Goal: Task Accomplishment & Management: Complete application form

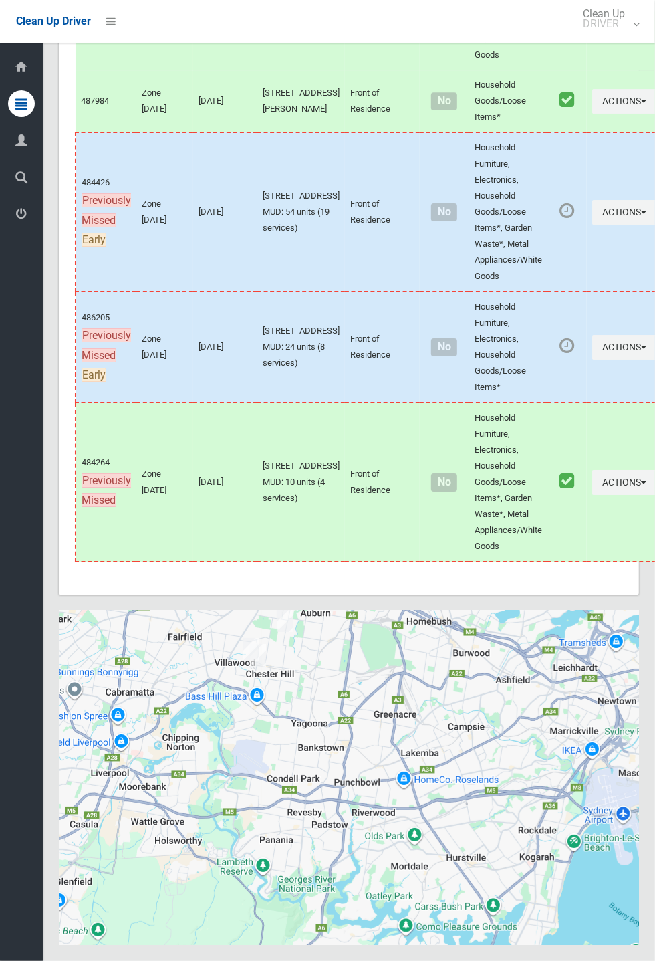
scroll to position [7554, 0]
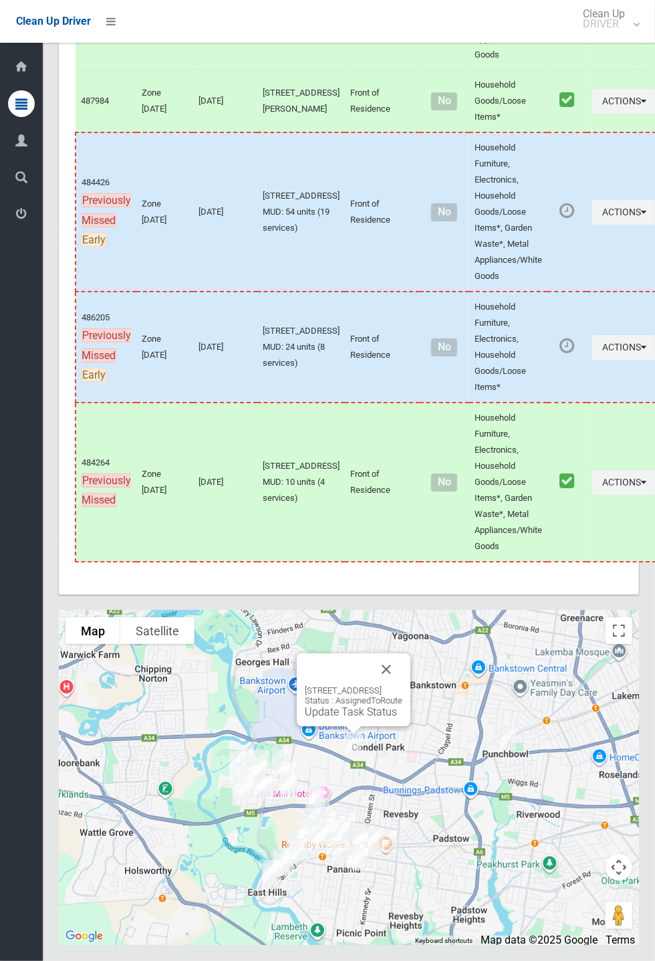
click at [403, 685] on button "Close" at bounding box center [386, 669] width 32 height 32
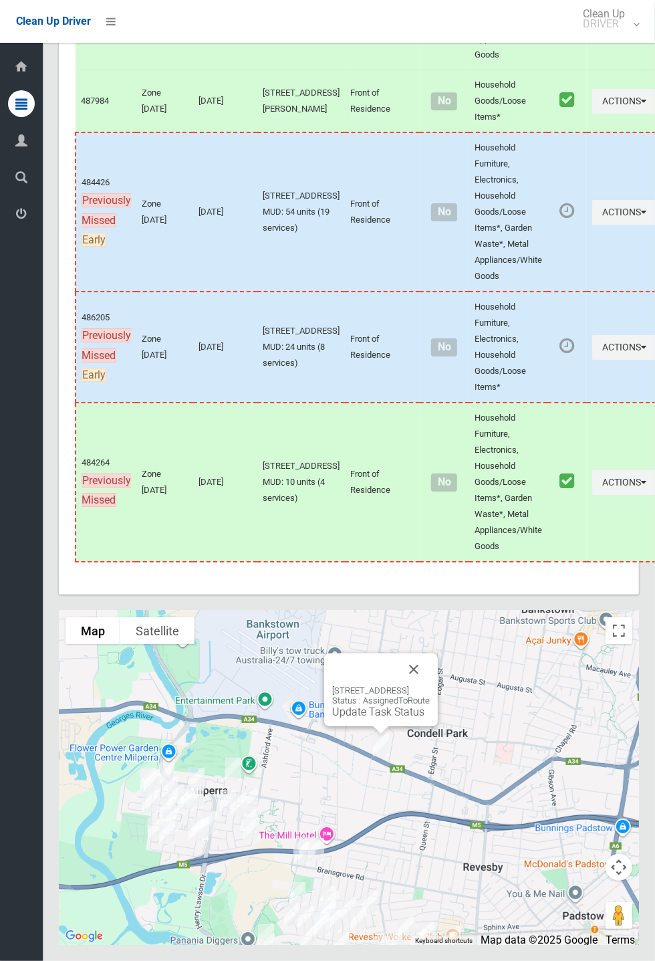
click at [430, 685] on button "Close" at bounding box center [414, 669] width 32 height 32
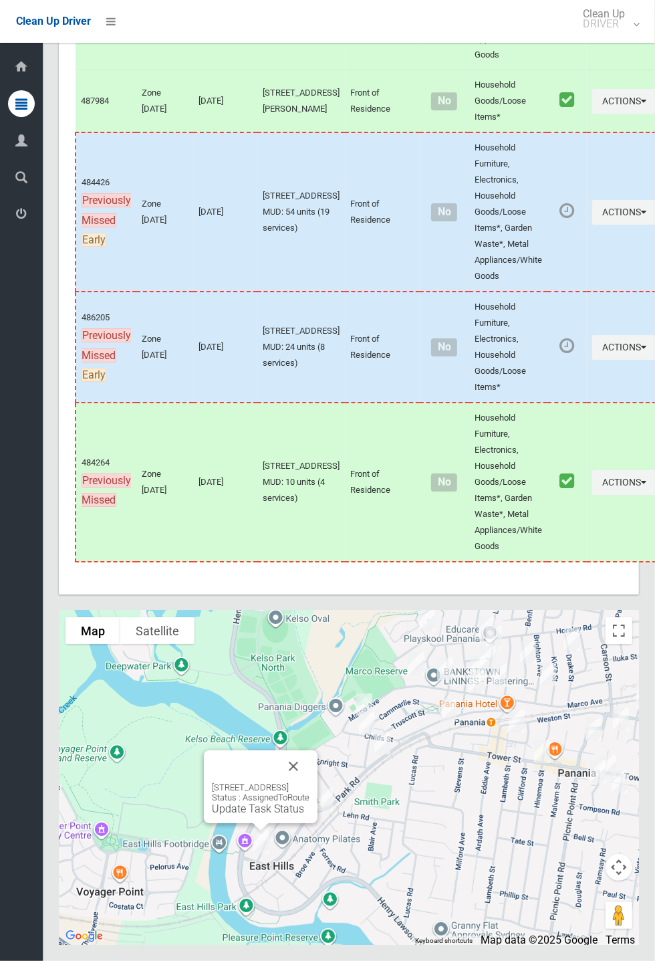
click at [310, 782] on button "Close" at bounding box center [293, 766] width 32 height 32
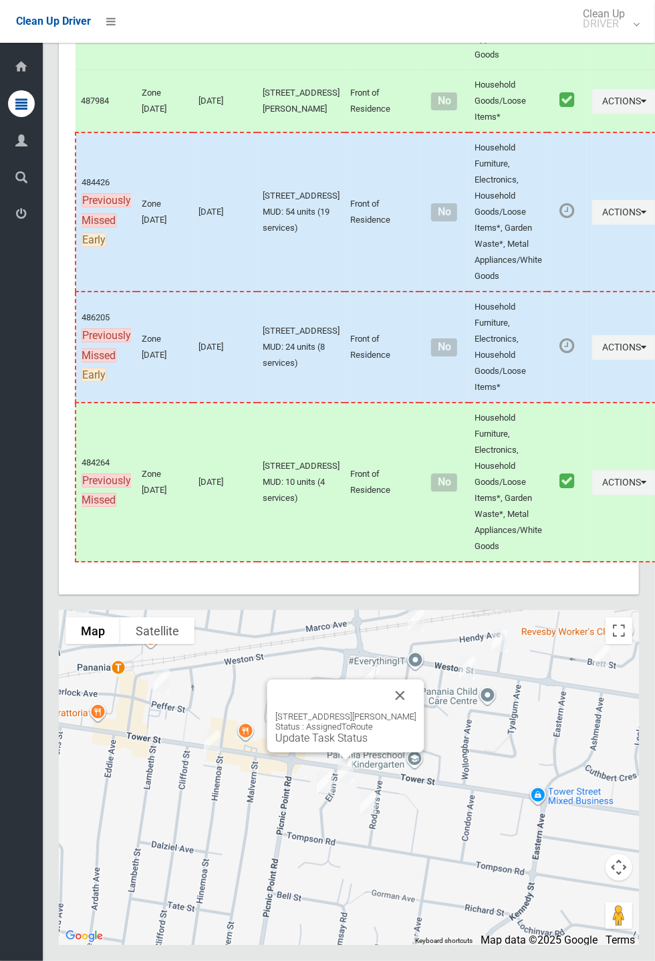
click at [411, 711] on button "Close" at bounding box center [400, 695] width 32 height 32
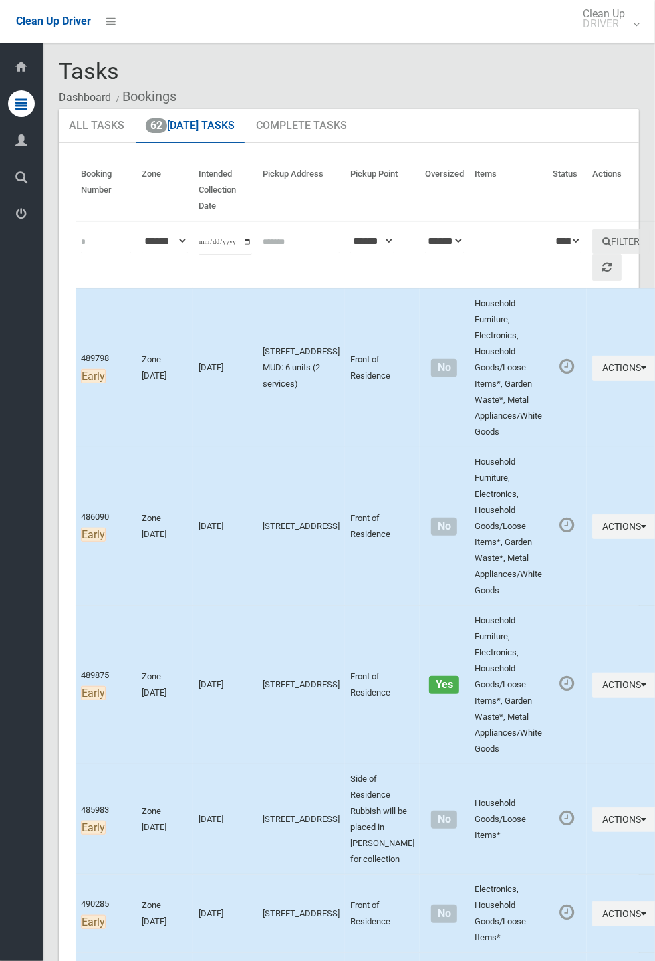
scroll to position [179, 0]
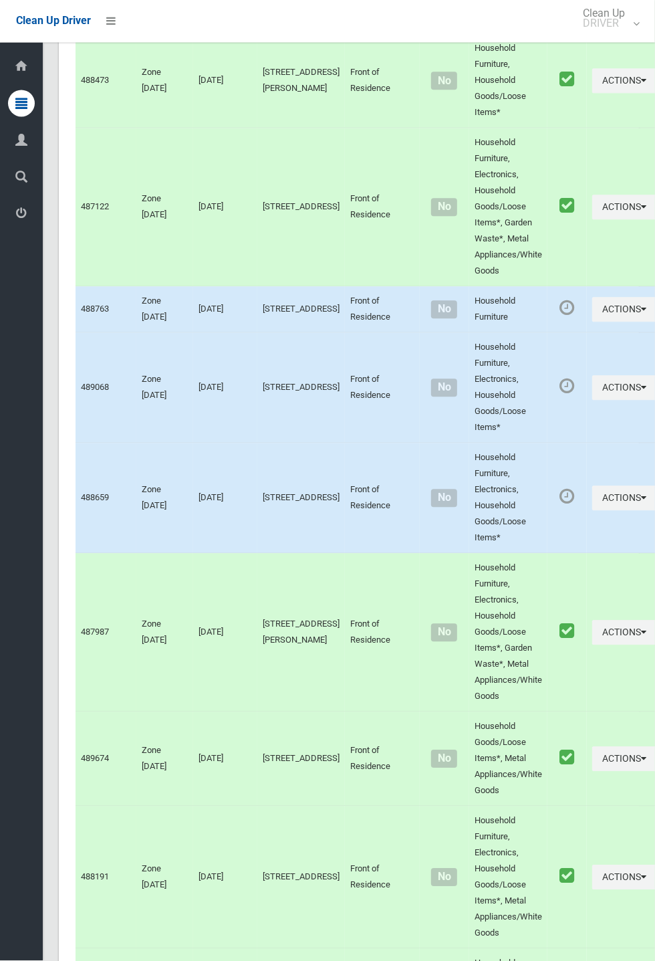
scroll to position [7554, 0]
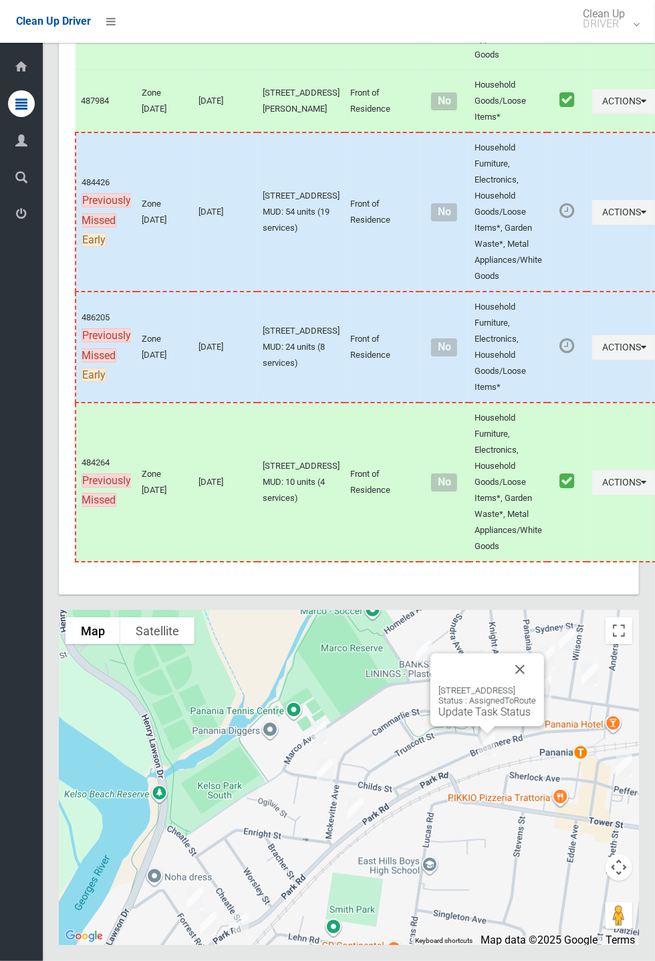
click at [536, 685] on button "Close" at bounding box center [520, 669] width 32 height 32
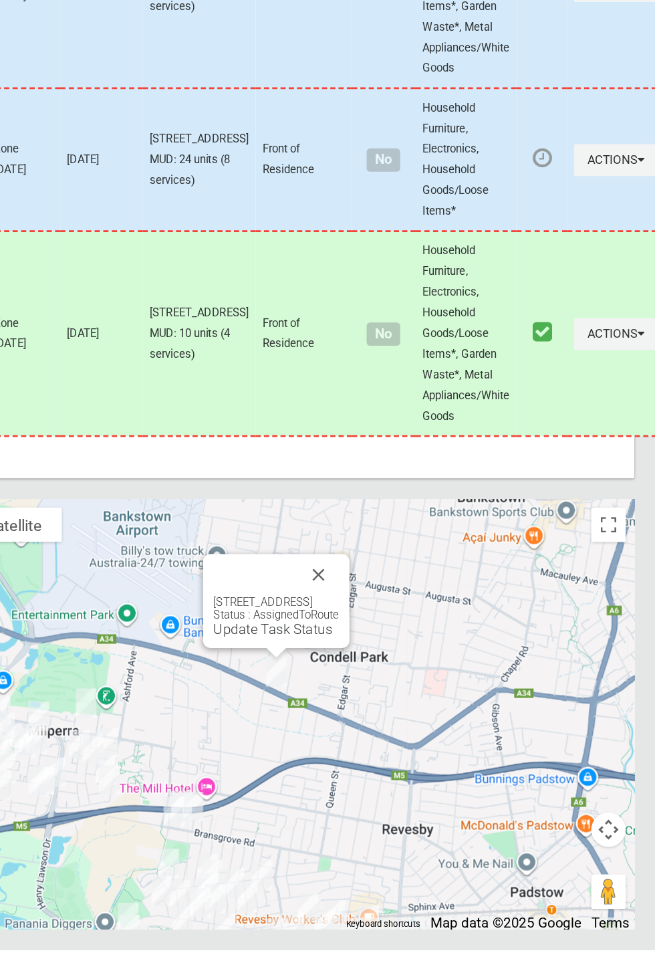
click at [410, 685] on button "Close" at bounding box center [394, 669] width 32 height 32
click at [362, 718] on link "Update Task Status" at bounding box center [358, 711] width 92 height 13
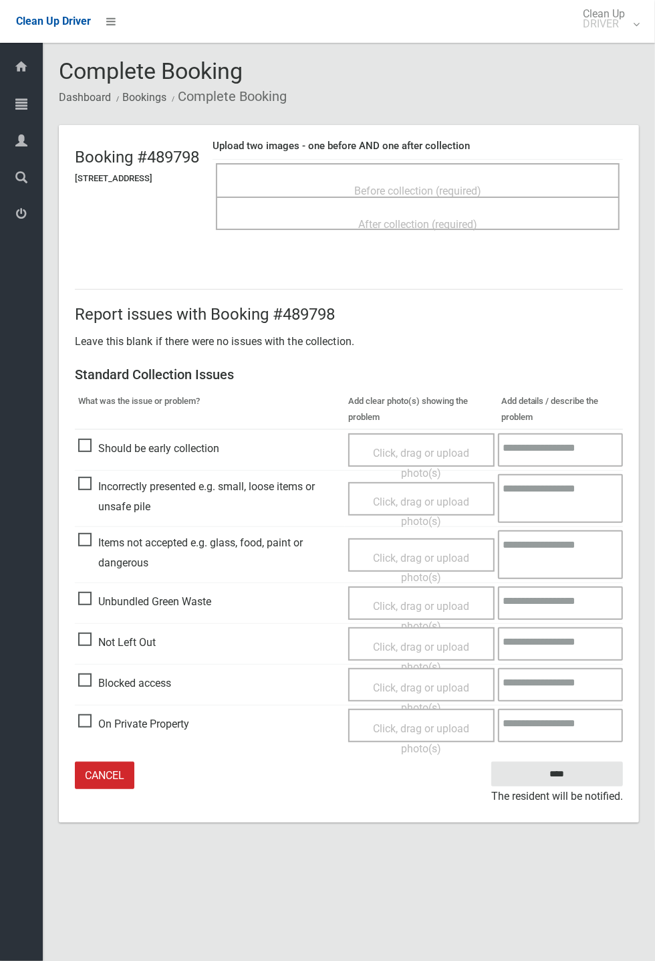
click at [98, 447] on span "Should be early collection" at bounding box center [148, 449] width 141 height 20
click at [101, 443] on span "Should be early collection" at bounding box center [148, 449] width 141 height 20
click at [429, 448] on span "Click, drag or upload photo(s)" at bounding box center [421, 463] width 96 height 33
click at [582, 739] on textarea at bounding box center [561, 725] width 124 height 33
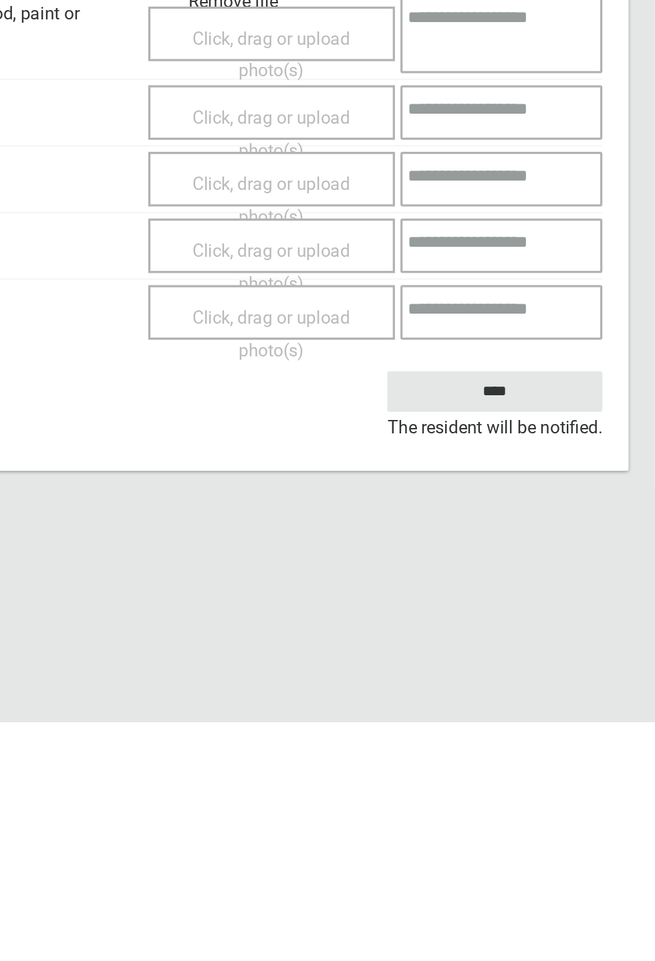
scroll to position [15, 0]
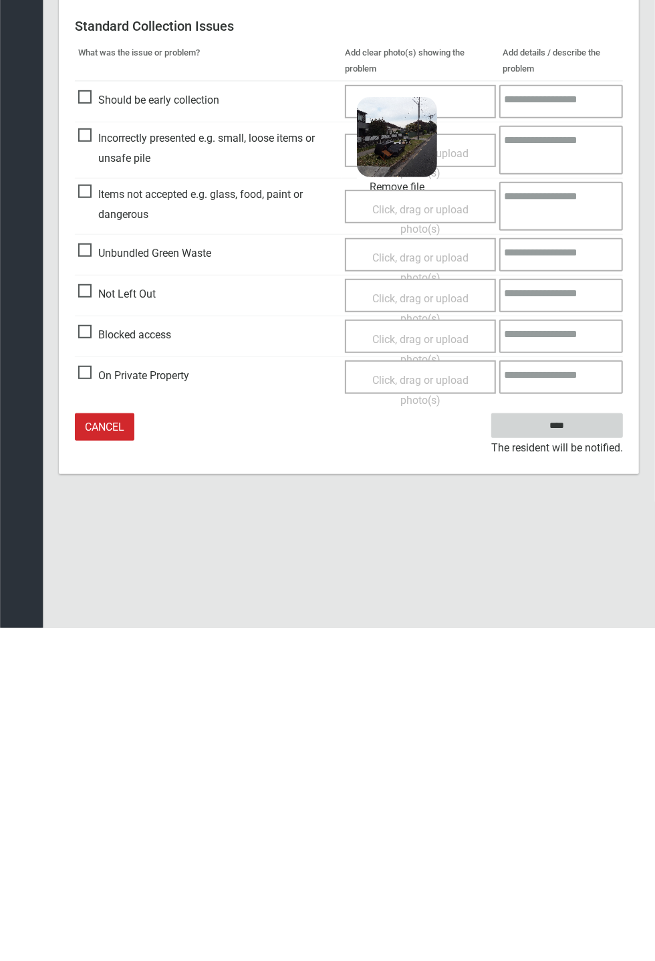
click at [623, 771] on input "****" at bounding box center [557, 758] width 132 height 25
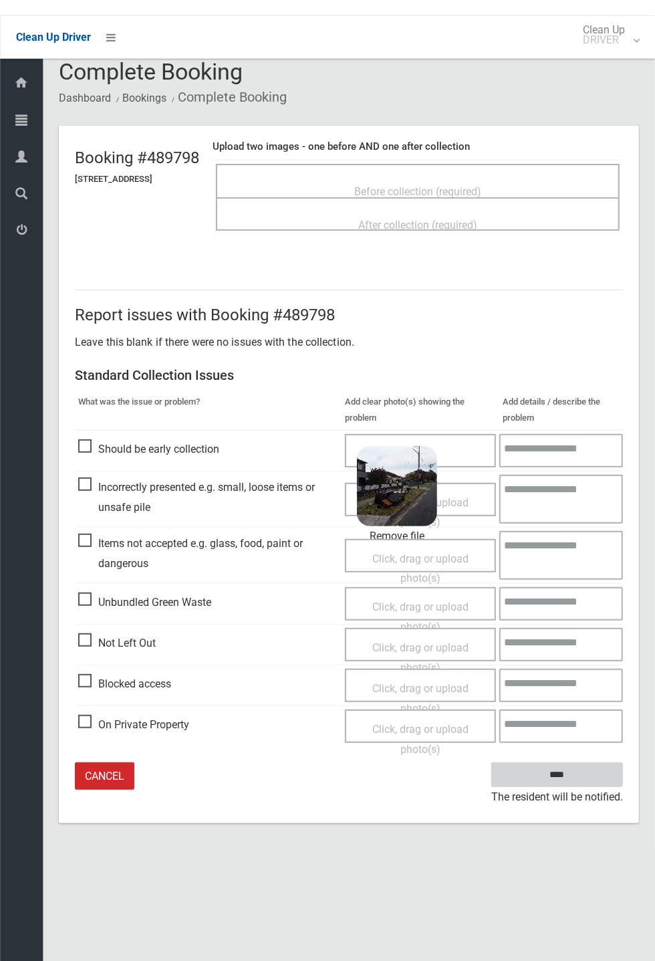
scroll to position [0, 0]
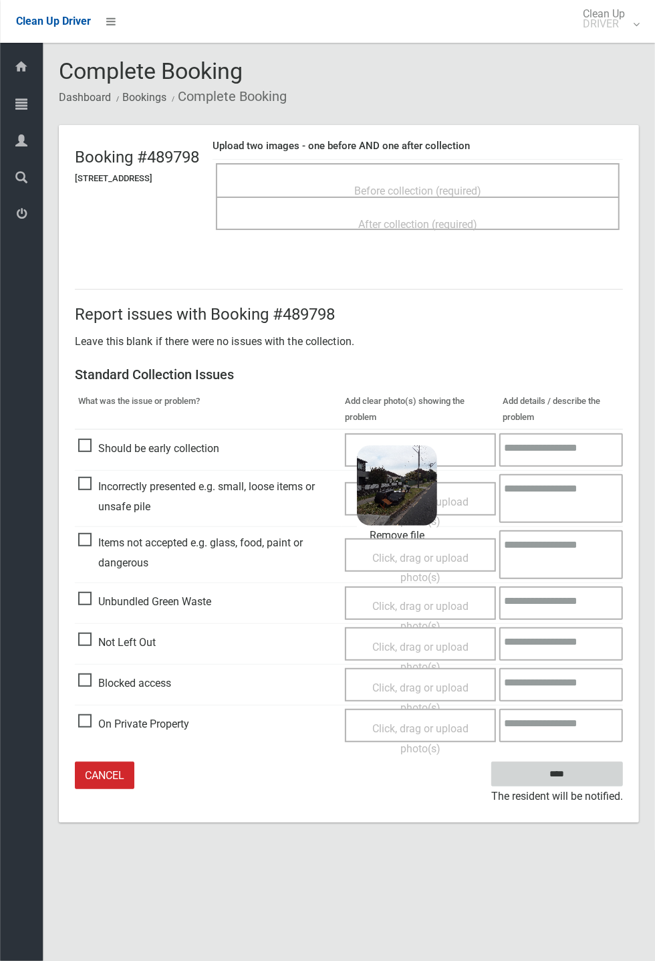
click at [623, 786] on input "****" at bounding box center [557, 774] width 132 height 25
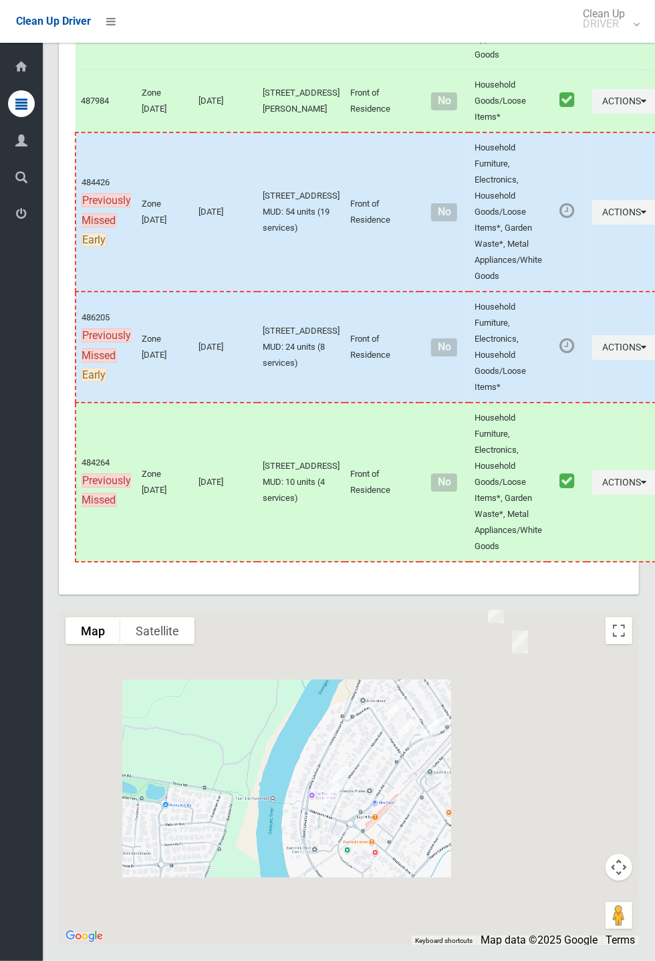
scroll to position [7553, 0]
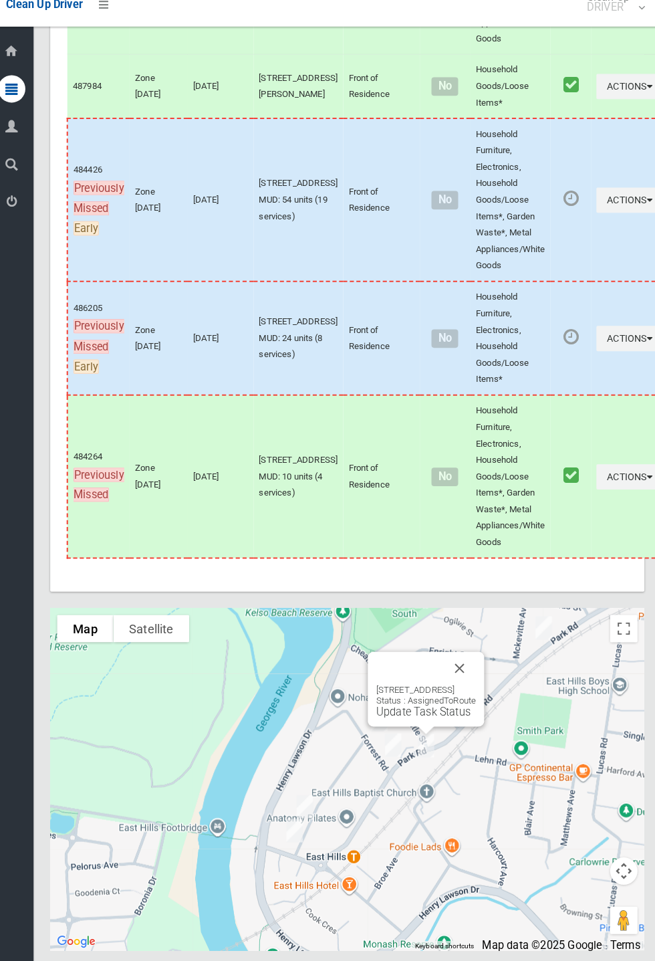
click at [430, 718] on link "Update Task Status" at bounding box center [423, 711] width 92 height 13
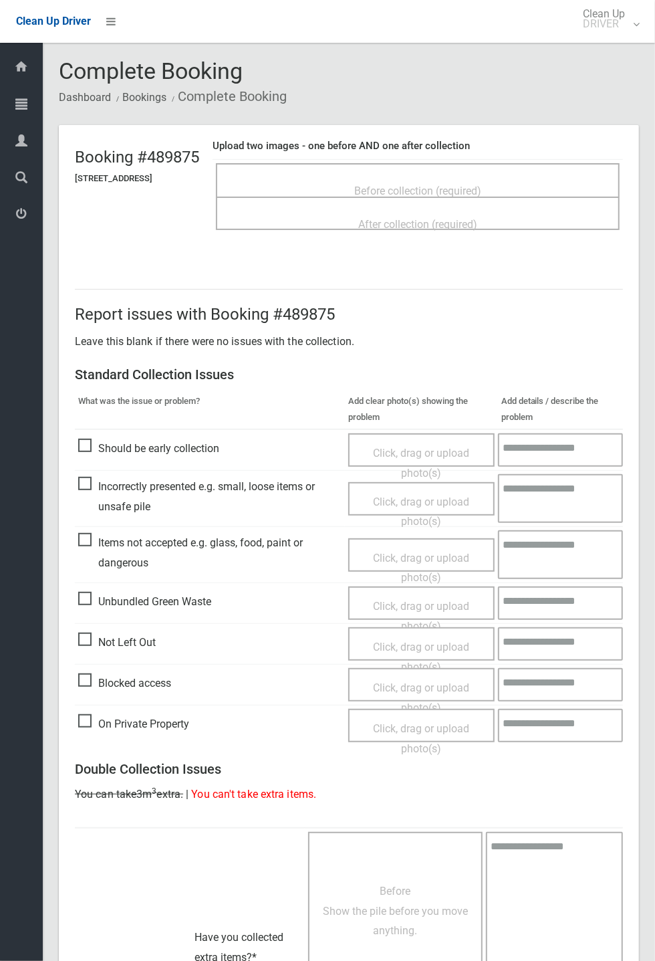
click at [451, 185] on span "Before collection (required)" at bounding box center [417, 191] width 127 height 13
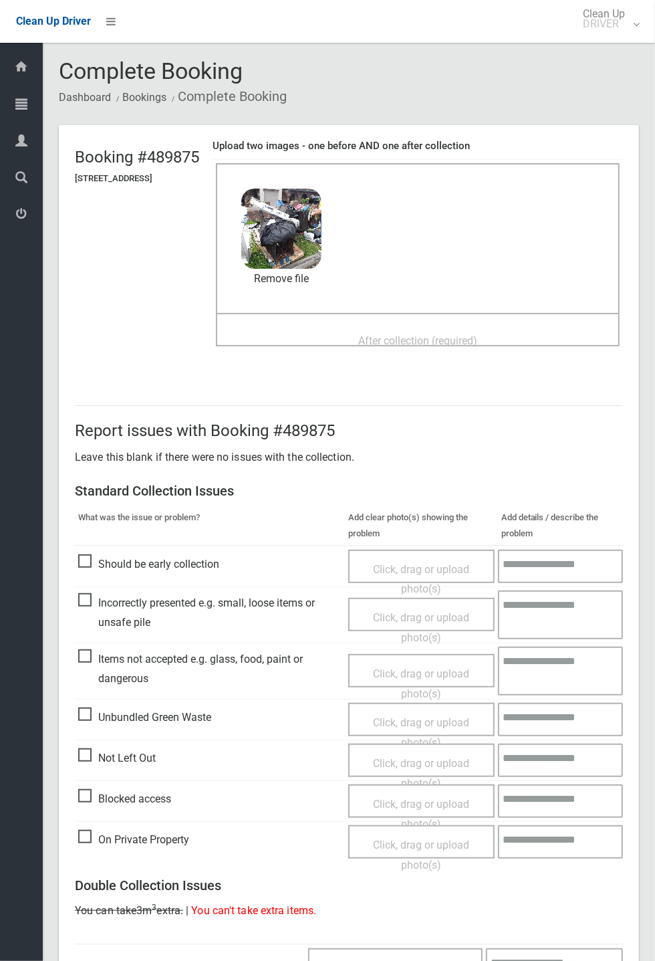
click at [365, 338] on span "After collection (required)" at bounding box center [417, 340] width 119 height 13
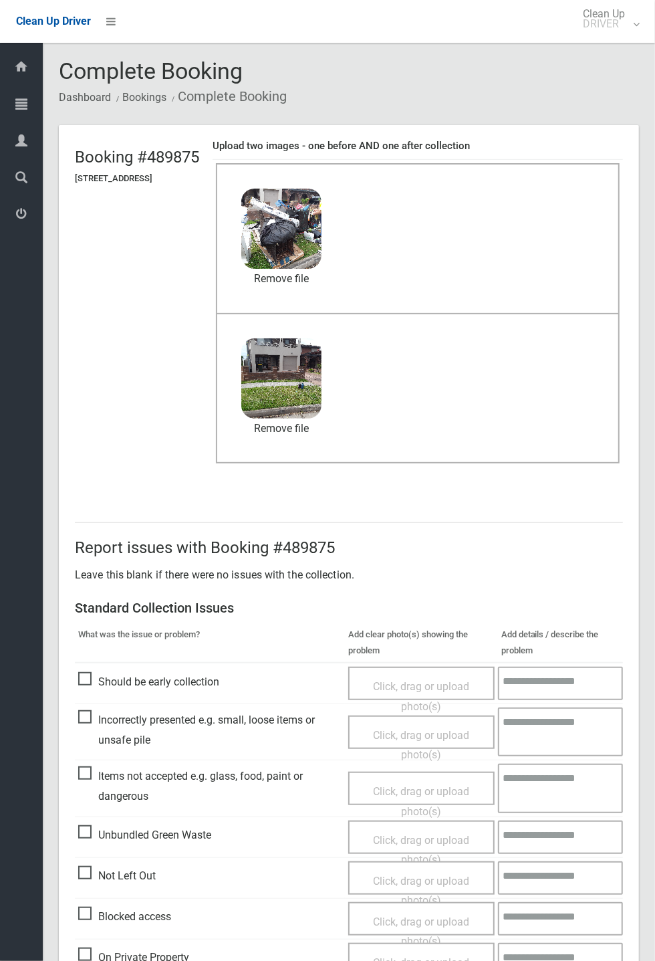
scroll to position [464, 0]
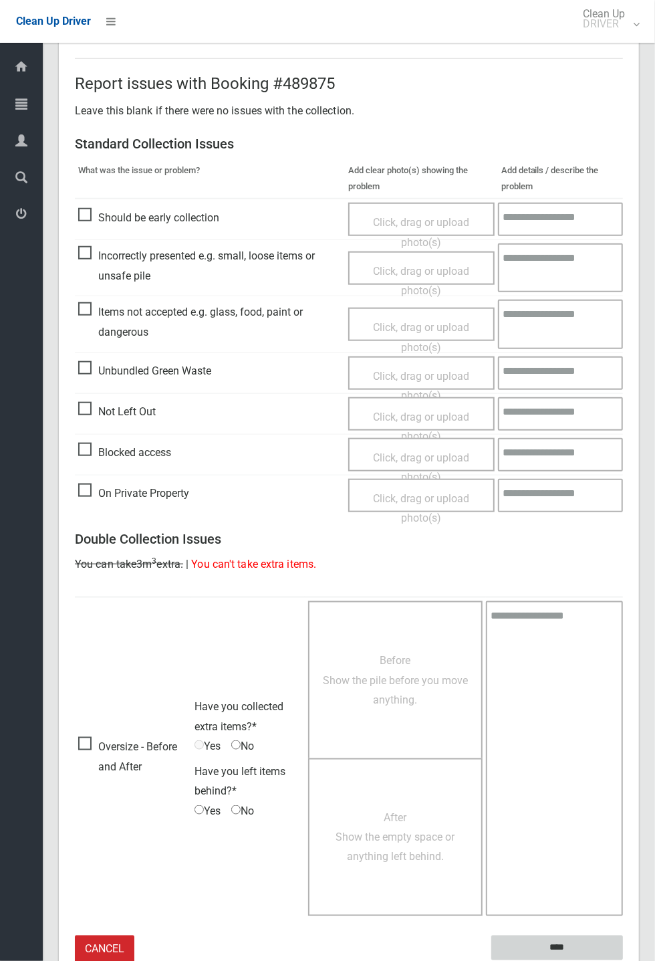
click at [623, 960] on input "****" at bounding box center [557, 947] width 132 height 25
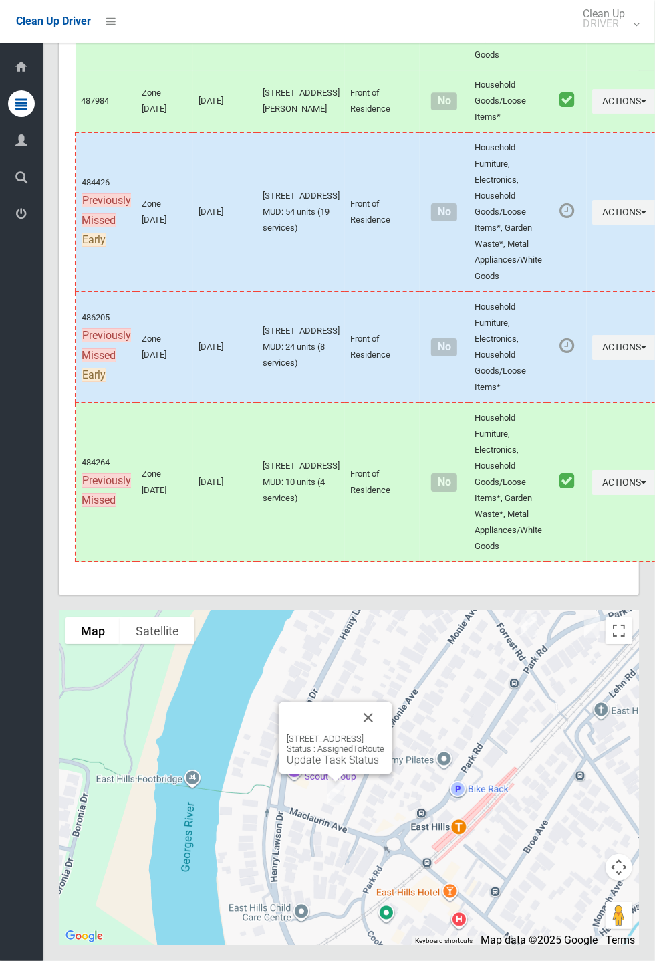
scroll to position [7544, 0]
click at [384, 734] on button "Close" at bounding box center [368, 717] width 32 height 32
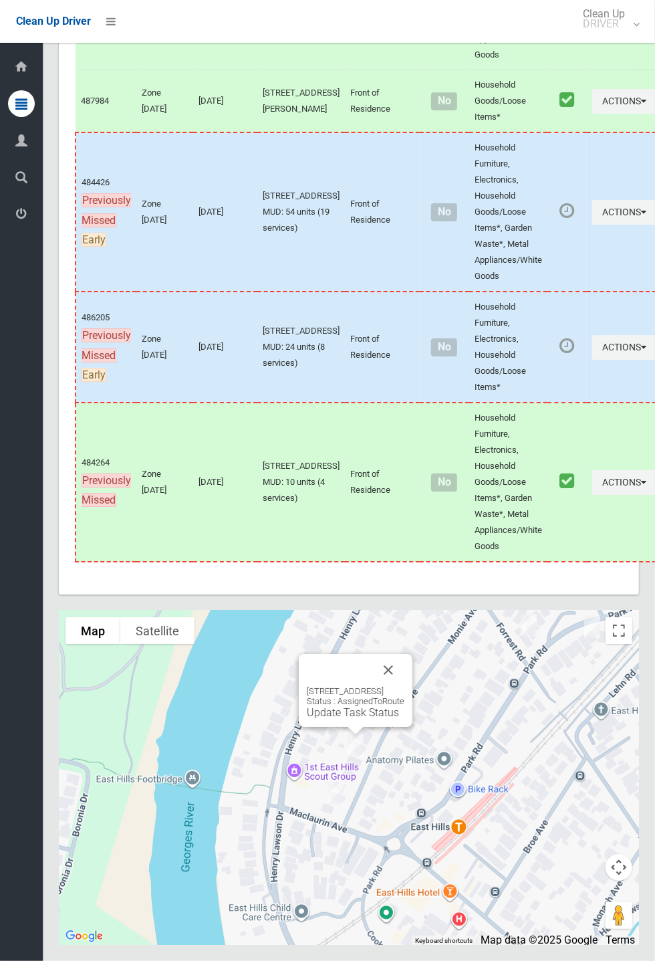
click at [405, 686] on button "Close" at bounding box center [388, 670] width 32 height 32
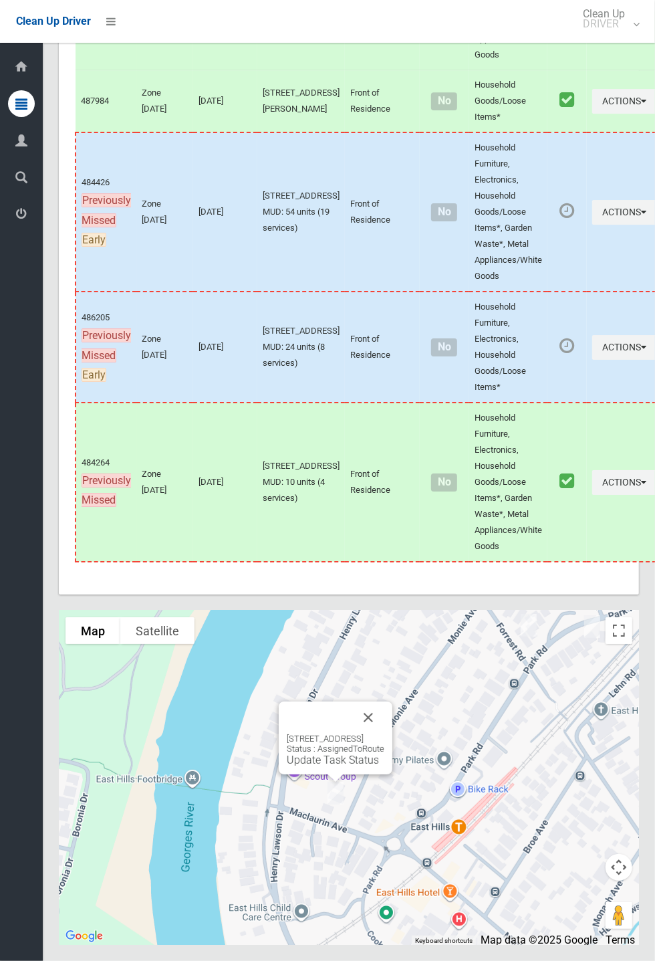
click at [313, 766] on link "Update Task Status" at bounding box center [333, 760] width 92 height 13
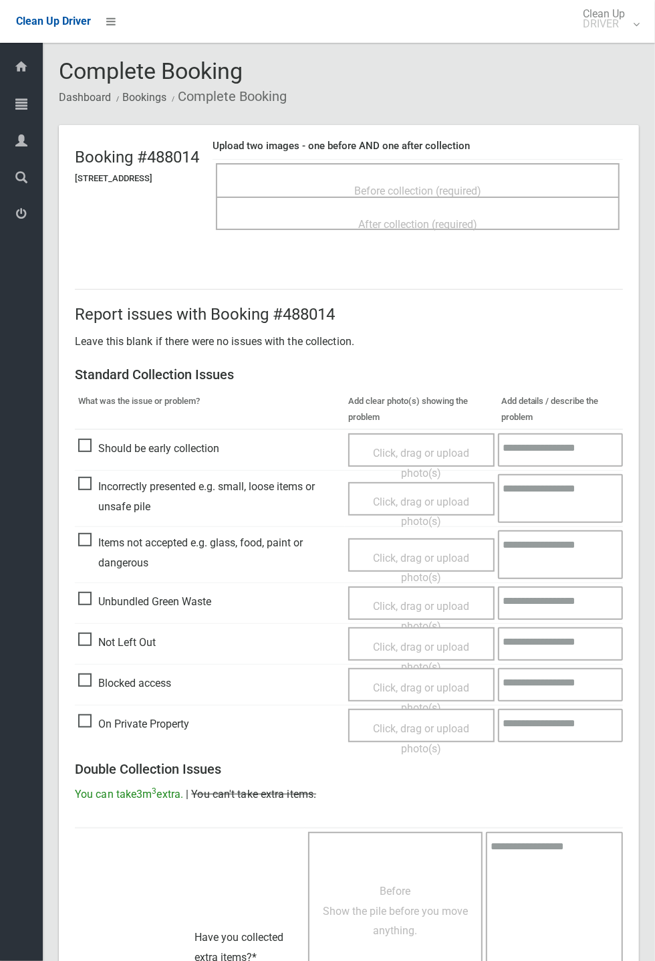
click at [413, 185] on span "Before collection (required)" at bounding box center [417, 191] width 127 height 13
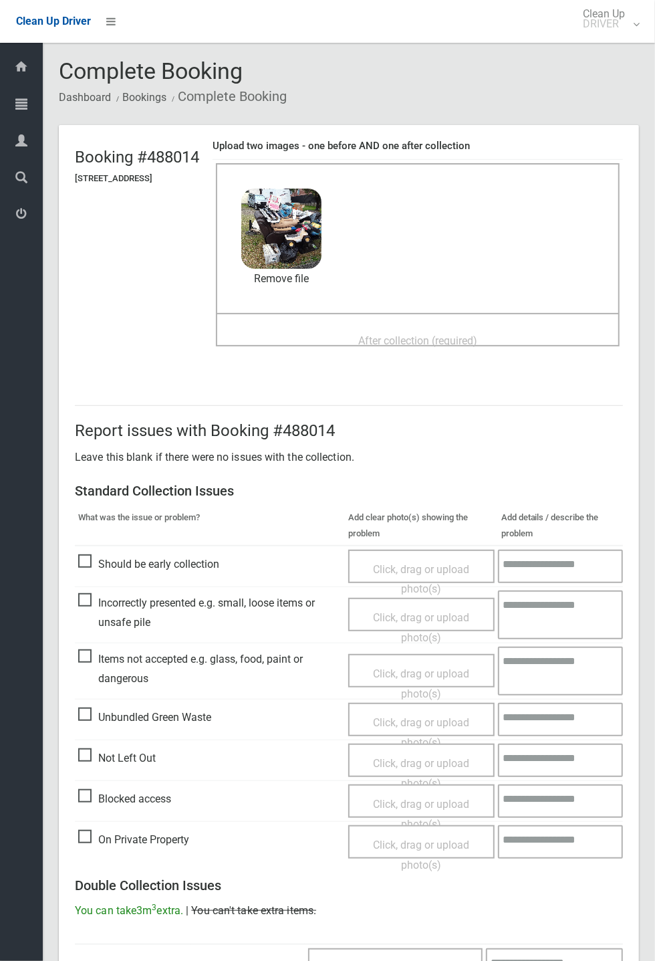
click at [386, 334] on span "After collection (required)" at bounding box center [417, 340] width 119 height 13
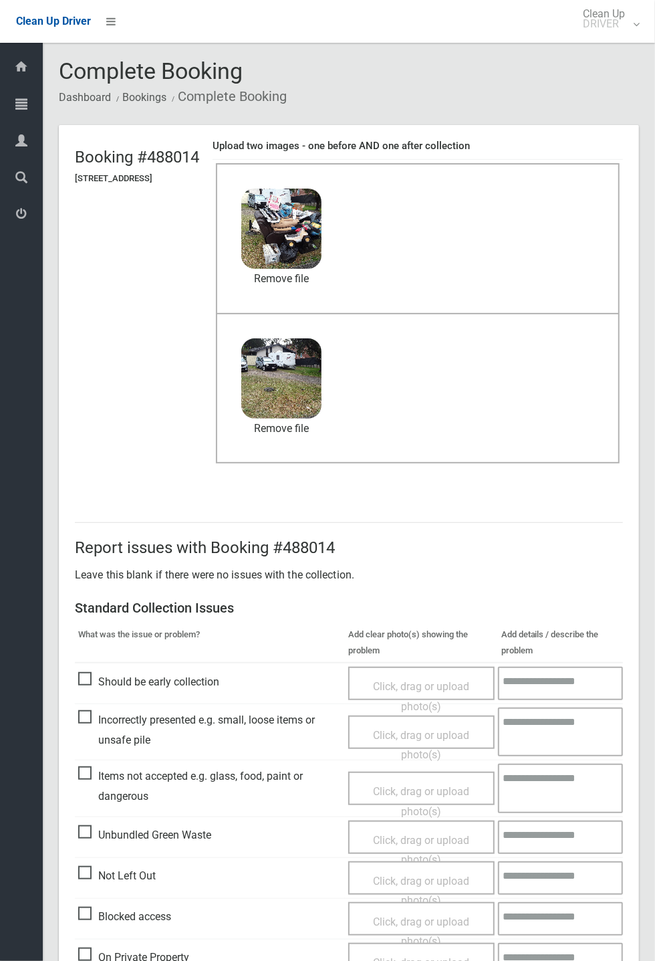
scroll to position [464, 0]
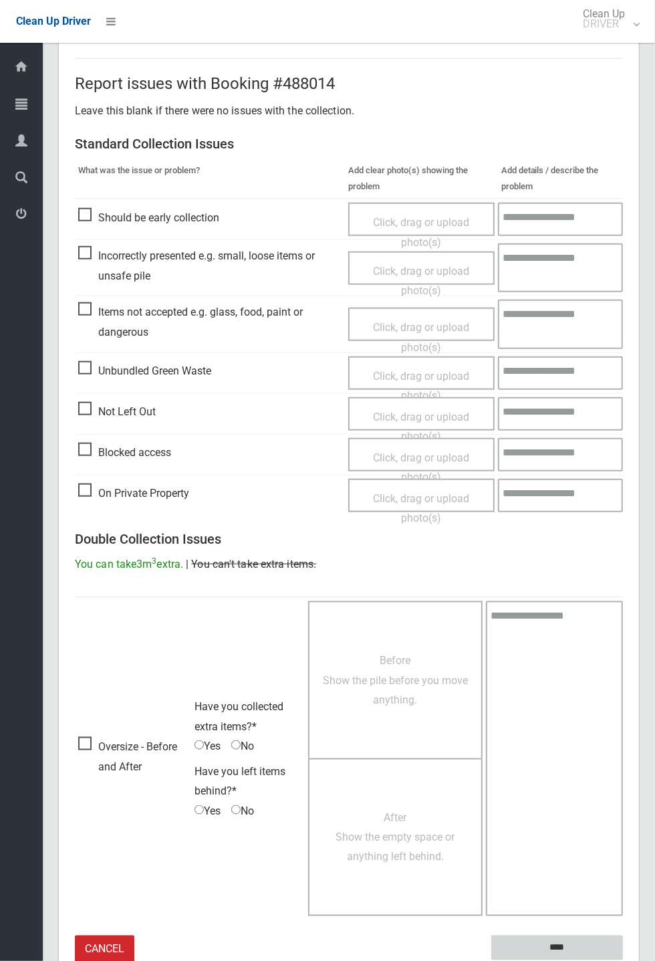
click at [623, 960] on input "****" at bounding box center [557, 947] width 132 height 25
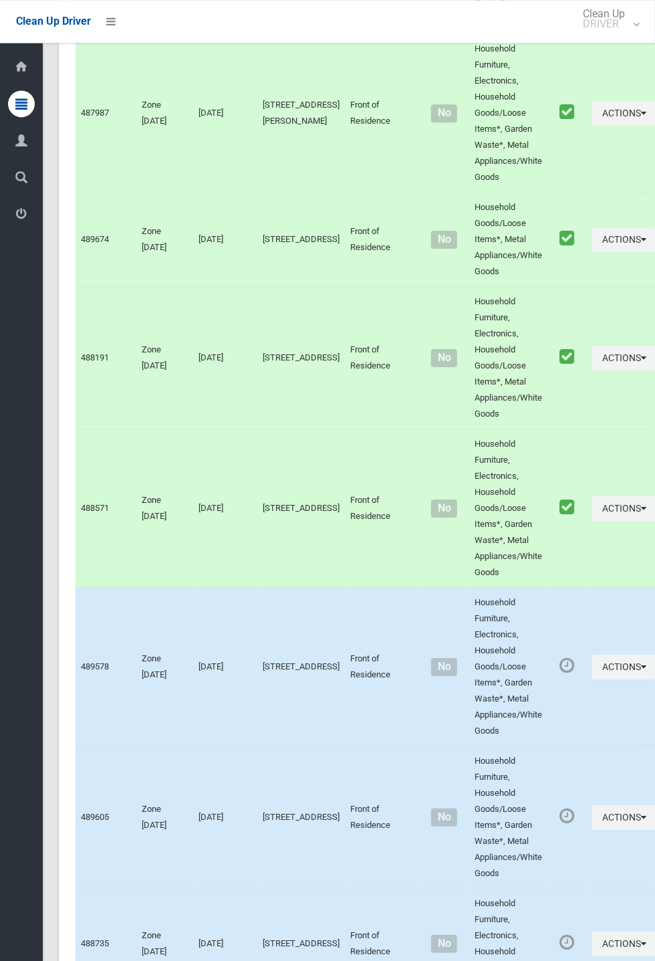
scroll to position [7554, 0]
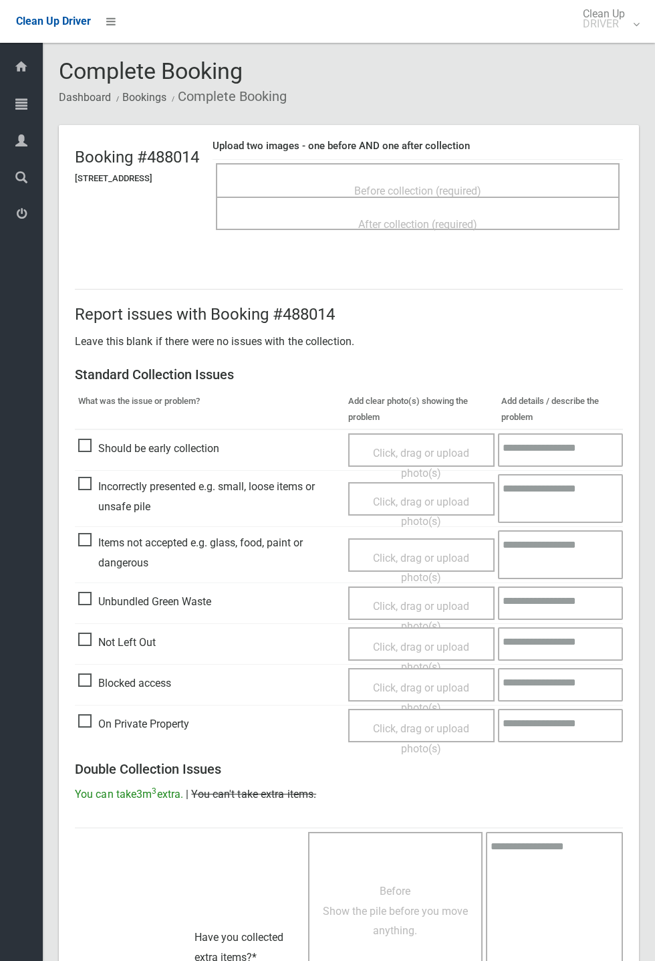
scroll to position [294, 0]
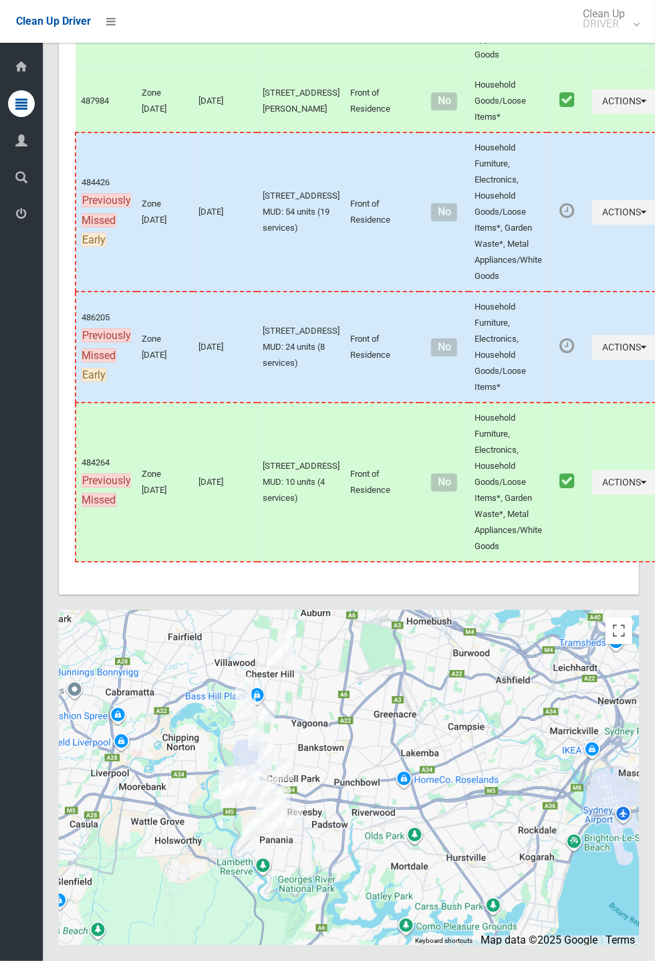
scroll to position [7544, 0]
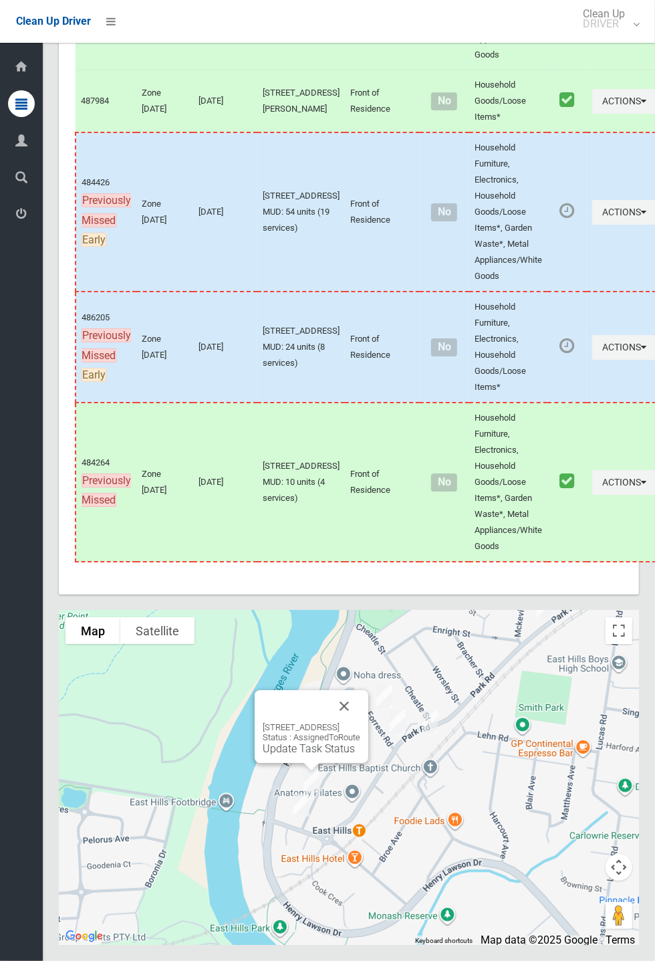
click at [336, 755] on div "35 Monie Avenue, EAST HILLS NSW 2213 Status : AssignedToRoute Update Task Status" at bounding box center [312, 738] width 98 height 33
click at [295, 755] on link "Update Task Status" at bounding box center [309, 748] width 92 height 13
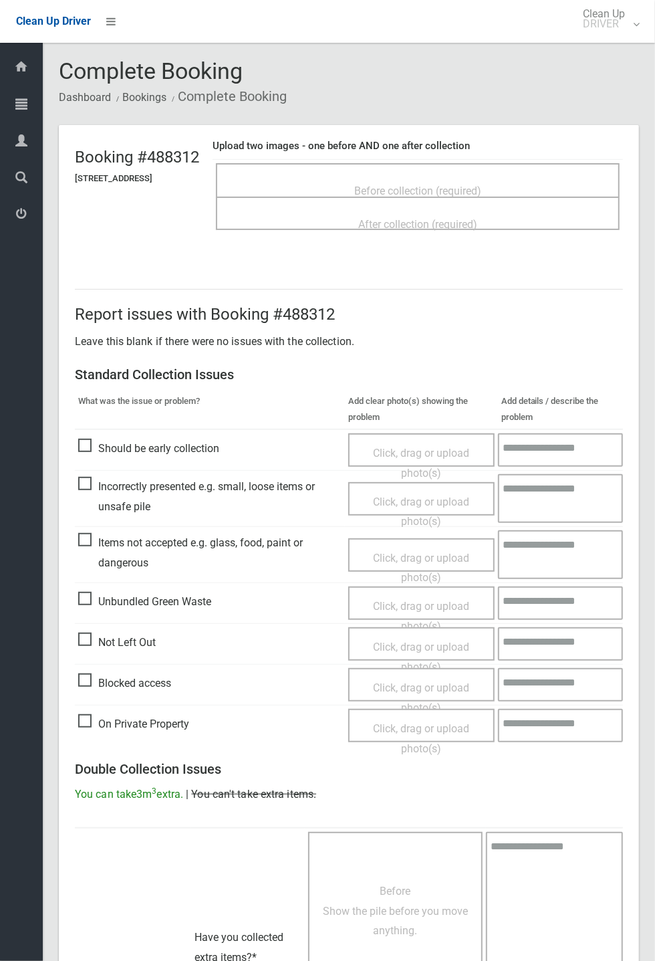
click at [468, 178] on div "Before collection (required)" at bounding box center [418, 190] width 374 height 25
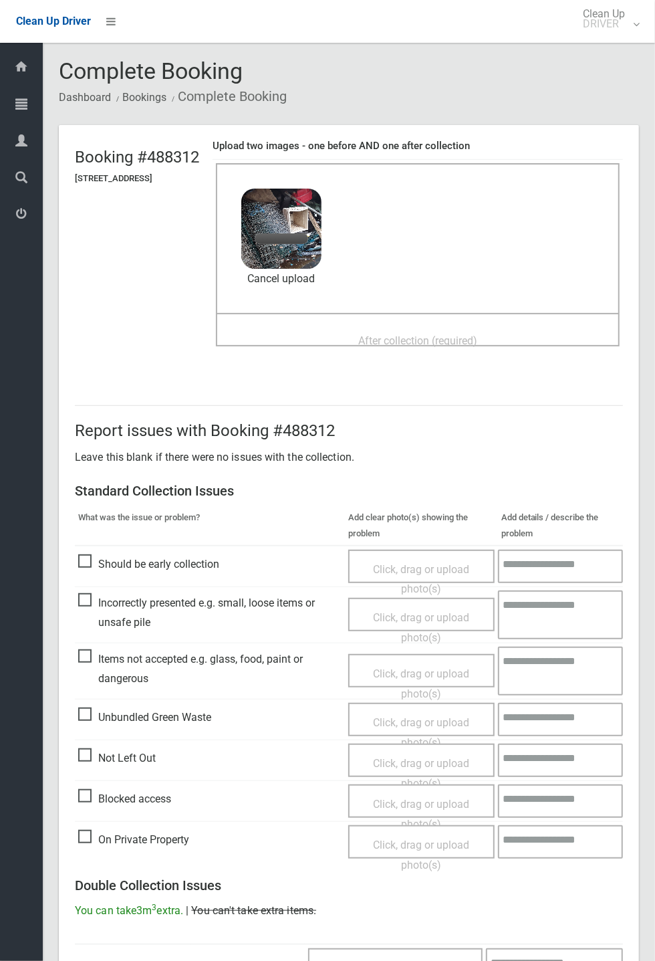
click at [477, 334] on span "After collection (required)" at bounding box center [417, 340] width 119 height 13
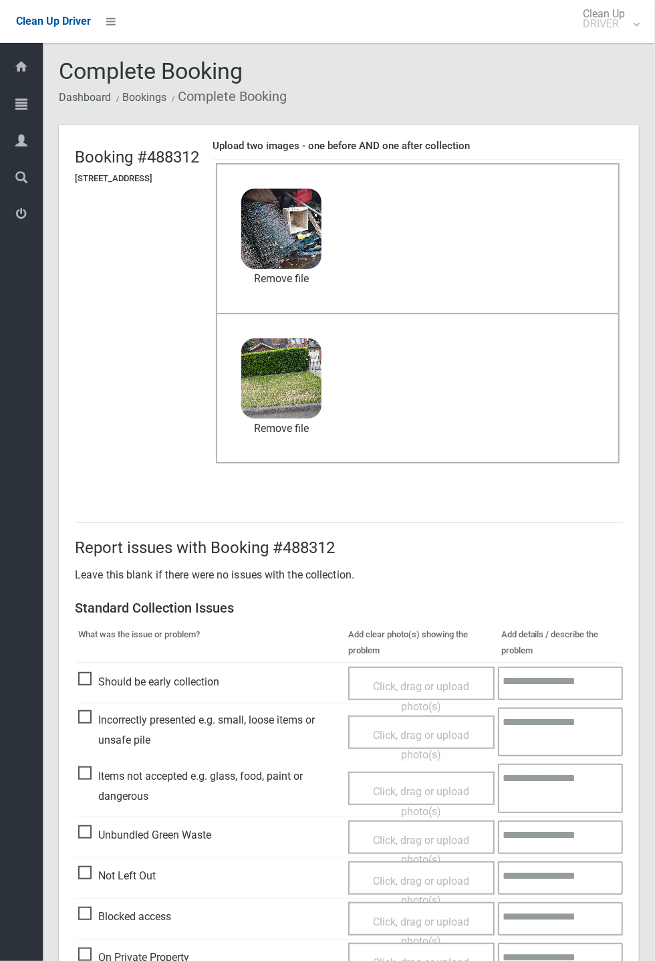
scroll to position [464, 0]
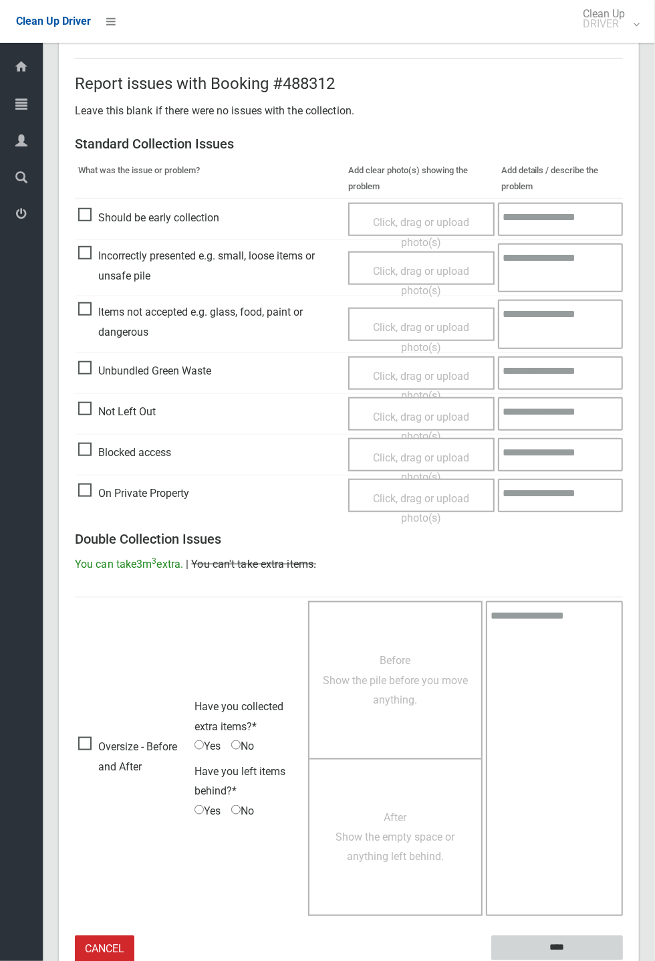
click at [623, 960] on input "****" at bounding box center [557, 947] width 132 height 25
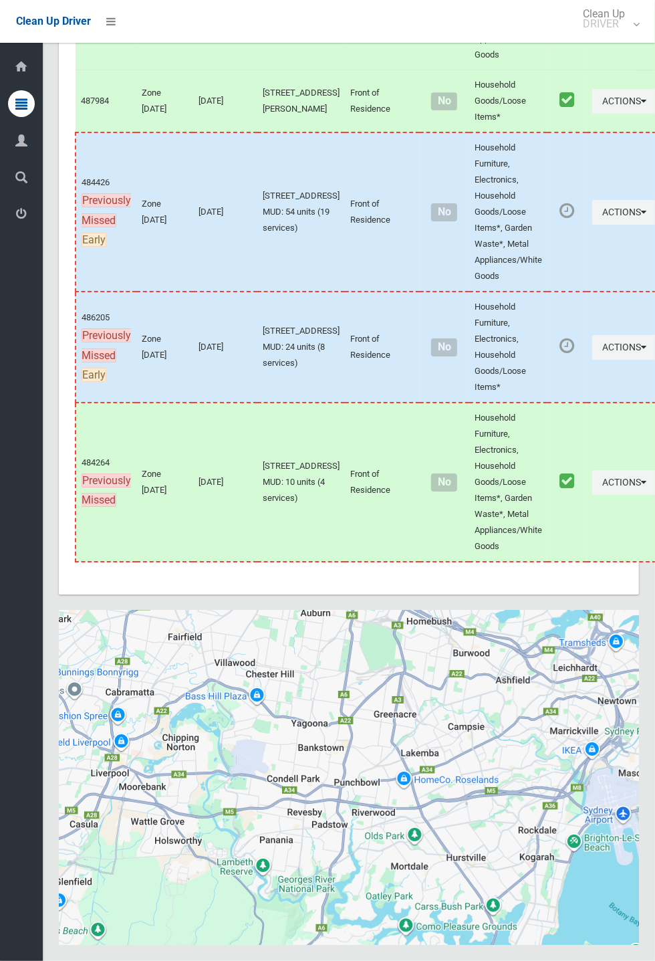
scroll to position [7554, 0]
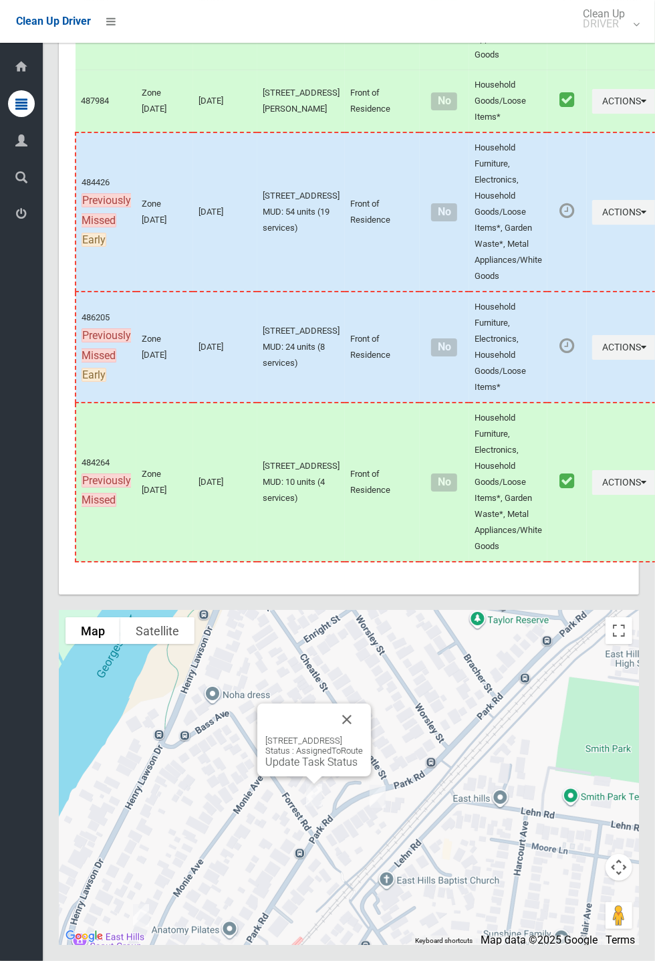
click at [363, 736] on button "Close" at bounding box center [347, 719] width 32 height 32
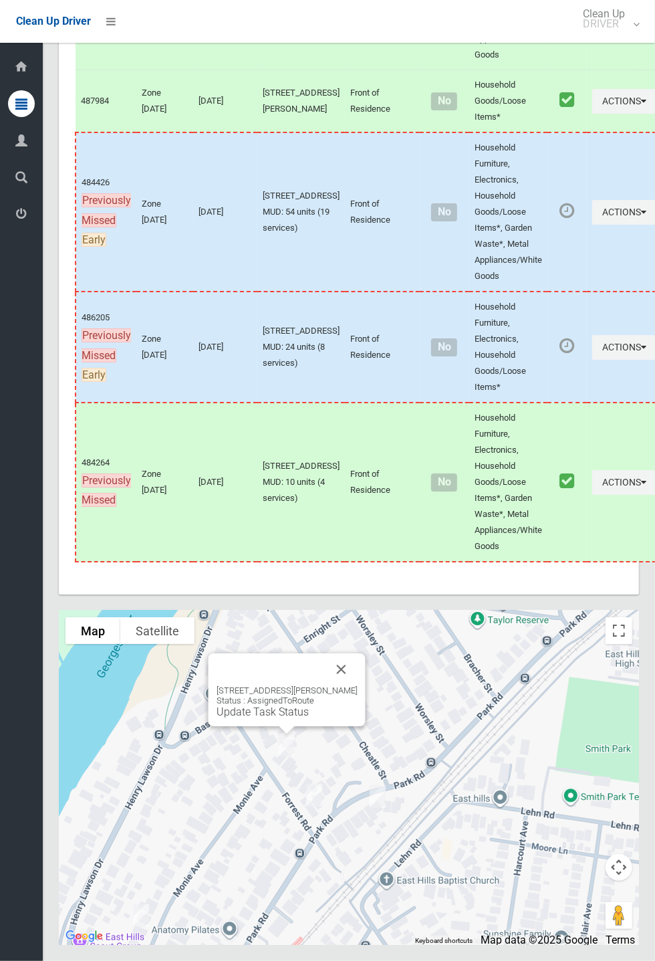
click at [290, 718] on link "Update Task Status" at bounding box center [263, 711] width 92 height 13
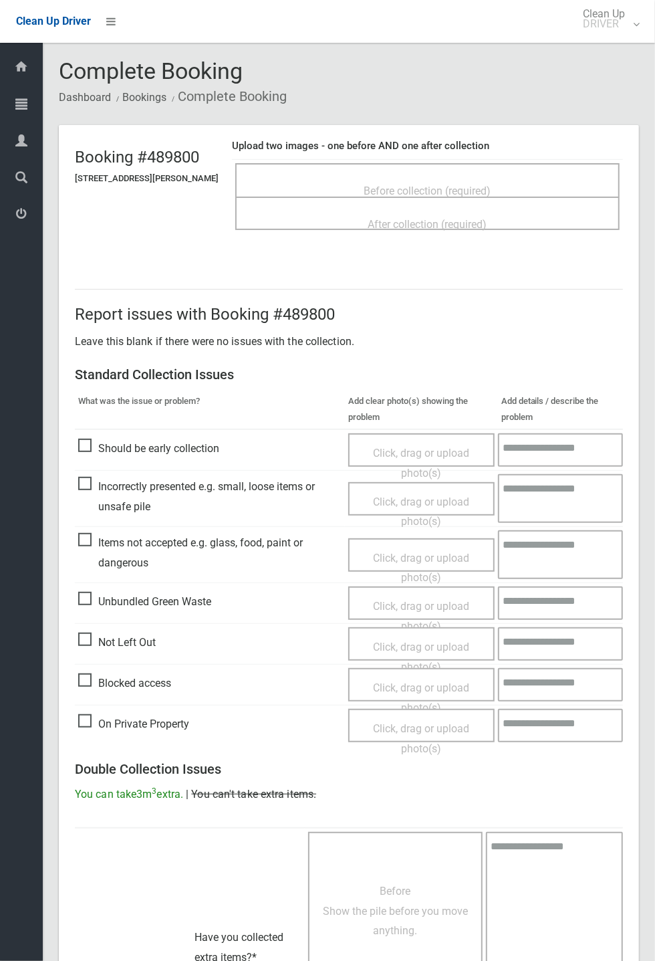
click at [401, 185] on span "Before collection (required)" at bounding box center [427, 191] width 127 height 13
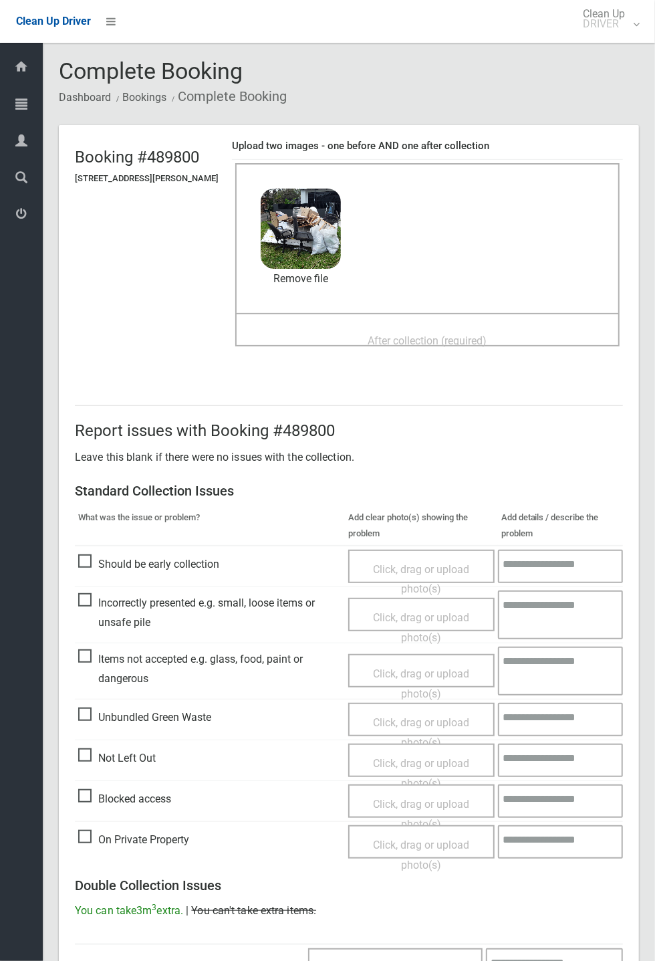
click at [423, 339] on span "After collection (required)" at bounding box center [427, 340] width 119 height 13
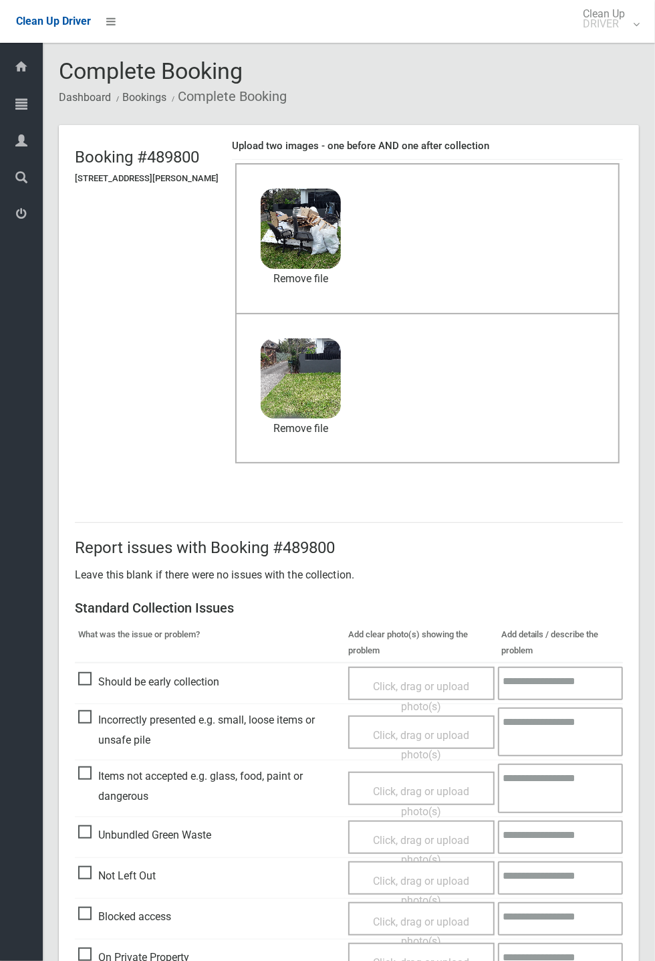
scroll to position [464, 0]
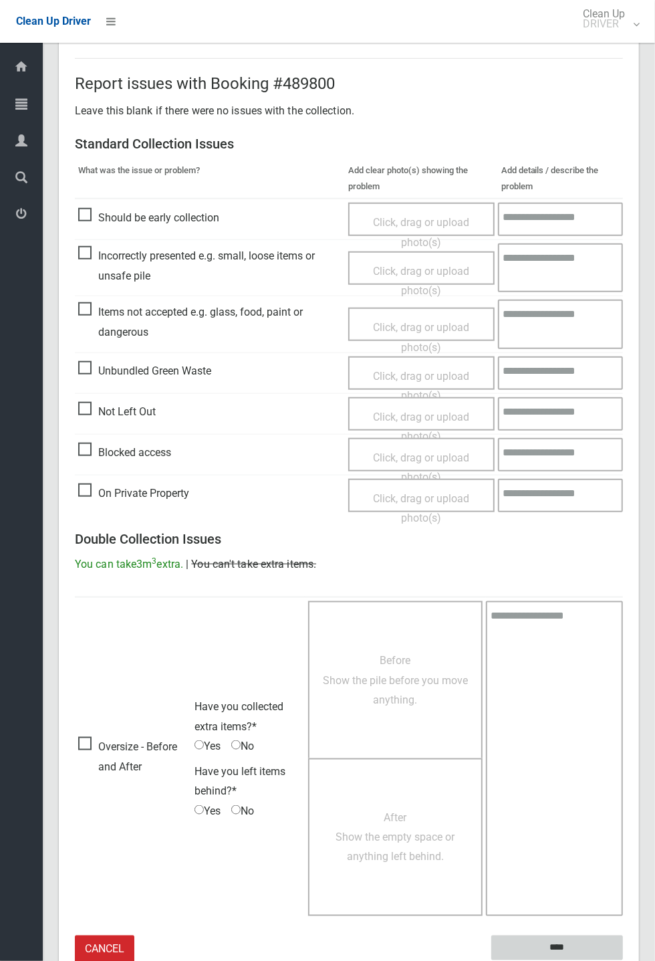
click at [558, 942] on input "****" at bounding box center [557, 947] width 132 height 25
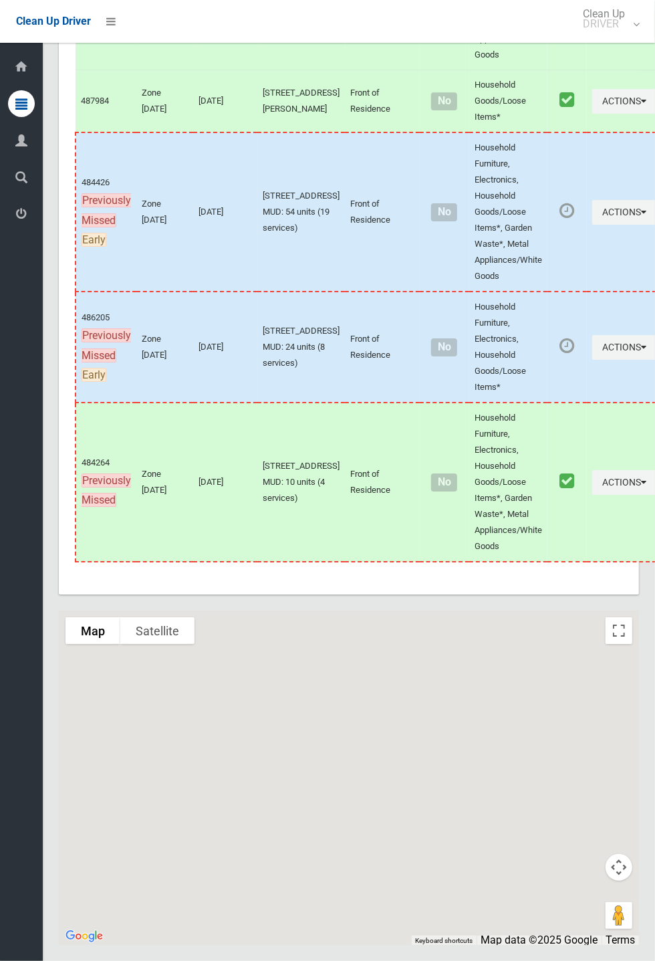
scroll to position [7547, 0]
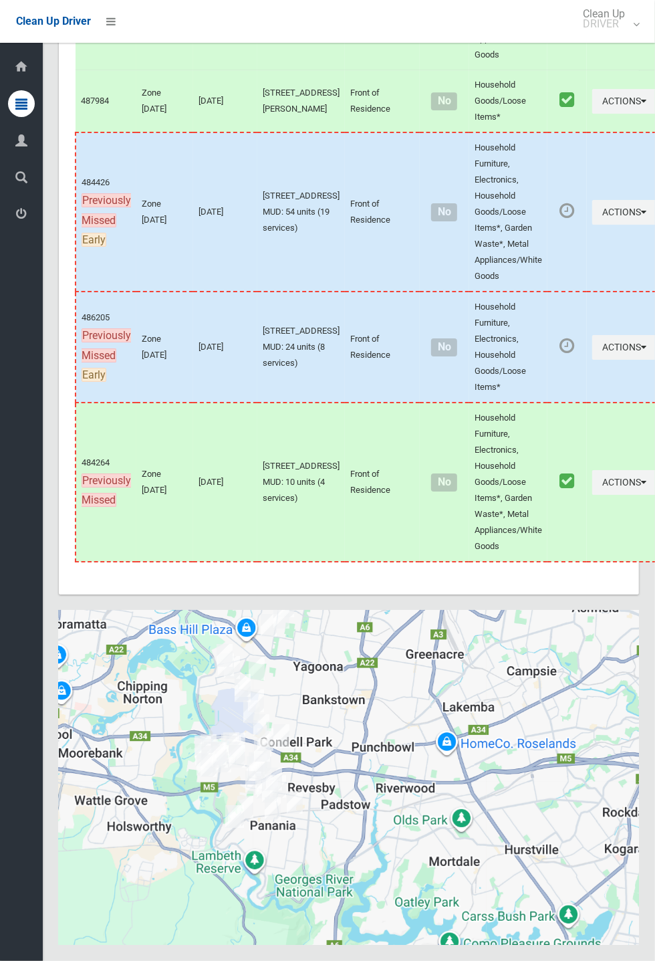
scroll to position [7554, 0]
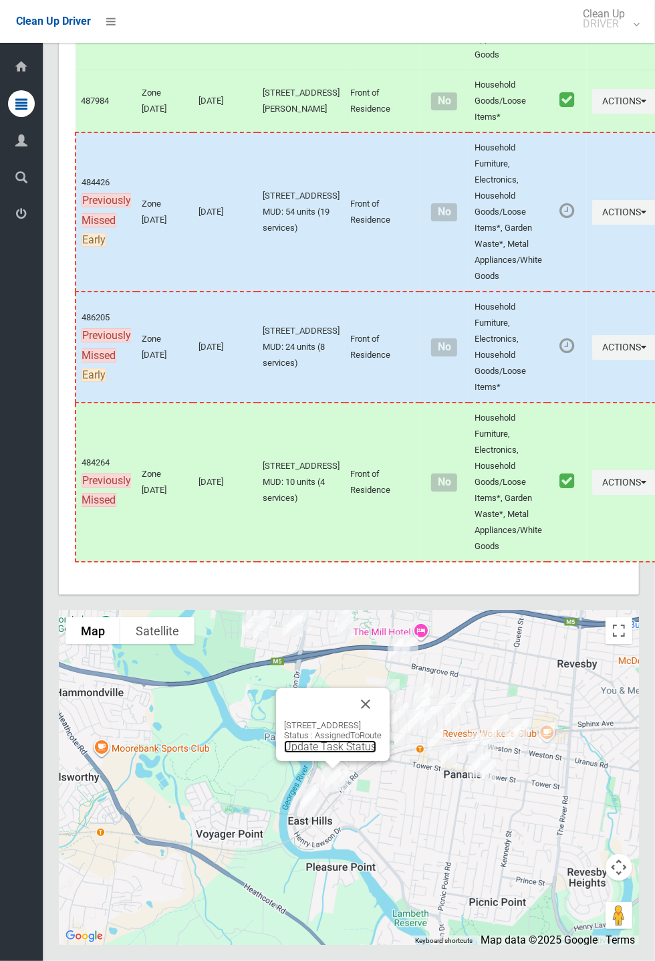
click at [327, 753] on link "Update Task Status" at bounding box center [330, 746] width 92 height 13
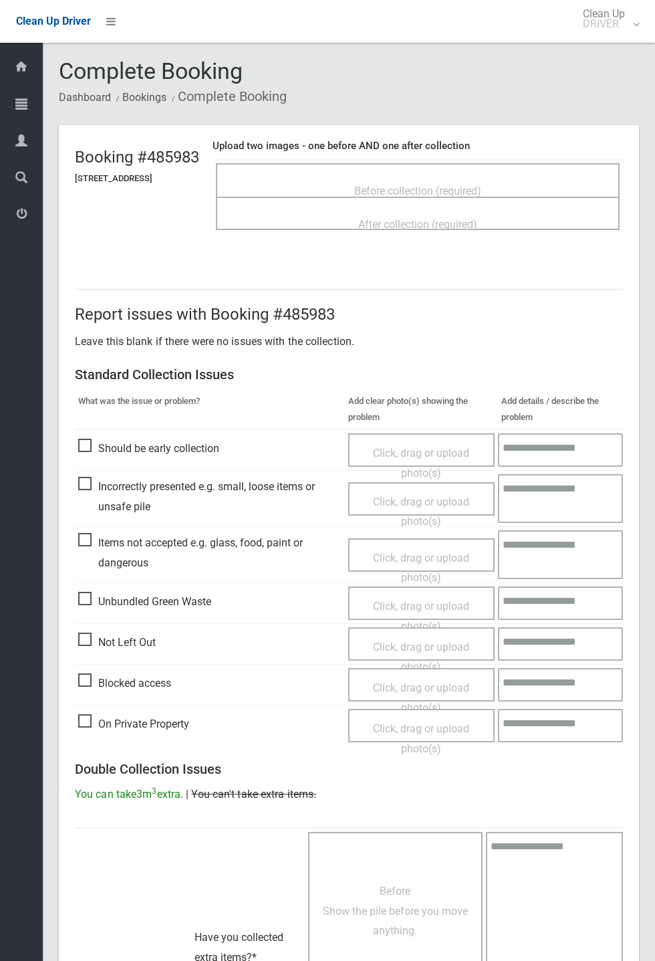
click at [415, 185] on span "Before collection (required)" at bounding box center [417, 191] width 127 height 13
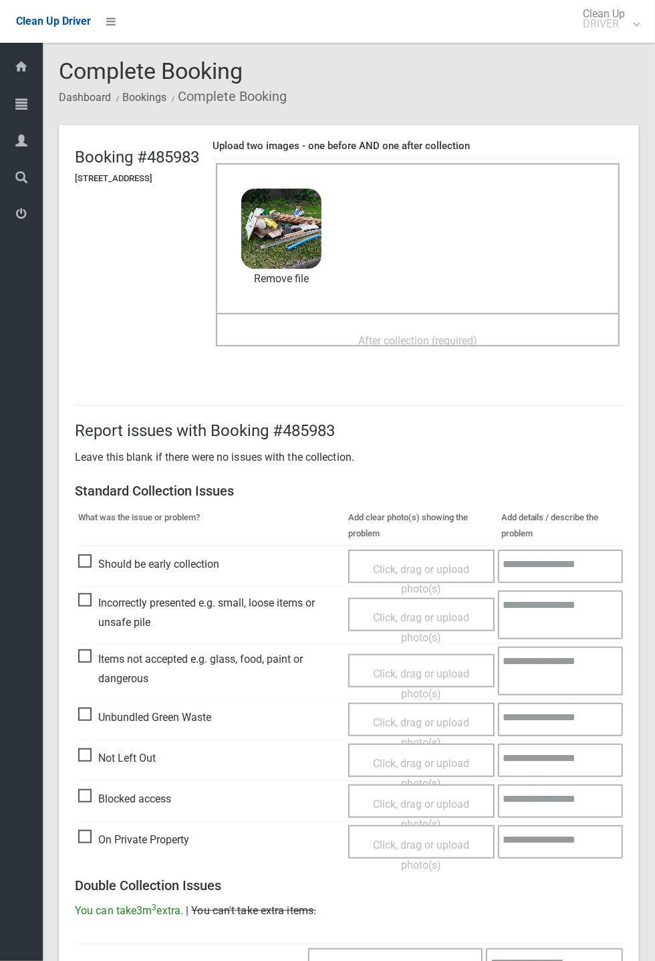
click at [335, 312] on div "Before collection (required) 4.5 MB 2025-10-0909.00.331105783268555939974.jpg C…" at bounding box center [418, 238] width 404 height 150
click at [374, 336] on span "After collection (required)" at bounding box center [417, 340] width 119 height 13
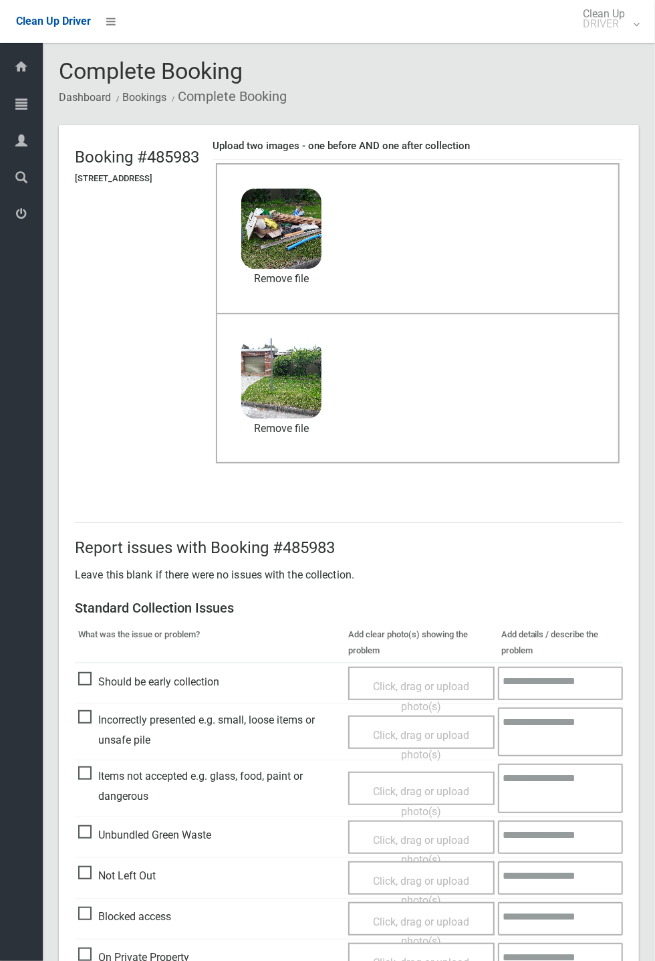
scroll to position [464, 0]
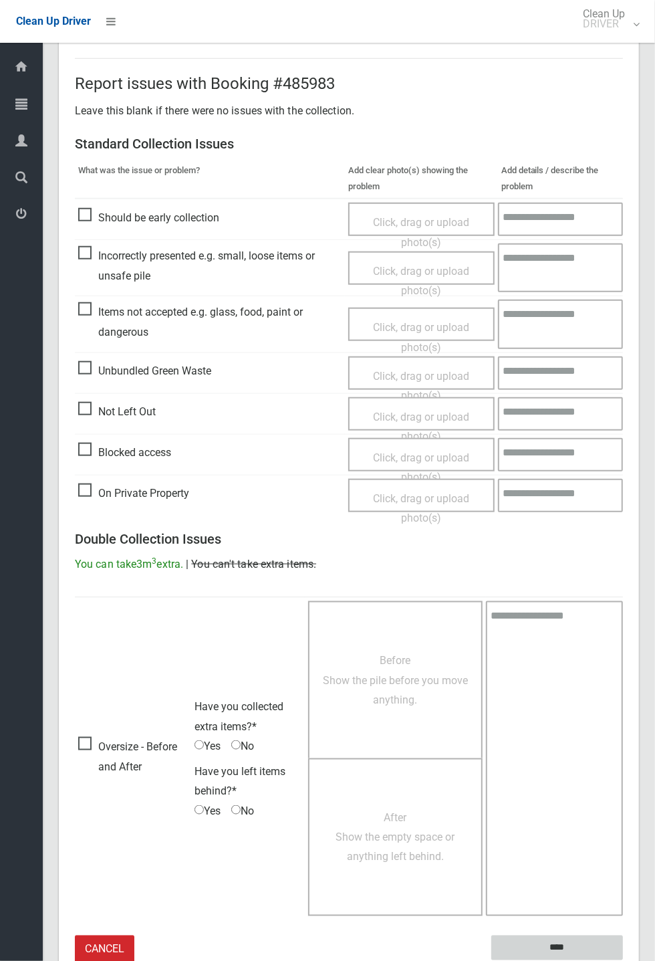
click at [568, 947] on input "****" at bounding box center [557, 947] width 132 height 25
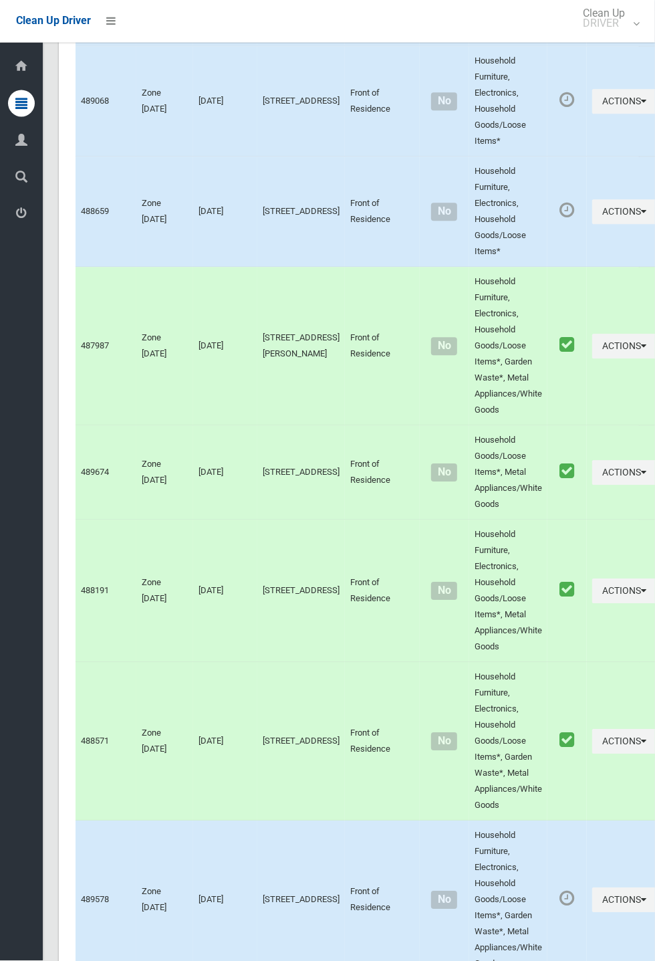
scroll to position [7554, 0]
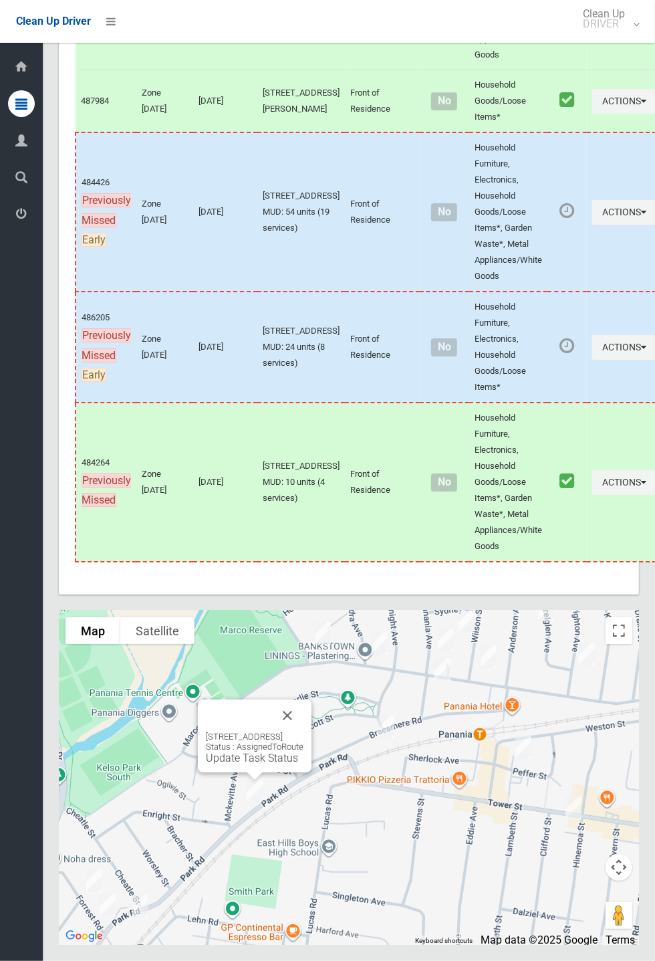
click at [304, 732] on button "Close" at bounding box center [287, 715] width 32 height 32
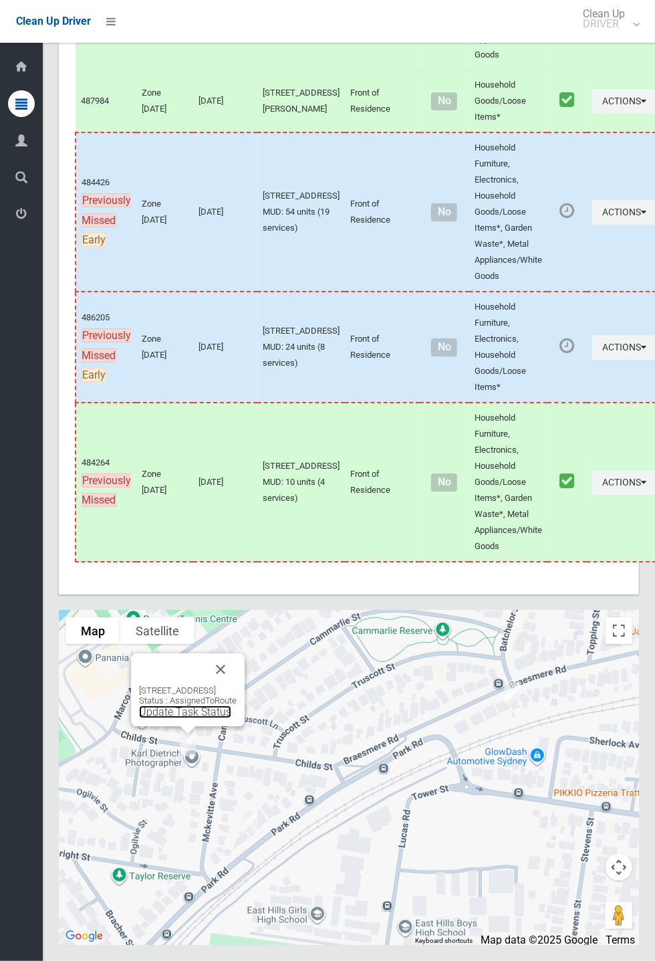
scroll to position [7553, 0]
click at [237, 685] on button "Close" at bounding box center [221, 669] width 32 height 32
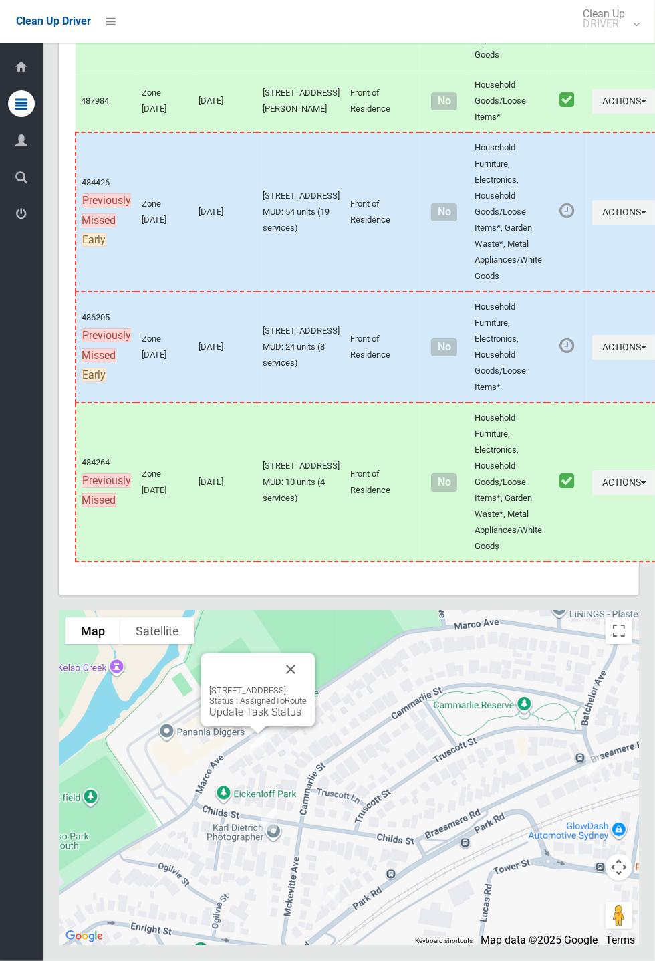
click at [307, 685] on button "Close" at bounding box center [291, 669] width 32 height 32
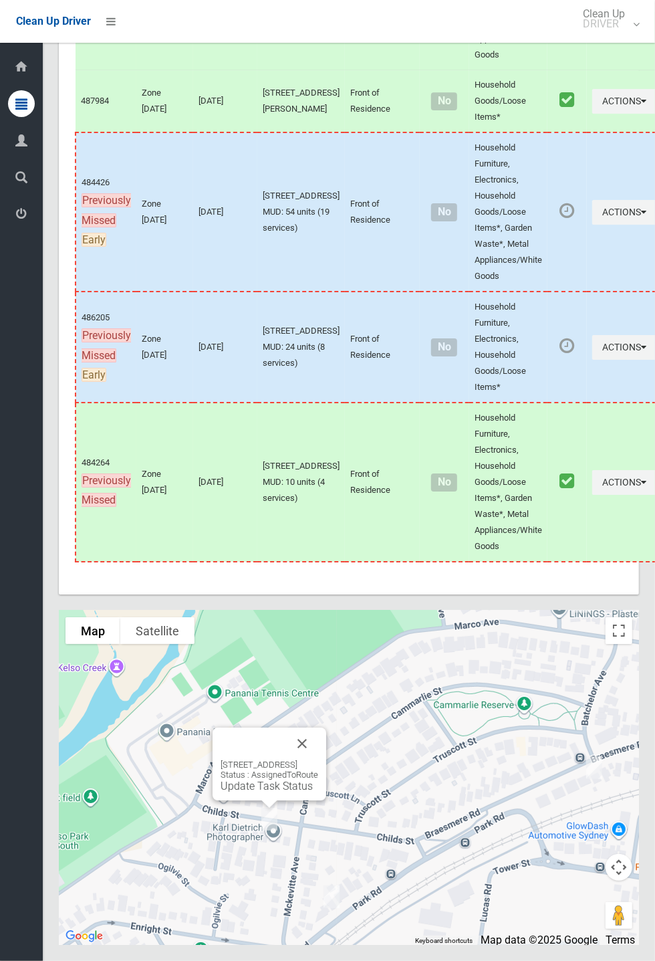
click at [270, 792] on link "Update Task Status" at bounding box center [267, 786] width 92 height 13
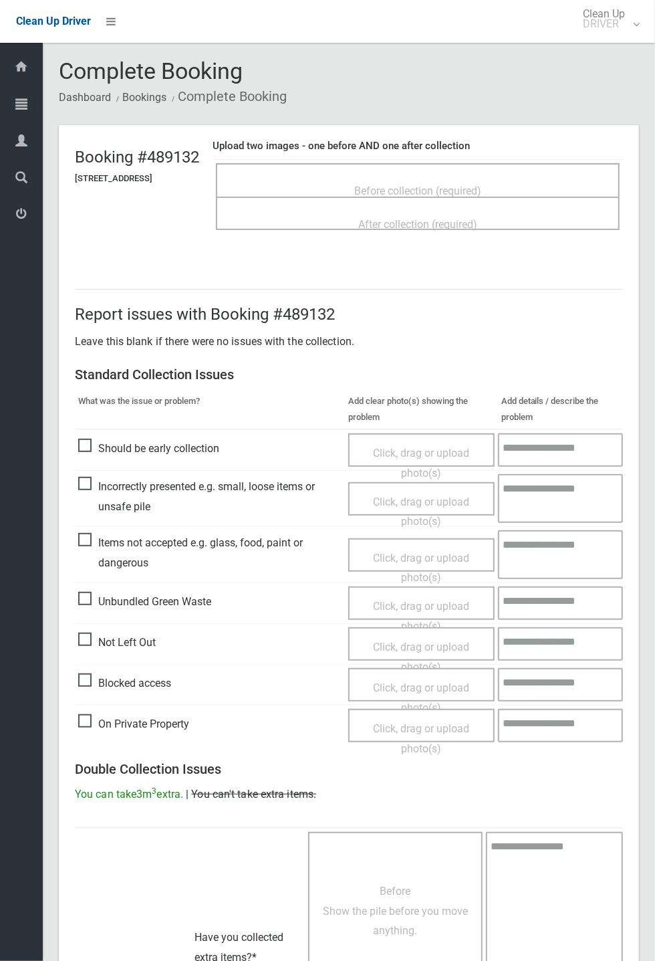
click at [429, 178] on div "Before collection (required)" at bounding box center [418, 190] width 374 height 25
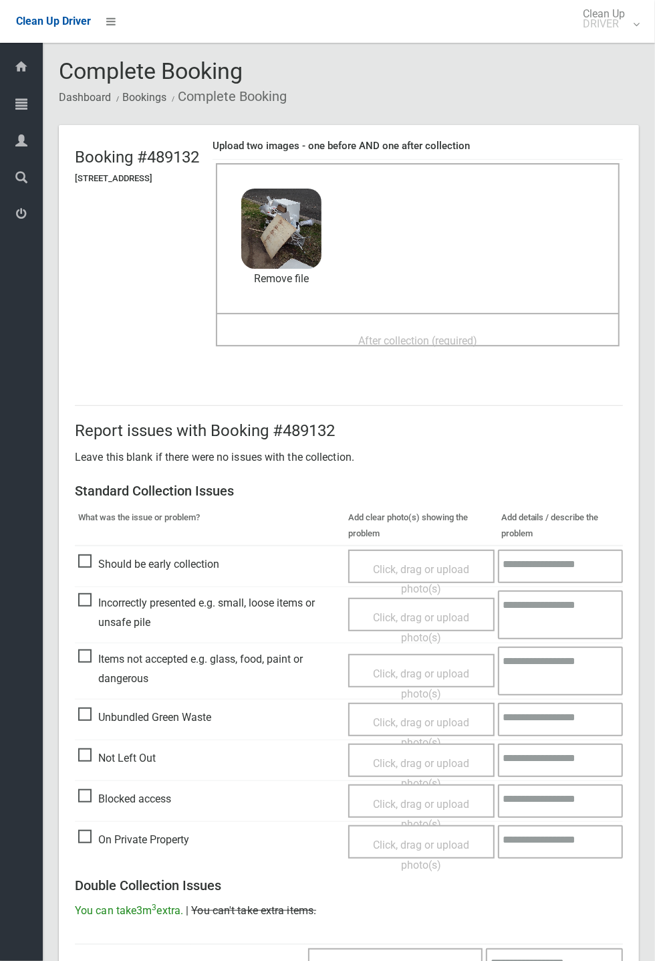
click at [405, 334] on span "After collection (required)" at bounding box center [417, 340] width 119 height 13
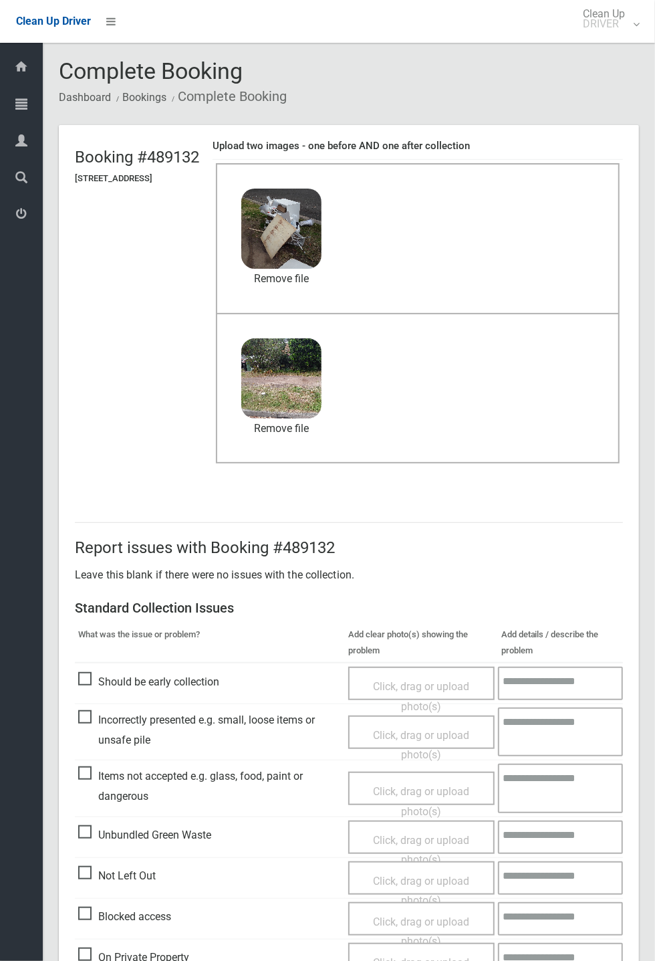
scroll to position [464, 0]
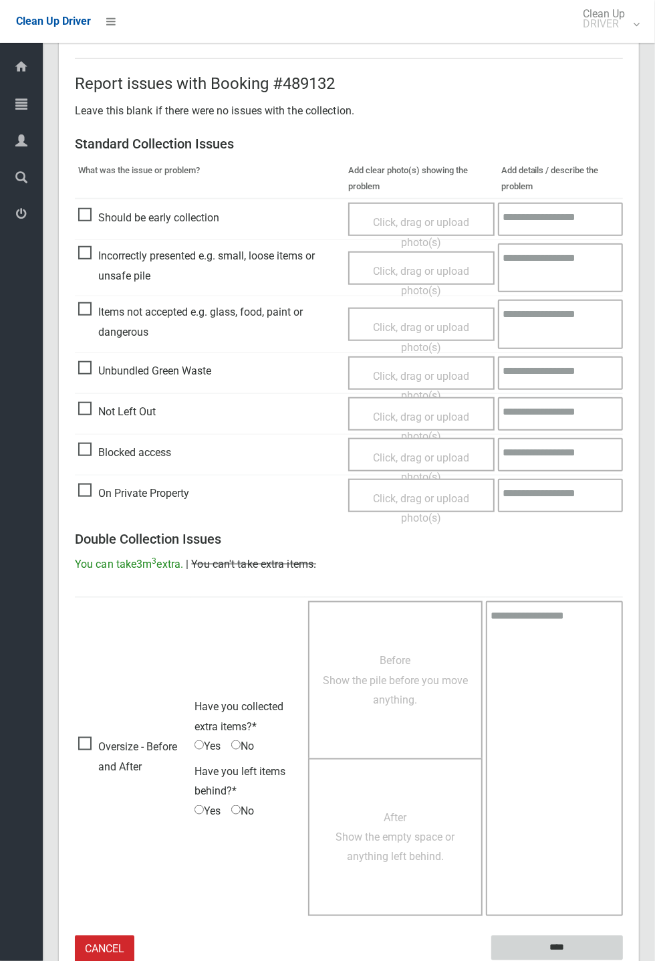
click at [623, 960] on input "****" at bounding box center [557, 947] width 132 height 25
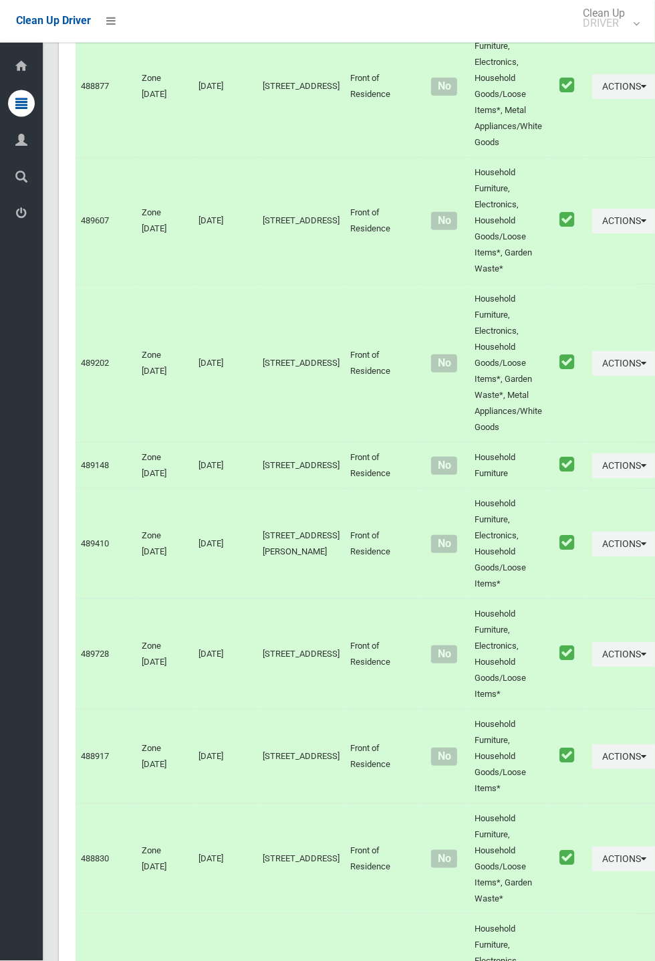
scroll to position [7554, 0]
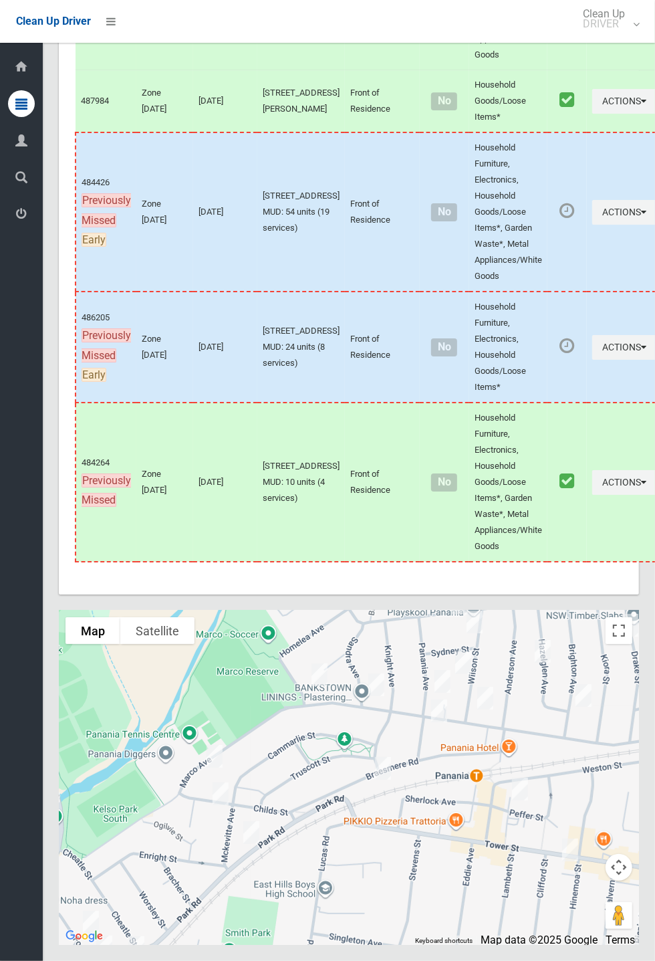
click at [305, 909] on div at bounding box center [349, 777] width 580 height 334
click at [262, 806] on link "Update Task Status" at bounding box center [249, 799] width 92 height 13
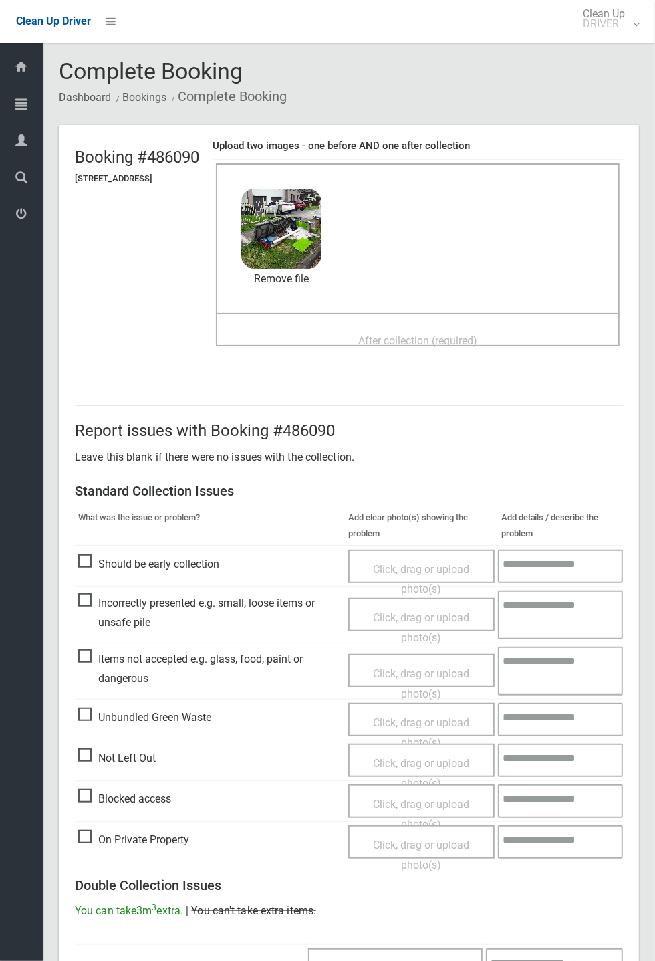
click at [415, 334] on span "After collection (required)" at bounding box center [417, 340] width 119 height 13
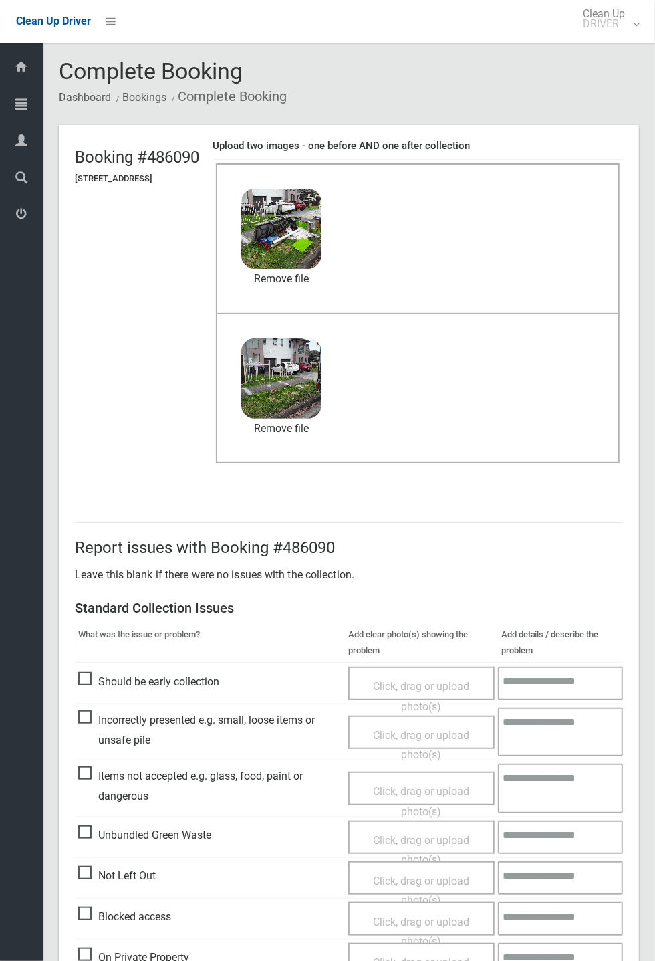
scroll to position [464, 0]
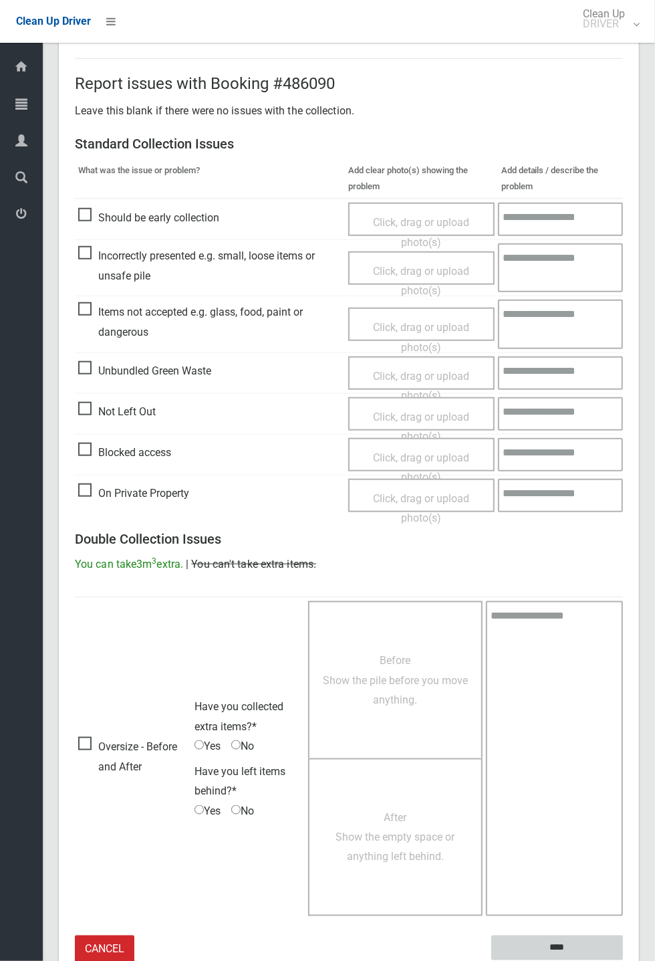
click at [623, 960] on input "****" at bounding box center [557, 947] width 132 height 25
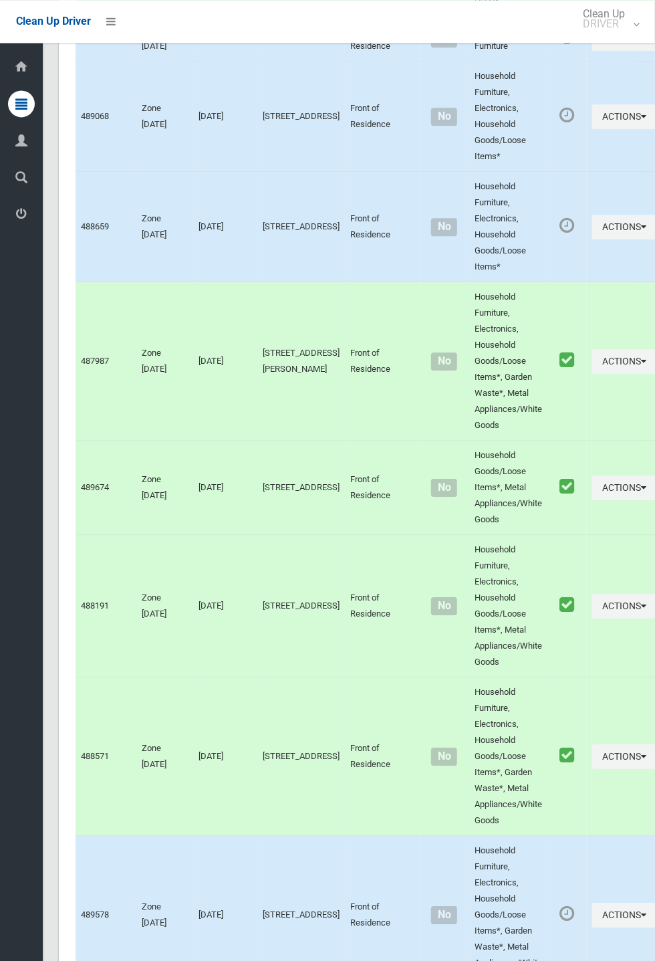
scroll to position [7554, 0]
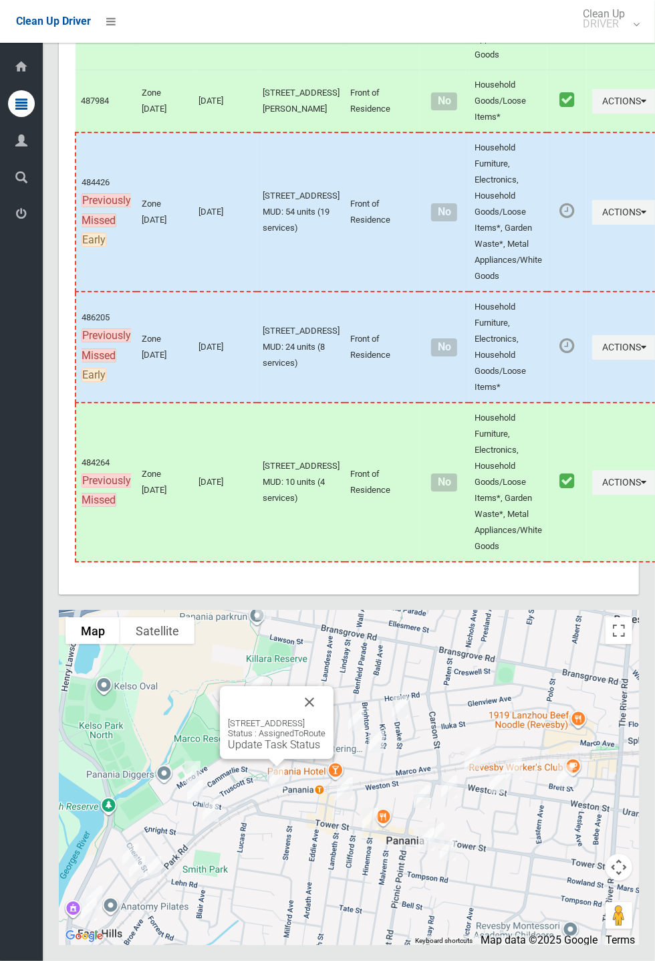
click at [326, 718] on button "Close" at bounding box center [310, 702] width 32 height 32
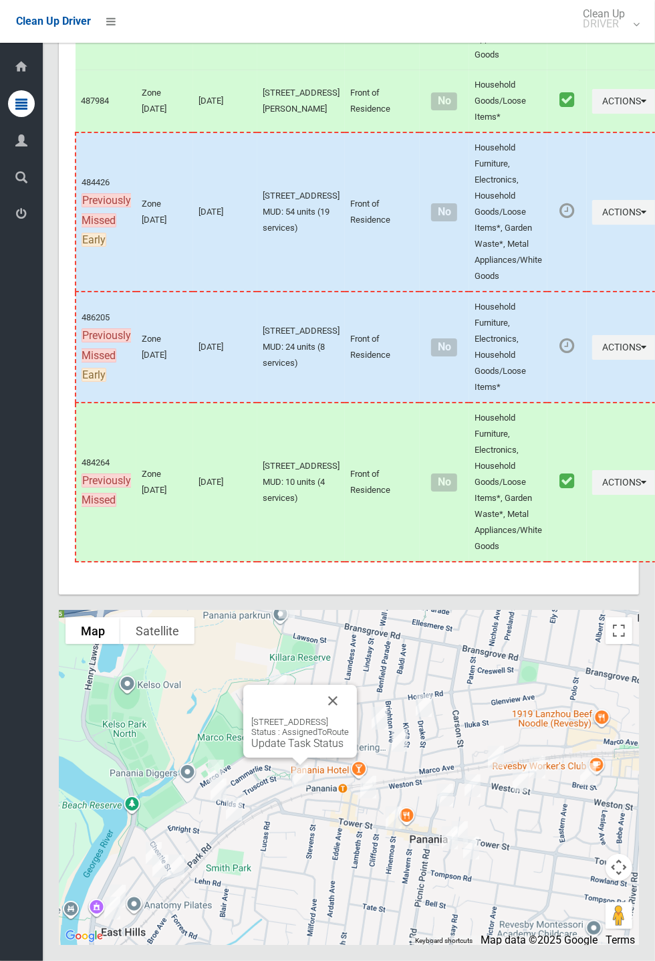
click at [294, 750] on link "Update Task Status" at bounding box center [297, 743] width 92 height 13
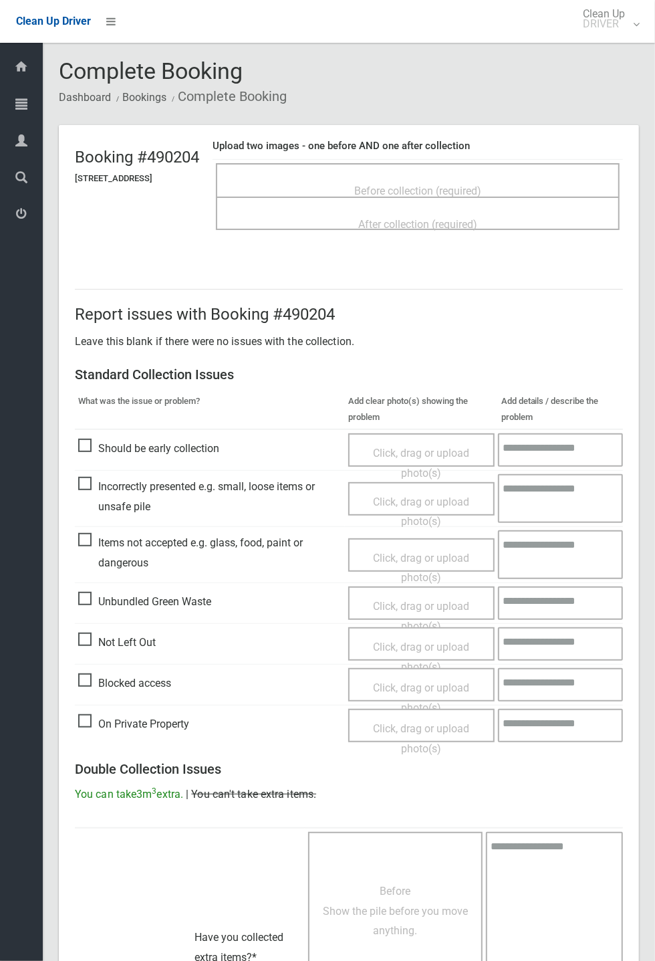
click at [404, 186] on span "Before collection (required)" at bounding box center [417, 191] width 127 height 13
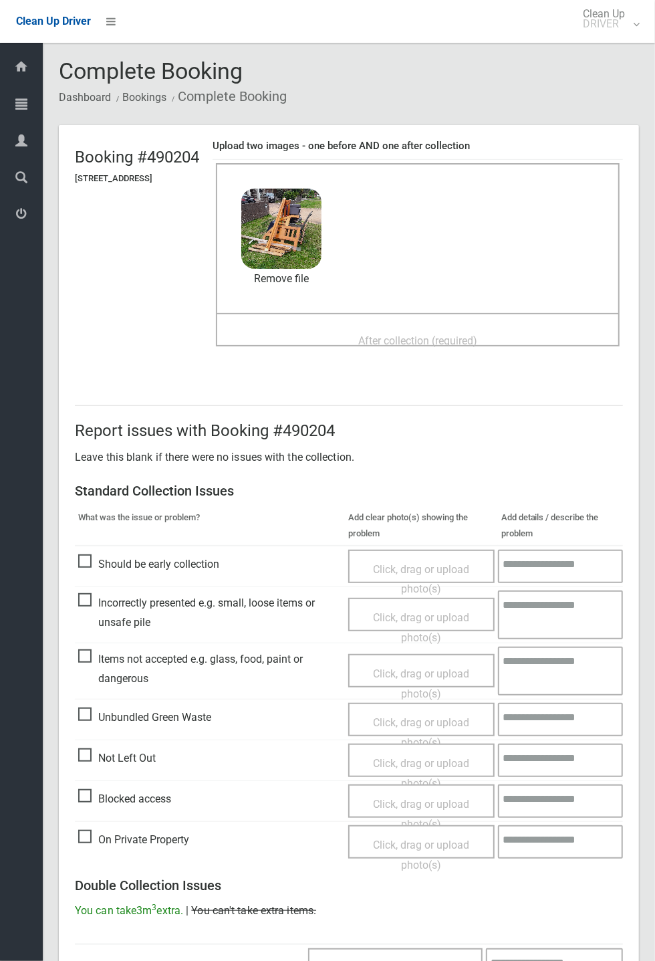
click at [375, 334] on span "After collection (required)" at bounding box center [417, 340] width 119 height 13
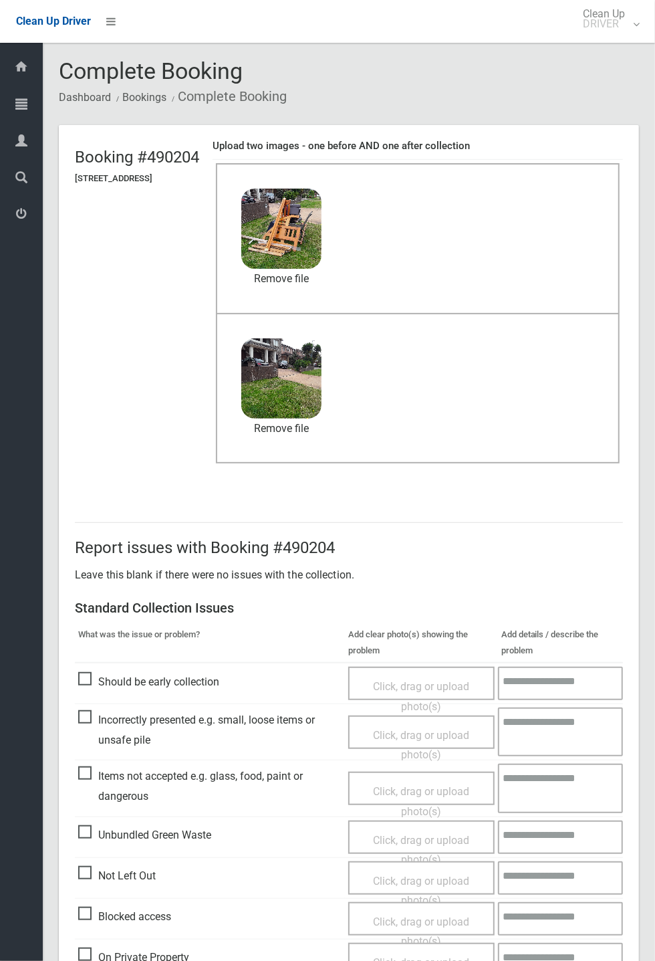
scroll to position [464, 0]
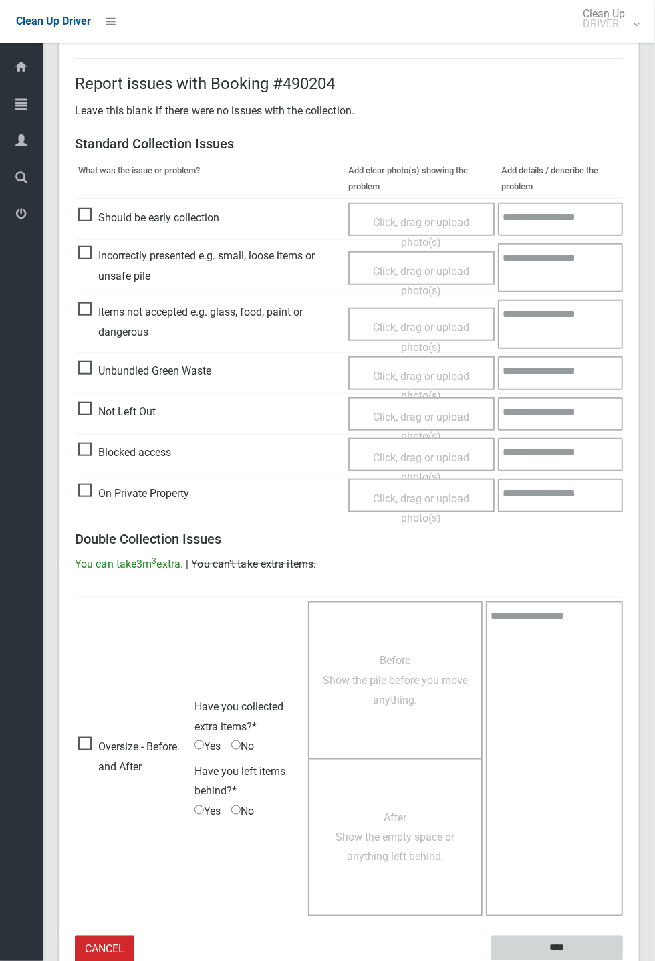
click at [623, 960] on input "****" at bounding box center [557, 947] width 132 height 25
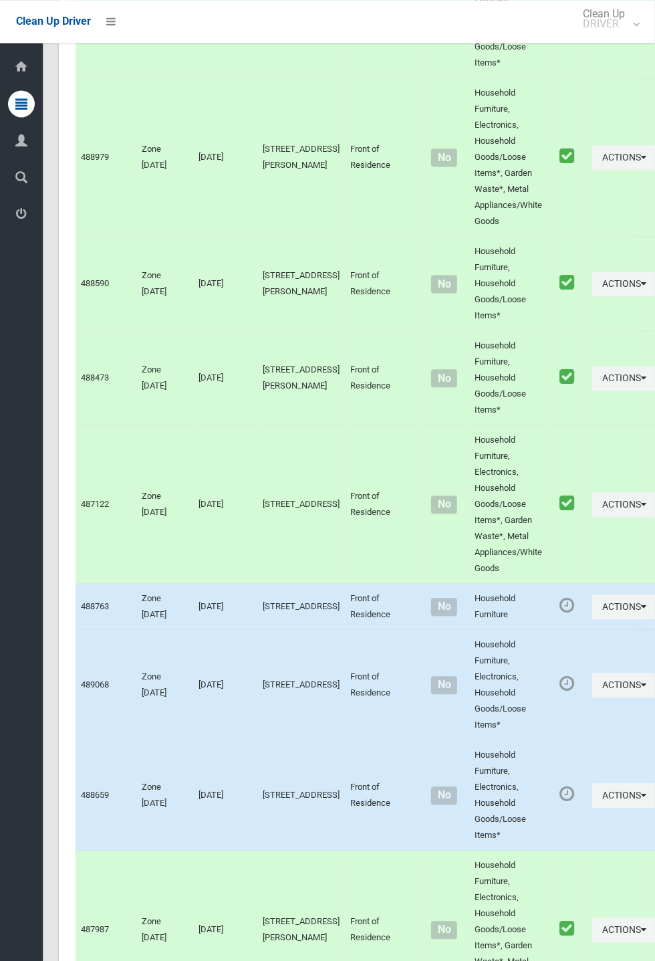
scroll to position [7554, 0]
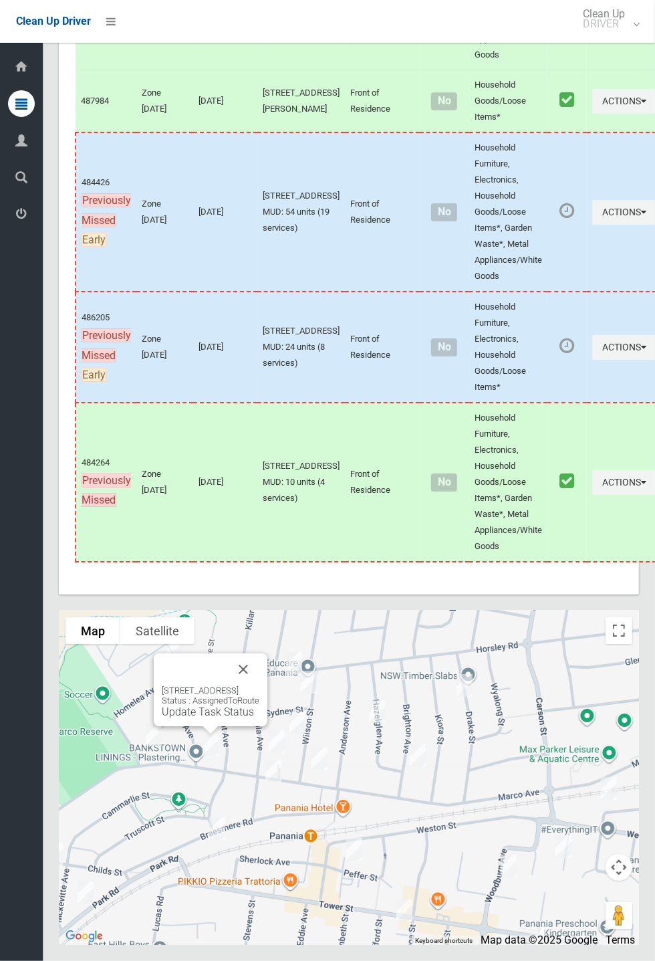
click at [259, 685] on button "Close" at bounding box center [243, 669] width 32 height 32
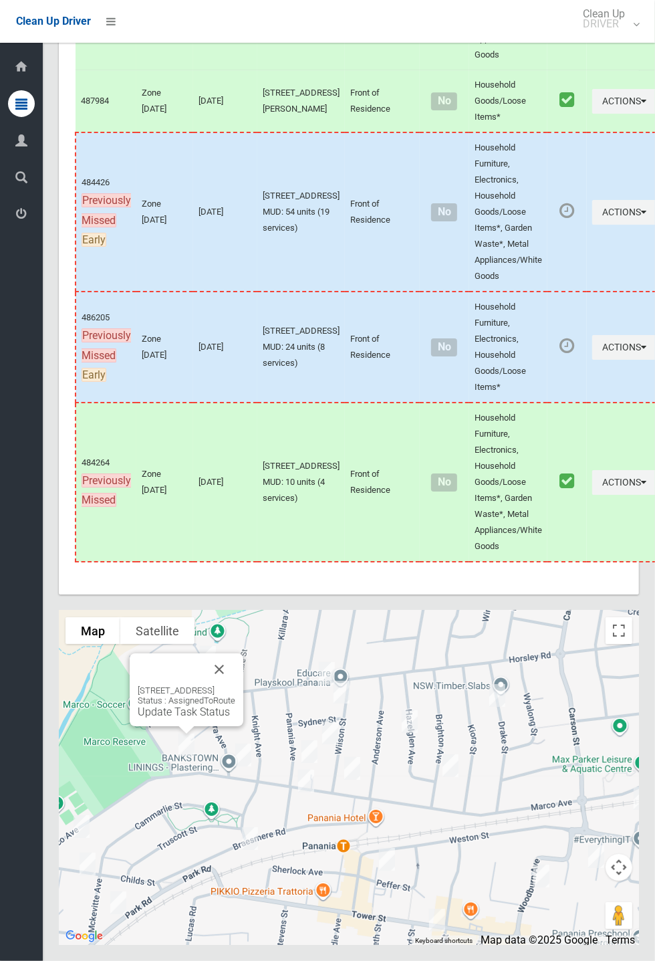
click at [235, 685] on button "Close" at bounding box center [219, 669] width 32 height 32
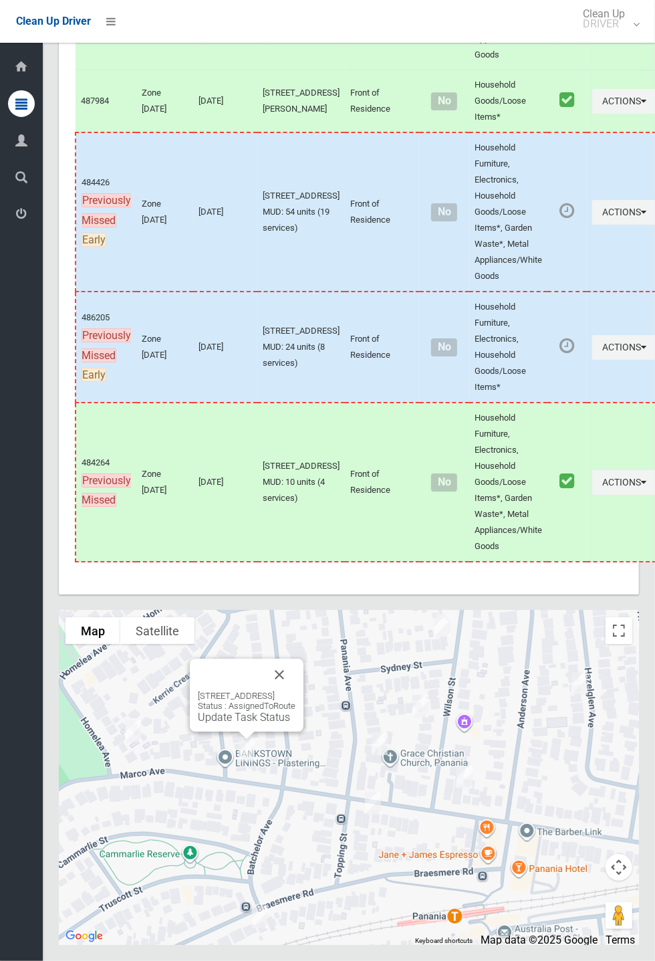
click at [239, 723] on link "Update Task Status" at bounding box center [244, 717] width 92 height 13
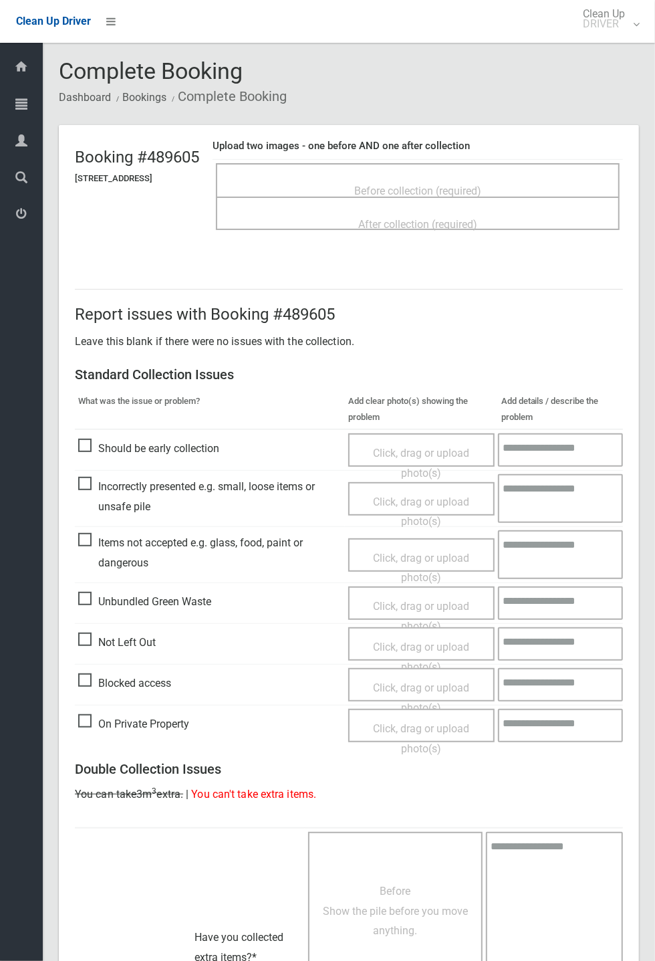
click at [426, 185] on span "Before collection (required)" at bounding box center [417, 191] width 127 height 13
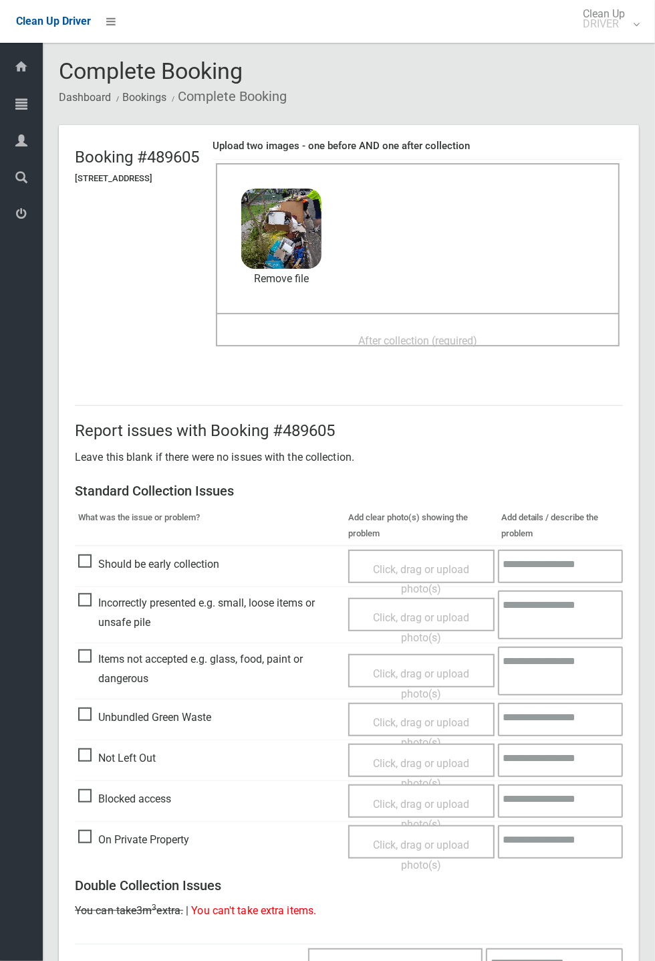
click at [374, 334] on span "After collection (required)" at bounding box center [417, 340] width 119 height 13
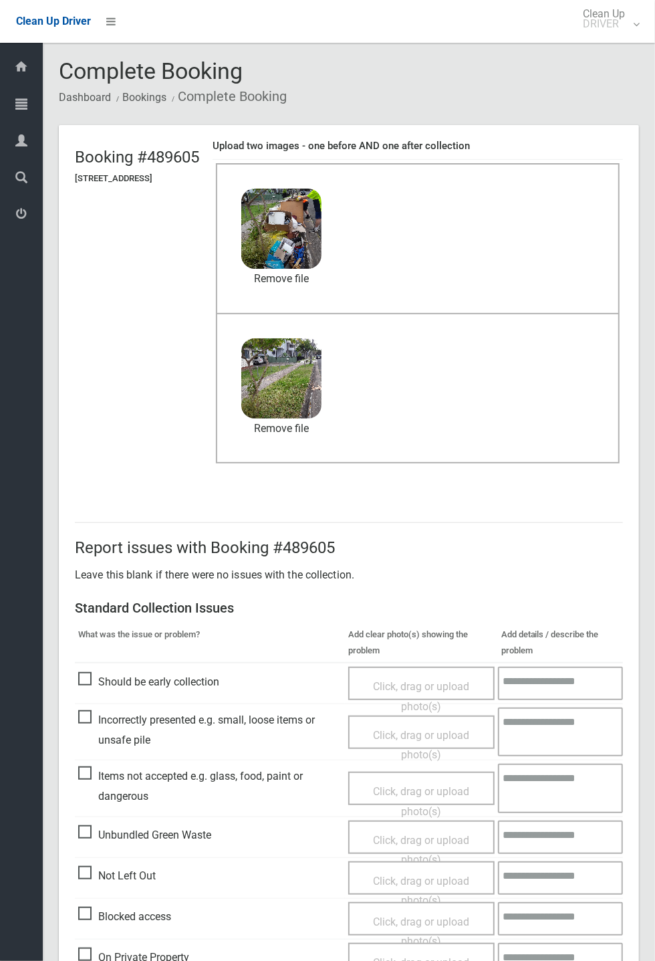
scroll to position [464, 0]
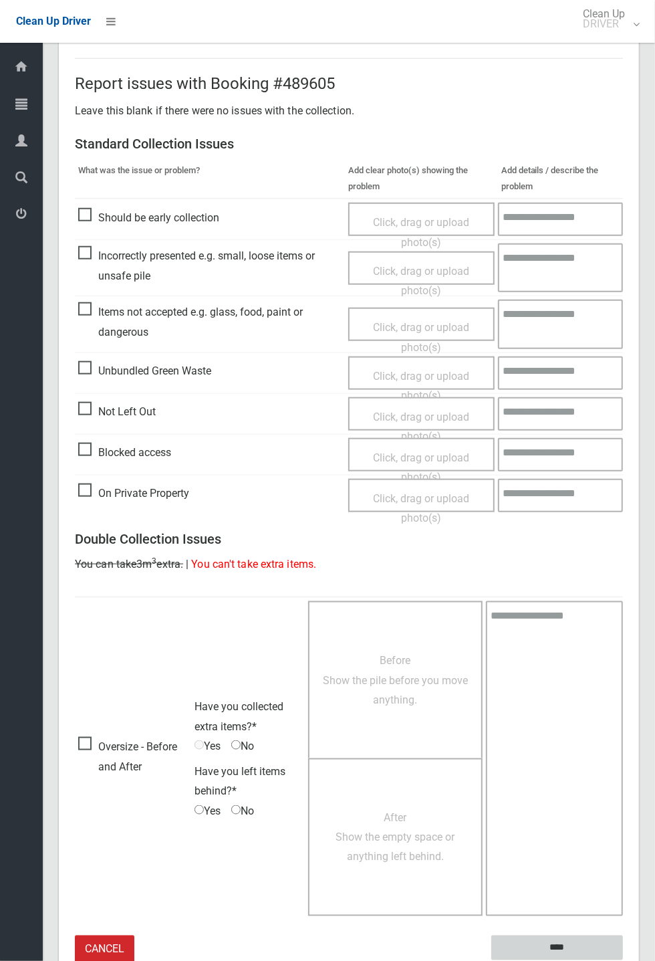
click at [623, 960] on input "****" at bounding box center [557, 947] width 132 height 25
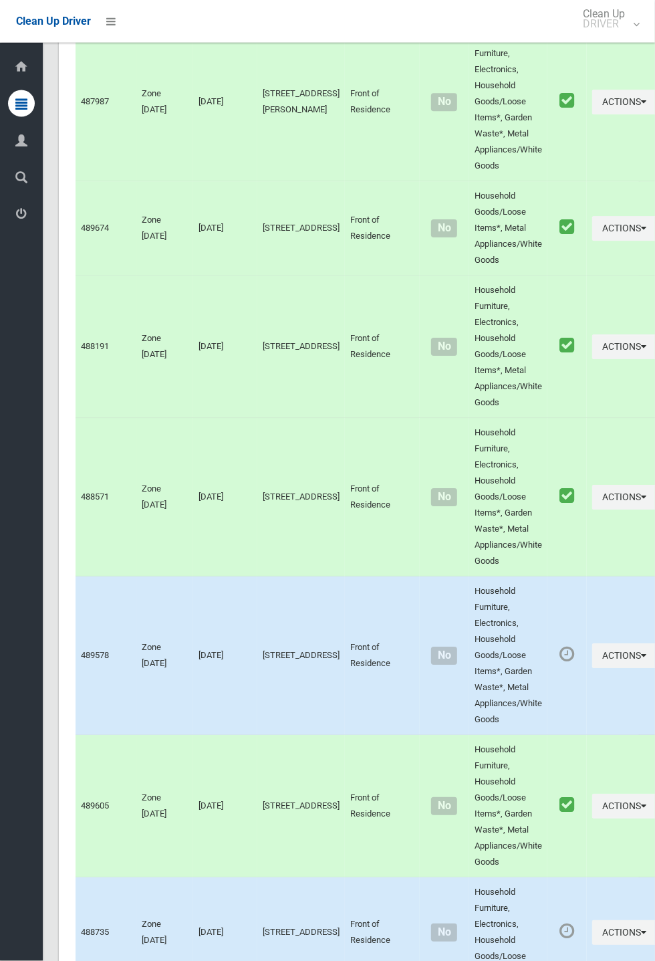
scroll to position [7554, 0]
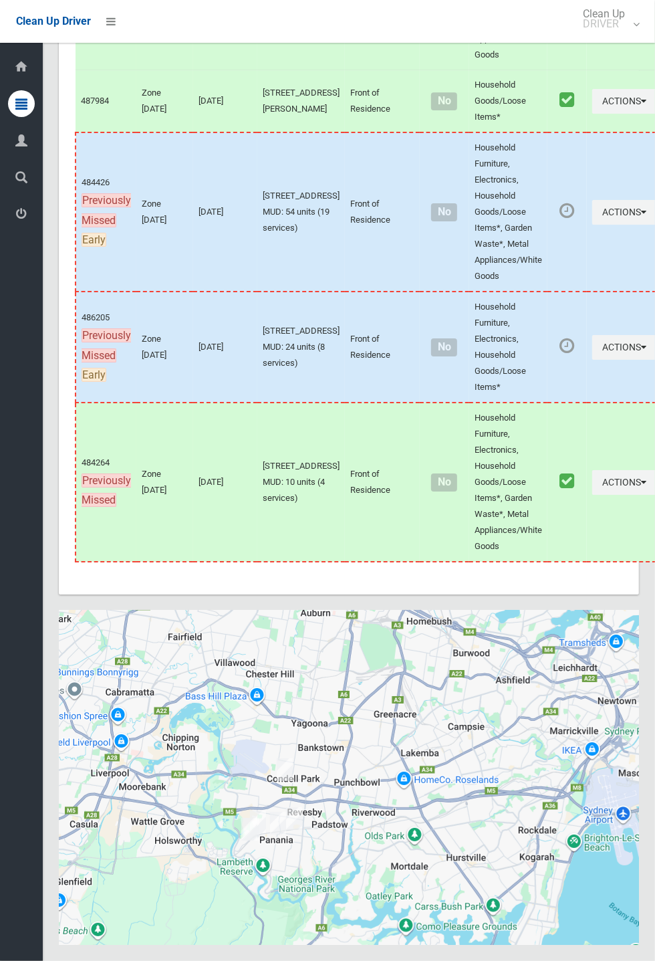
scroll to position [7554, 0]
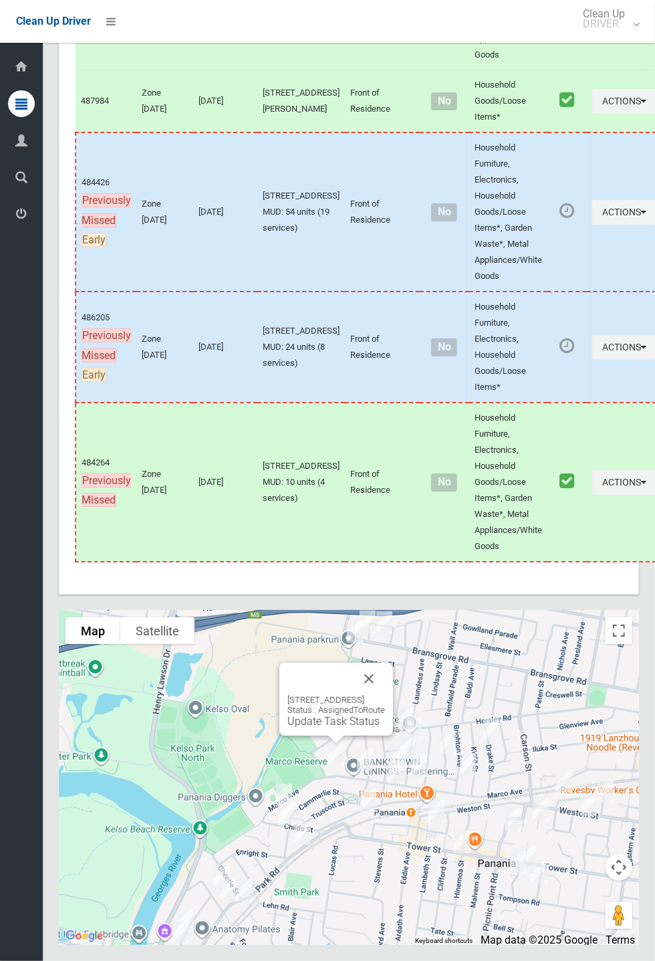
click at [327, 727] on link "Update Task Status" at bounding box center [334, 721] width 92 height 13
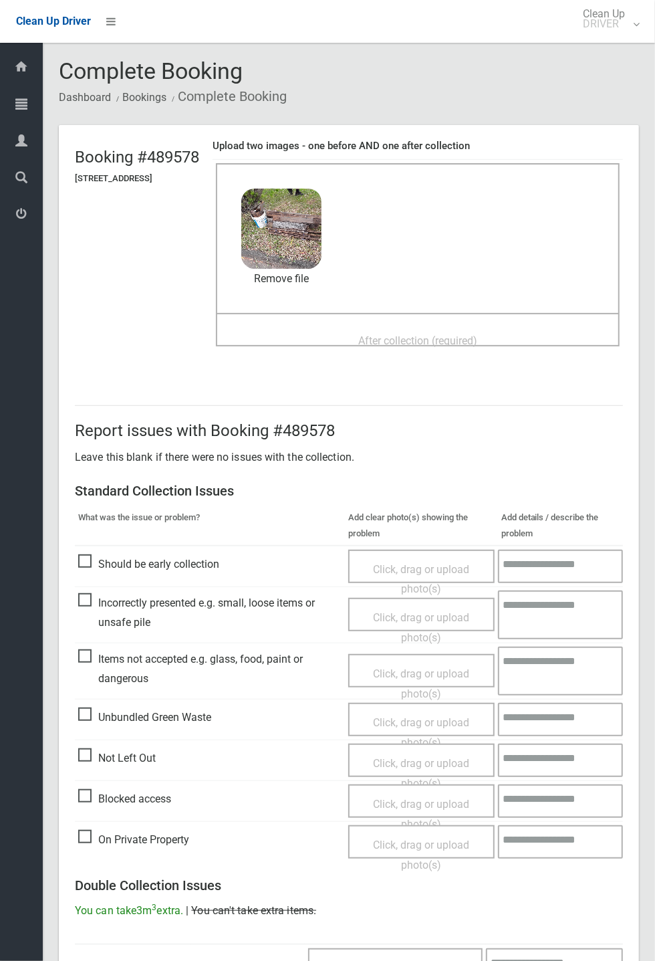
click at [382, 334] on span "After collection (required)" at bounding box center [417, 340] width 119 height 13
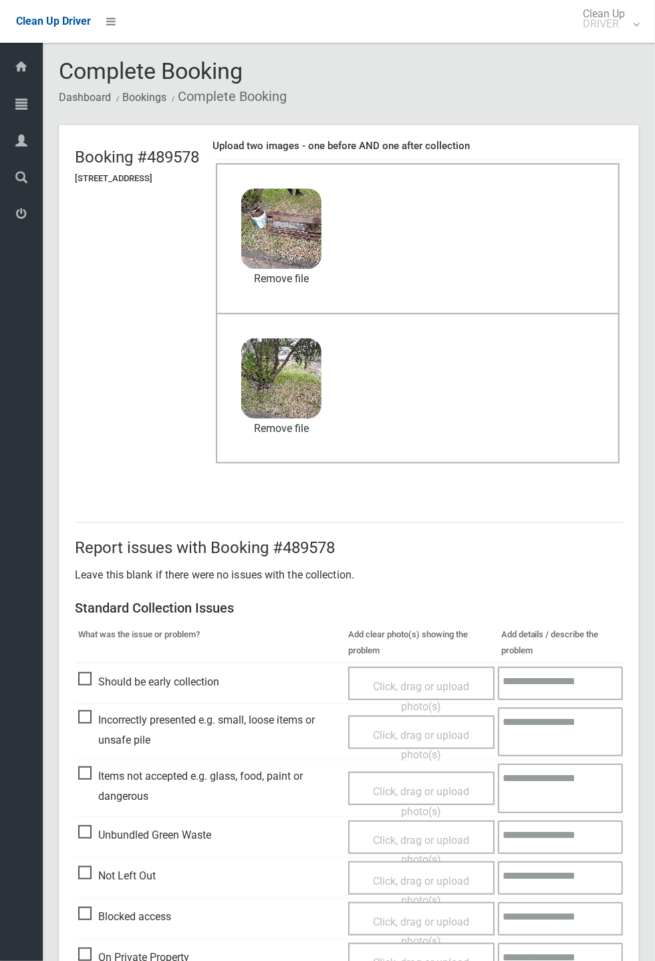
scroll to position [464, 0]
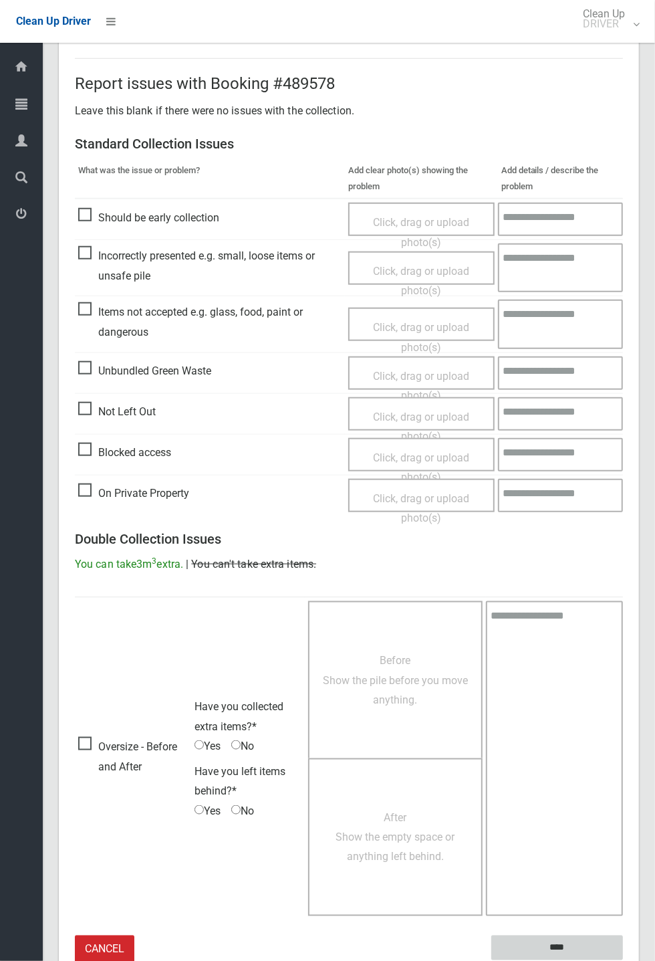
click at [564, 941] on input "****" at bounding box center [557, 947] width 132 height 25
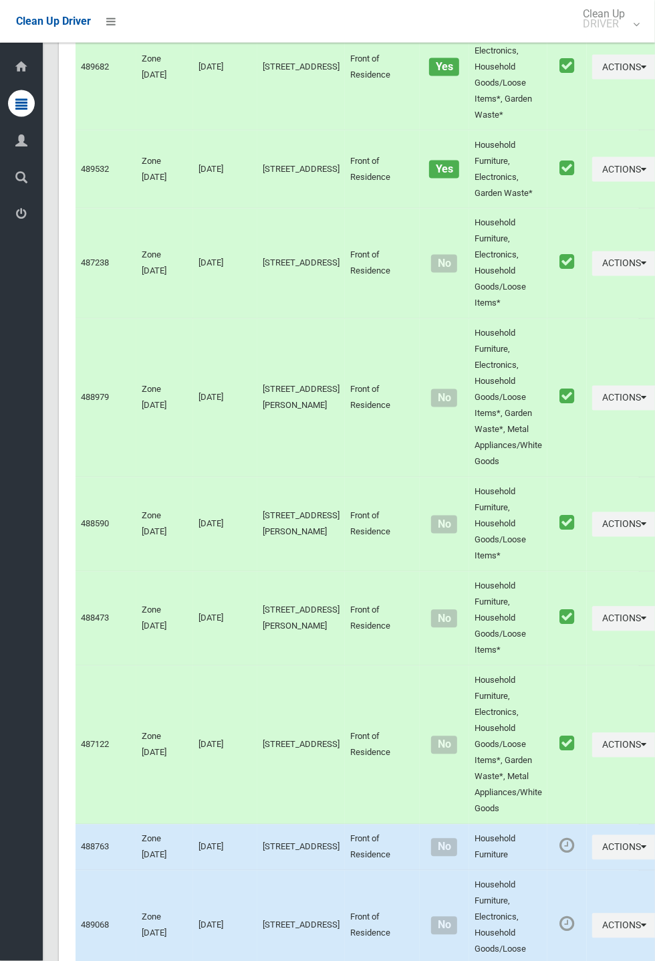
scroll to position [7554, 0]
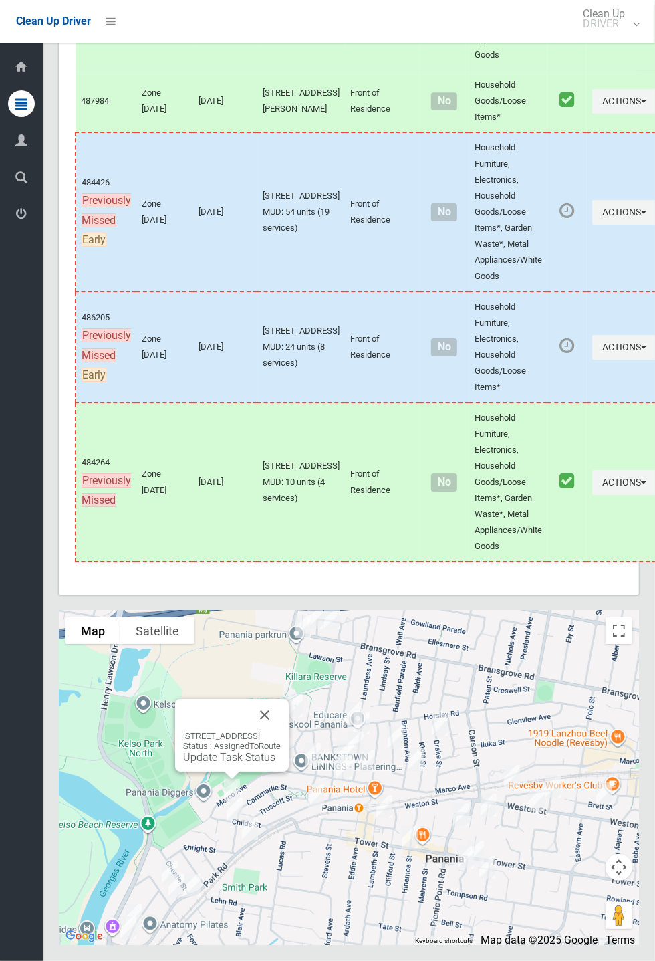
click at [240, 764] on link "Update Task Status" at bounding box center [229, 757] width 92 height 13
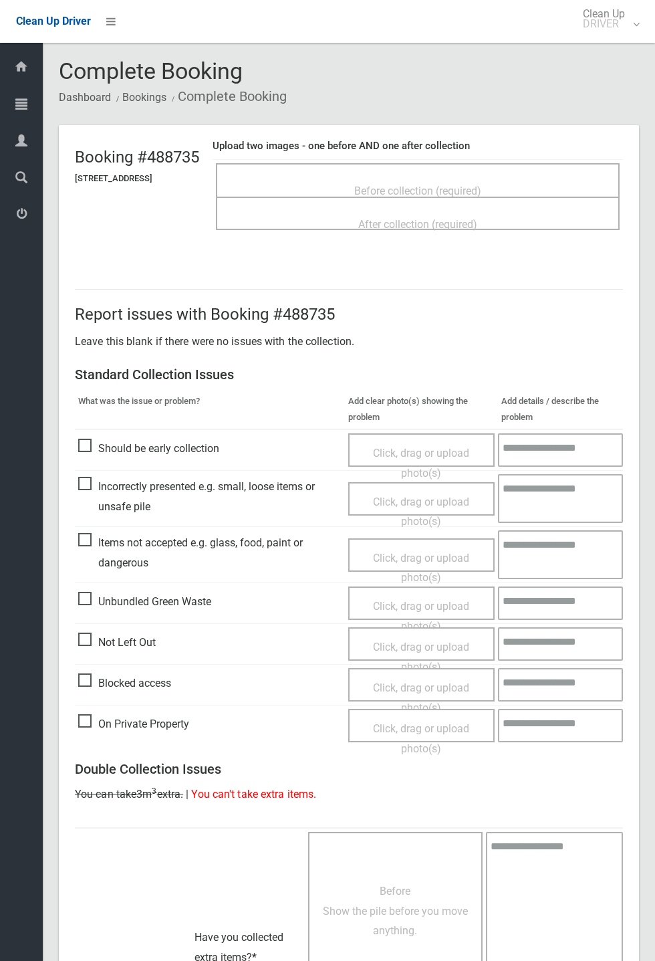
click at [449, 185] on span "Before collection (required)" at bounding box center [417, 191] width 127 height 13
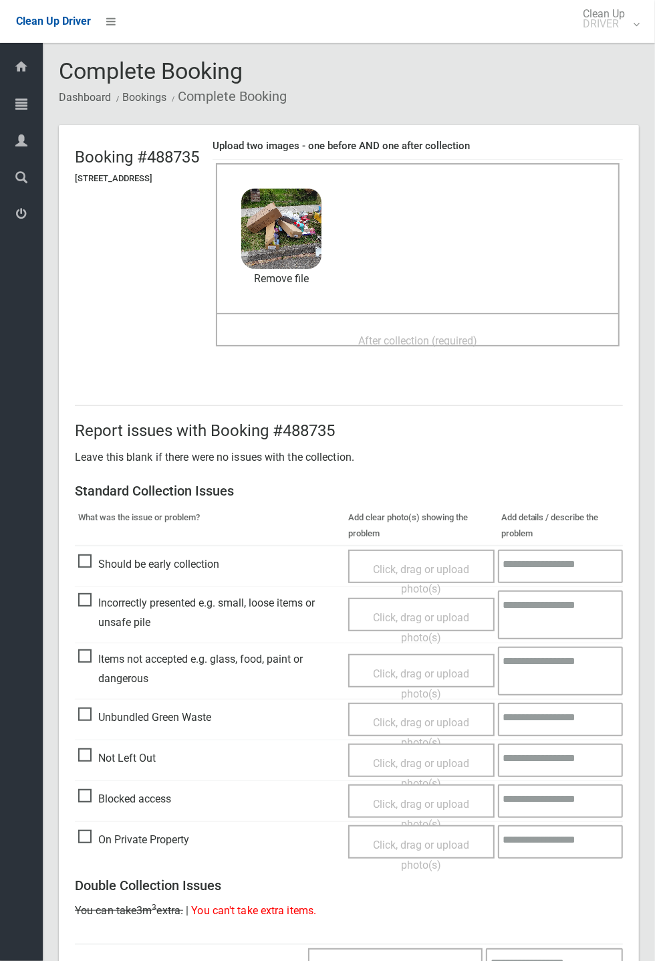
click at [386, 334] on span "After collection (required)" at bounding box center [417, 340] width 119 height 13
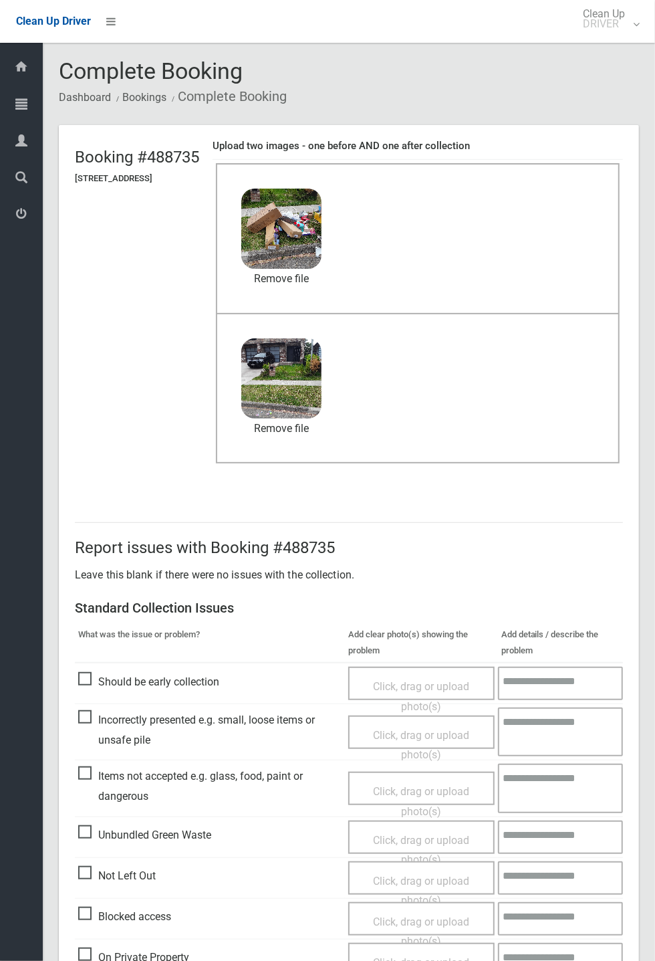
scroll to position [464, 0]
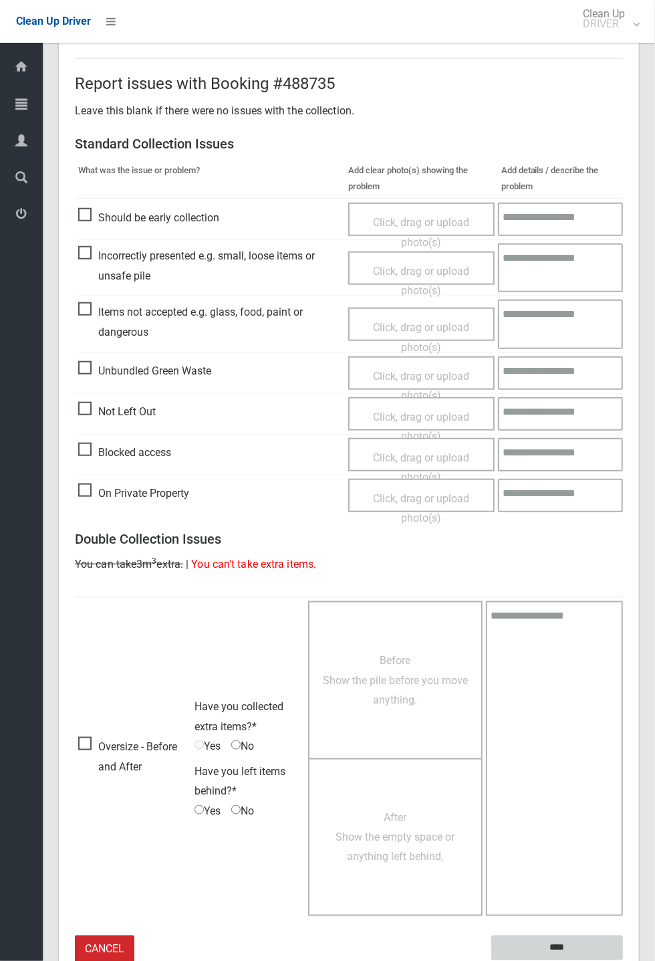
click at [623, 960] on input "****" at bounding box center [557, 947] width 132 height 25
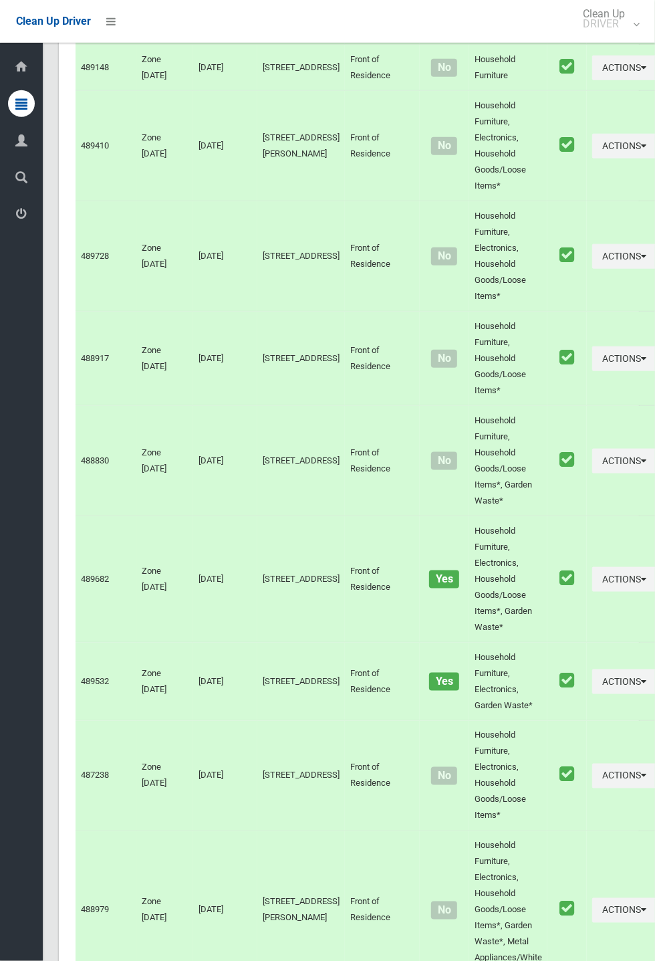
scroll to position [7554, 0]
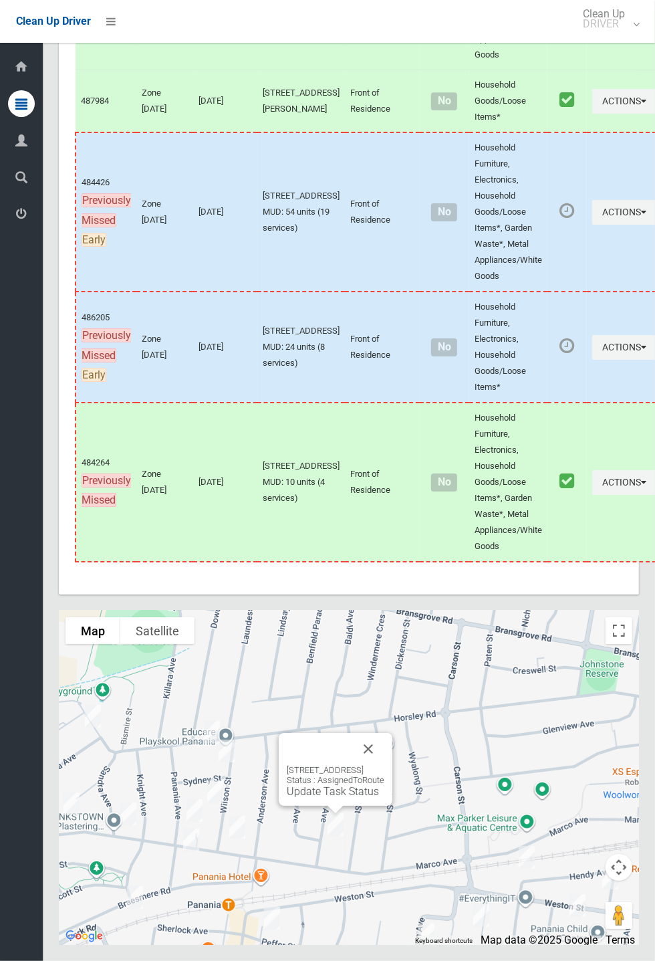
click at [384, 765] on button "Close" at bounding box center [368, 749] width 32 height 32
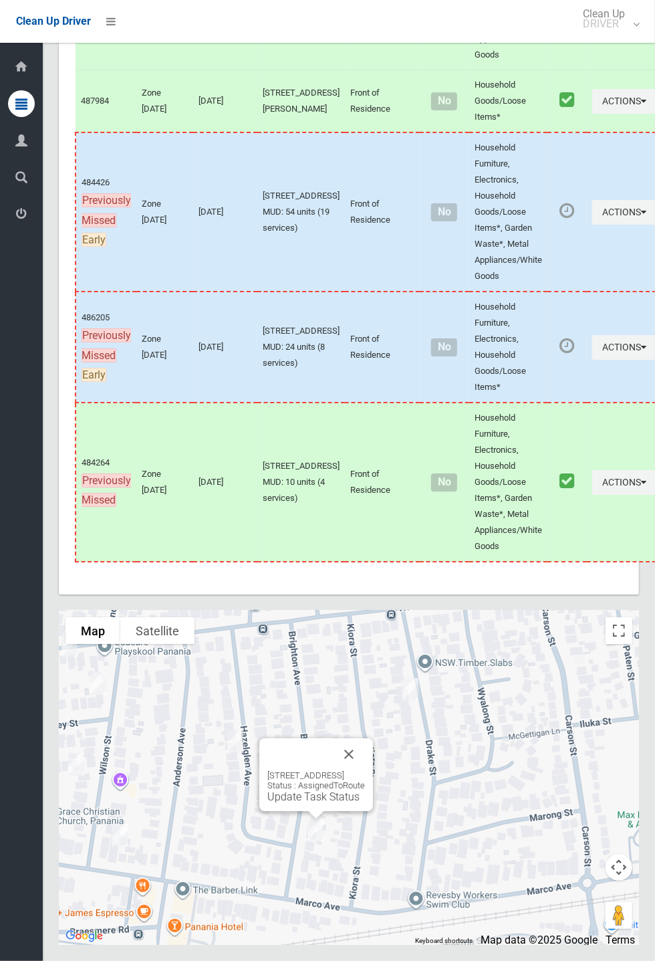
click at [365, 770] on button "Close" at bounding box center [349, 754] width 32 height 32
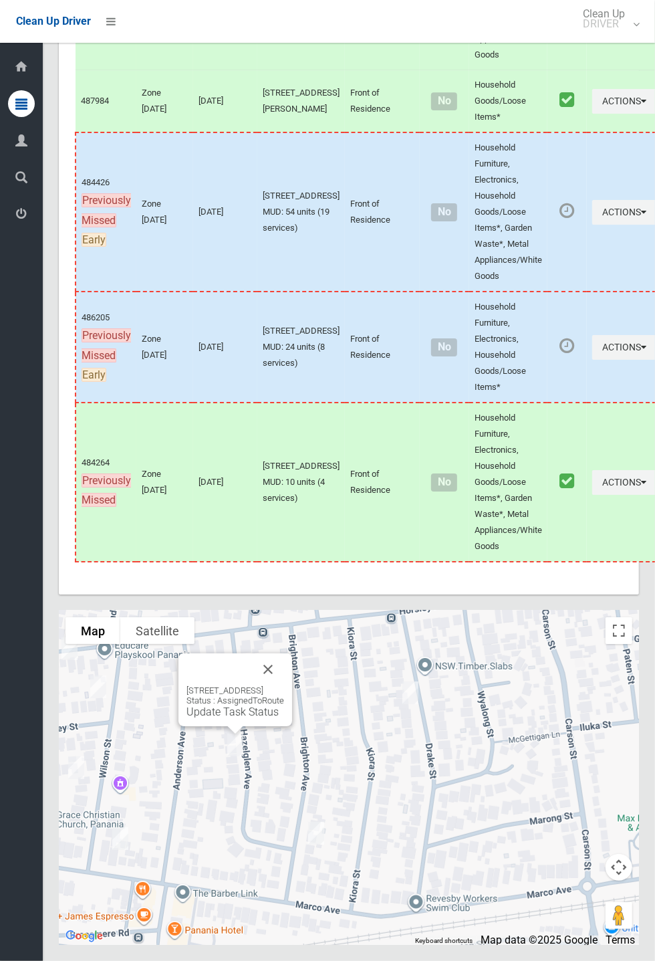
click at [284, 685] on button "Close" at bounding box center [268, 669] width 32 height 32
click at [232, 718] on link "Update Task Status" at bounding box center [233, 711] width 92 height 13
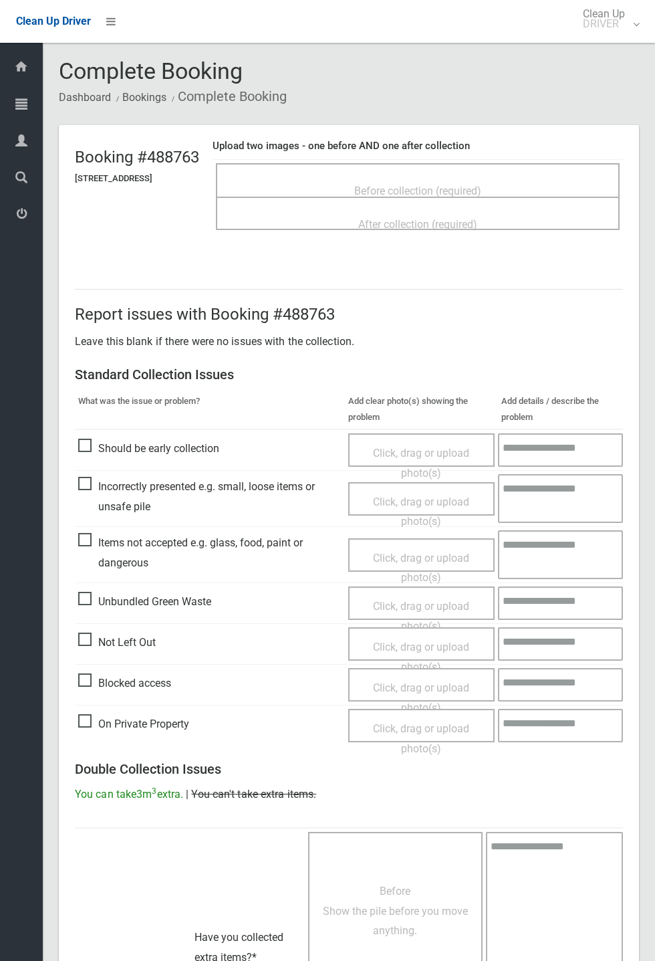
click at [423, 178] on div "Before collection (required)" at bounding box center [418, 190] width 374 height 25
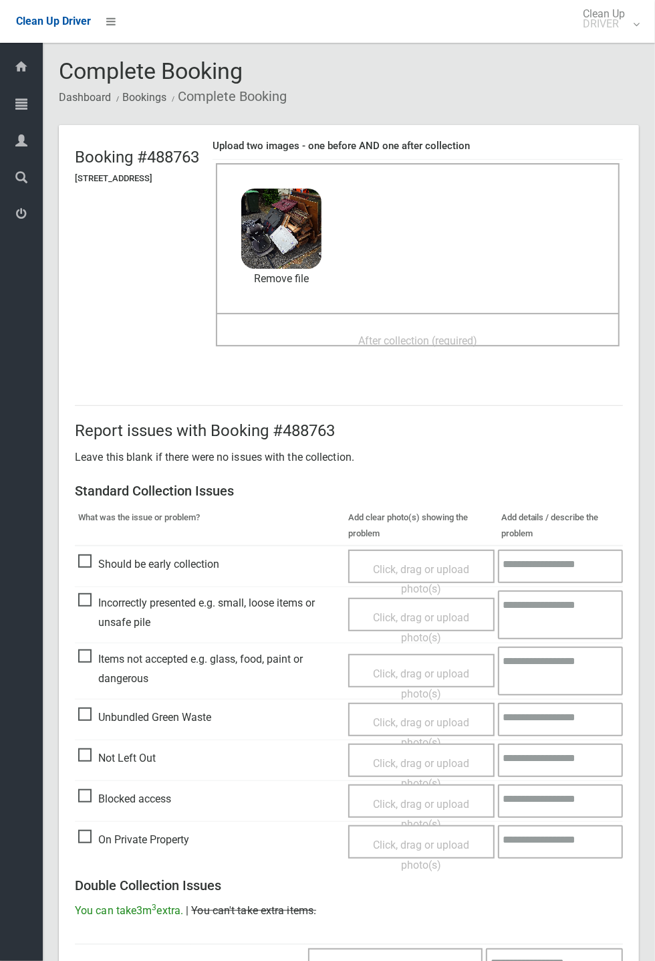
click at [378, 334] on span "After collection (required)" at bounding box center [417, 340] width 119 height 13
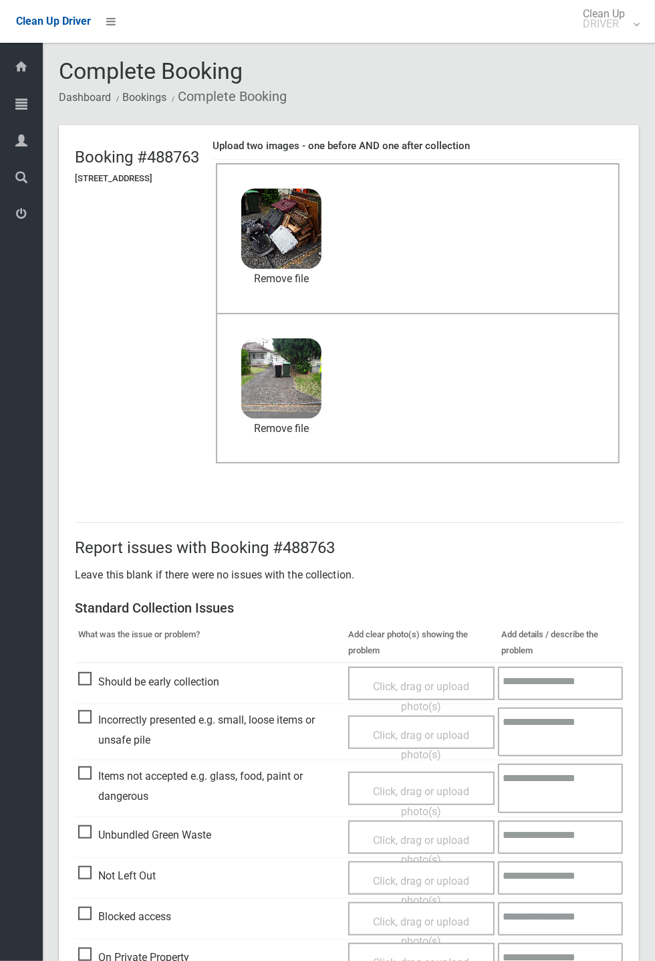
scroll to position [464, 0]
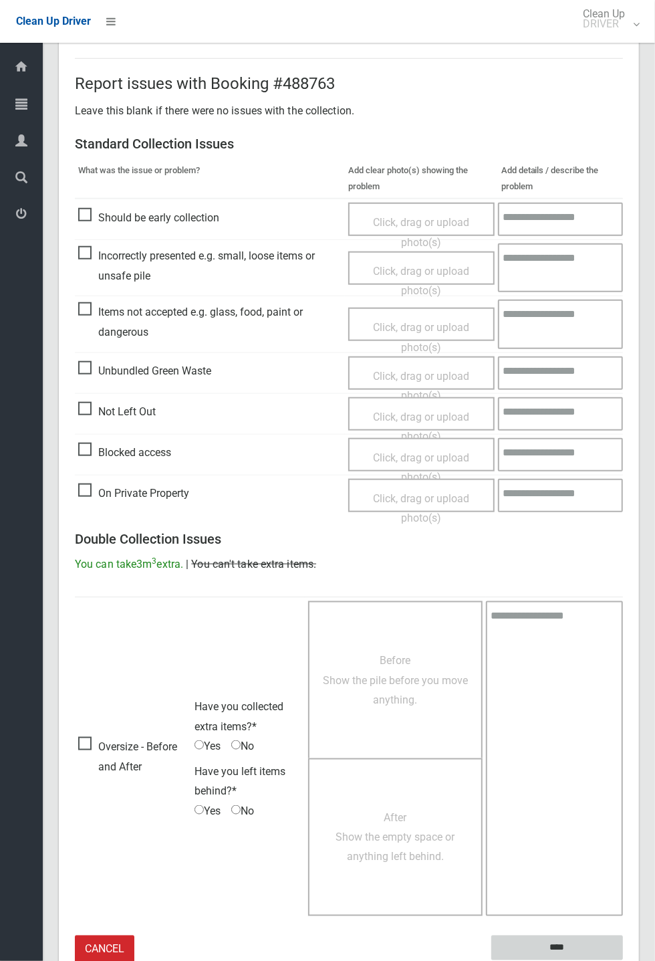
click at [556, 944] on input "****" at bounding box center [557, 947] width 132 height 25
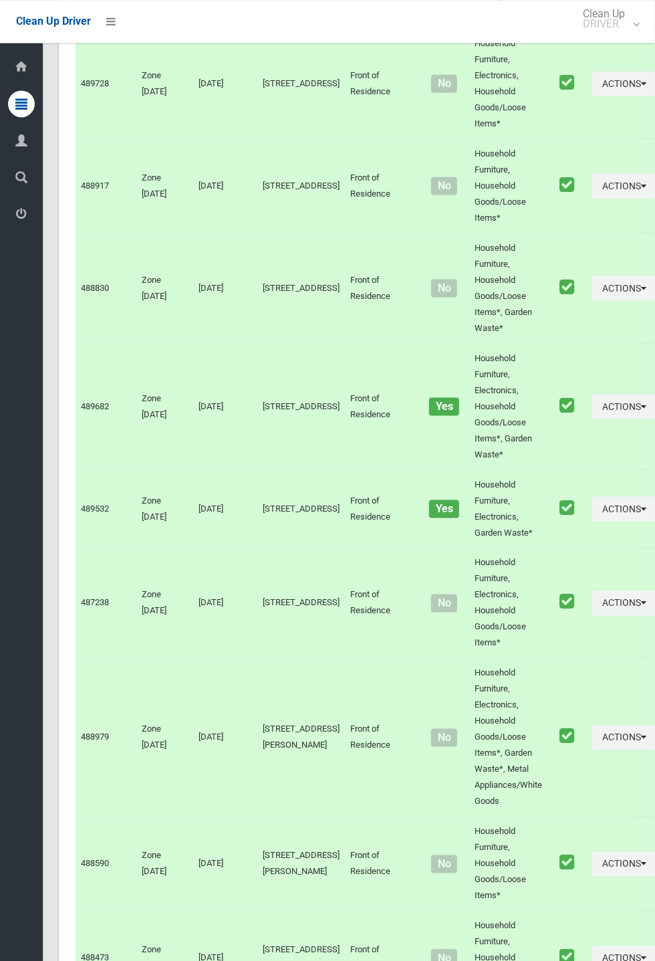
scroll to position [7554, 0]
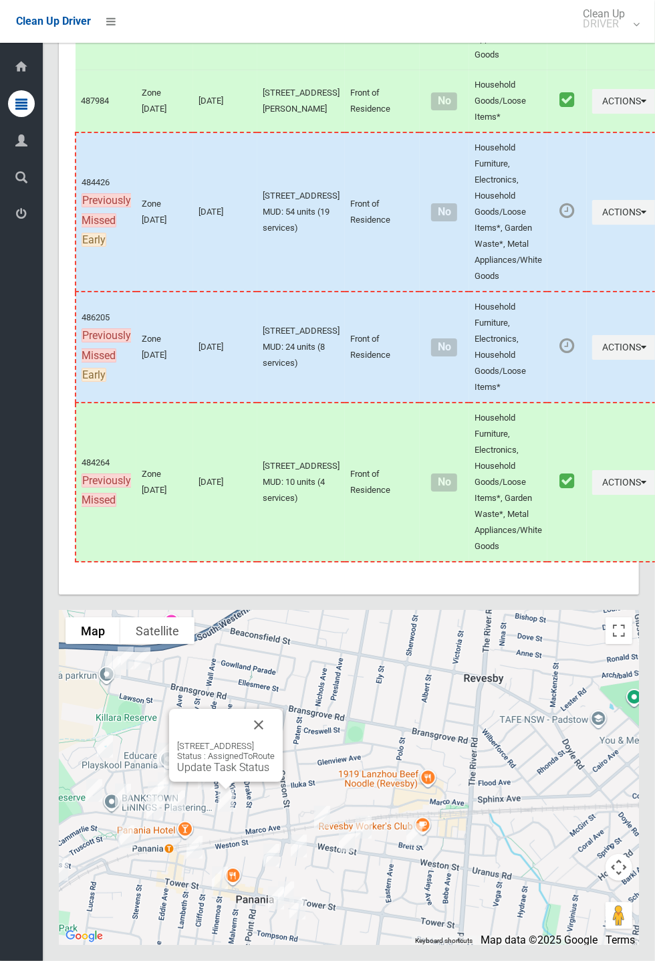
click at [237, 774] on link "Update Task Status" at bounding box center [223, 767] width 92 height 13
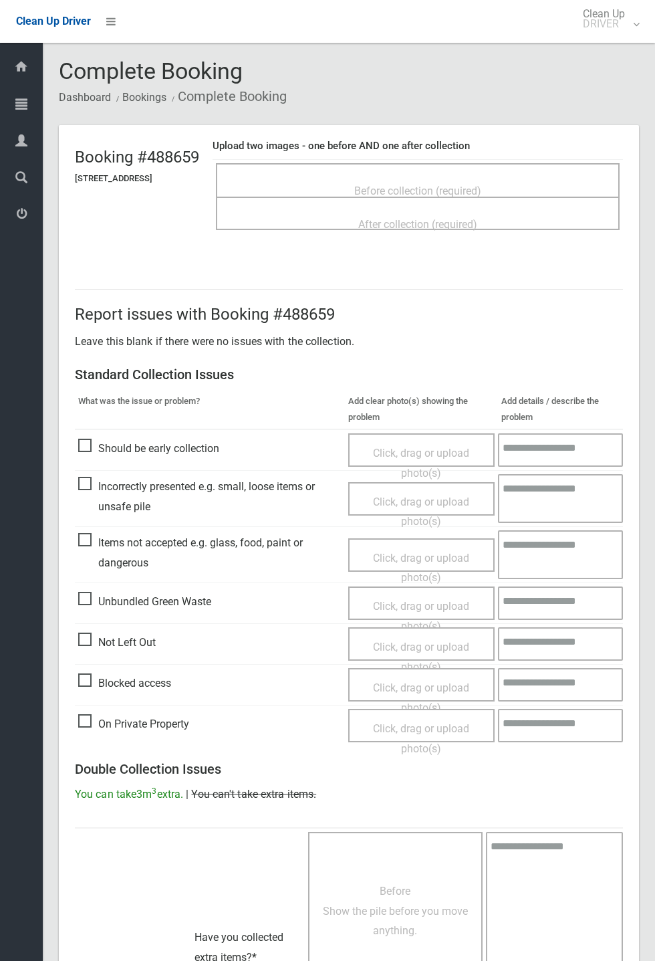
click at [425, 185] on span "Before collection (required)" at bounding box center [417, 191] width 127 height 13
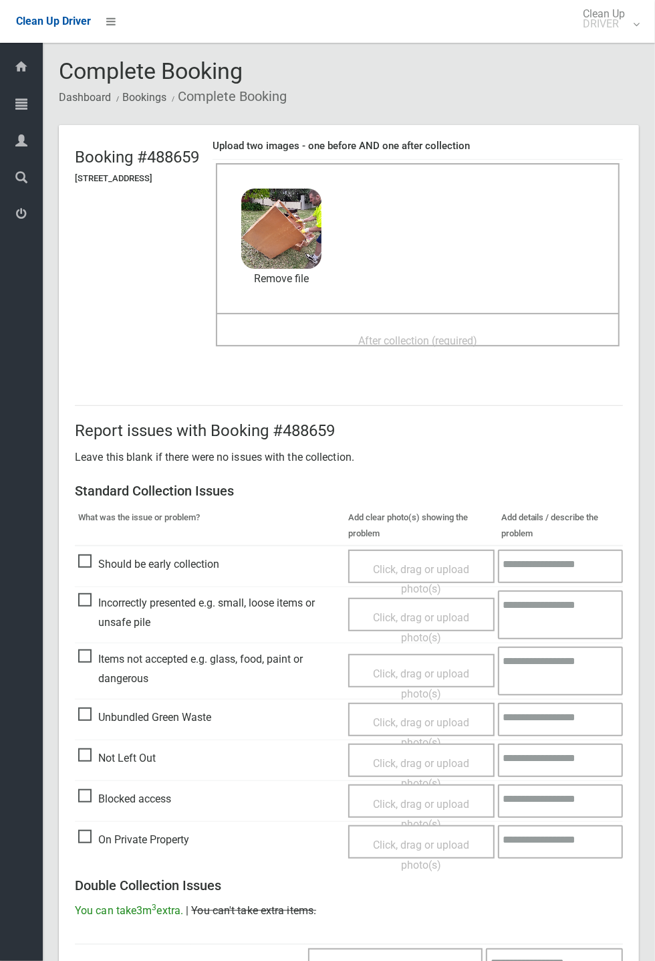
click at [411, 334] on span "After collection (required)" at bounding box center [417, 340] width 119 height 13
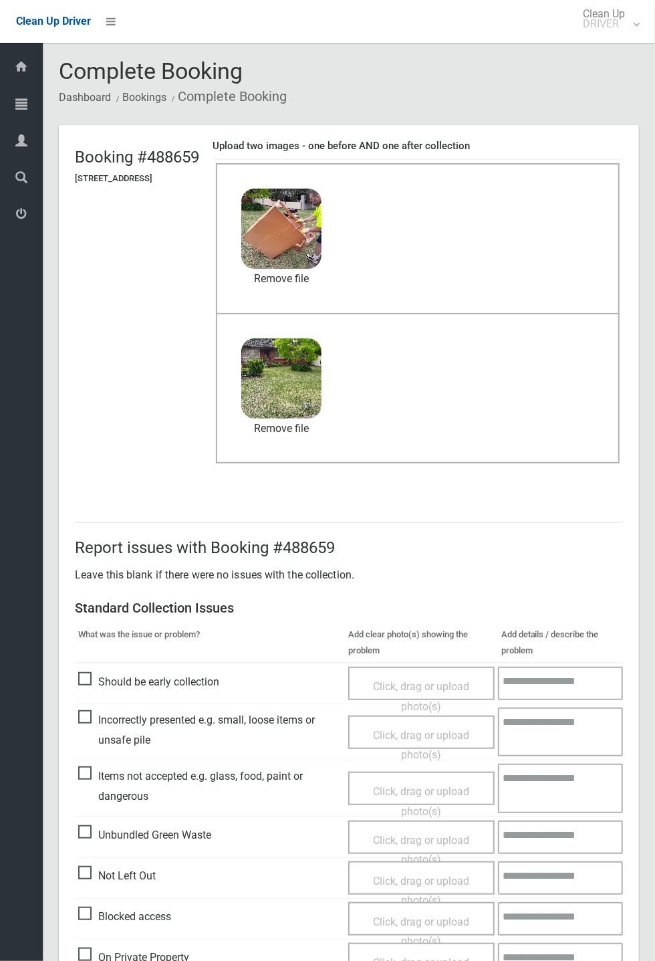
scroll to position [464, 0]
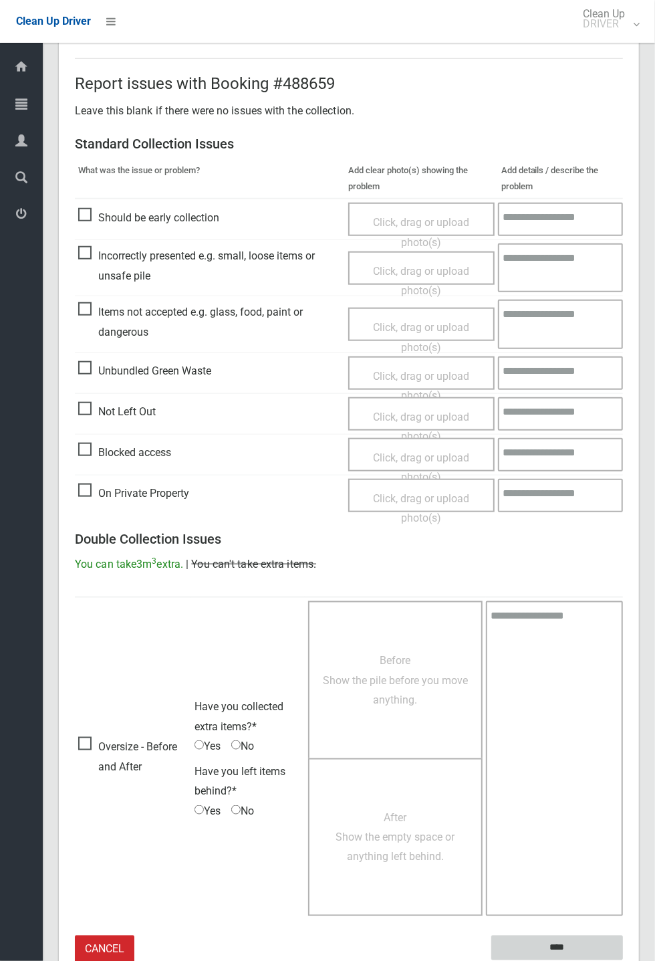
click at [623, 960] on input "****" at bounding box center [557, 947] width 132 height 25
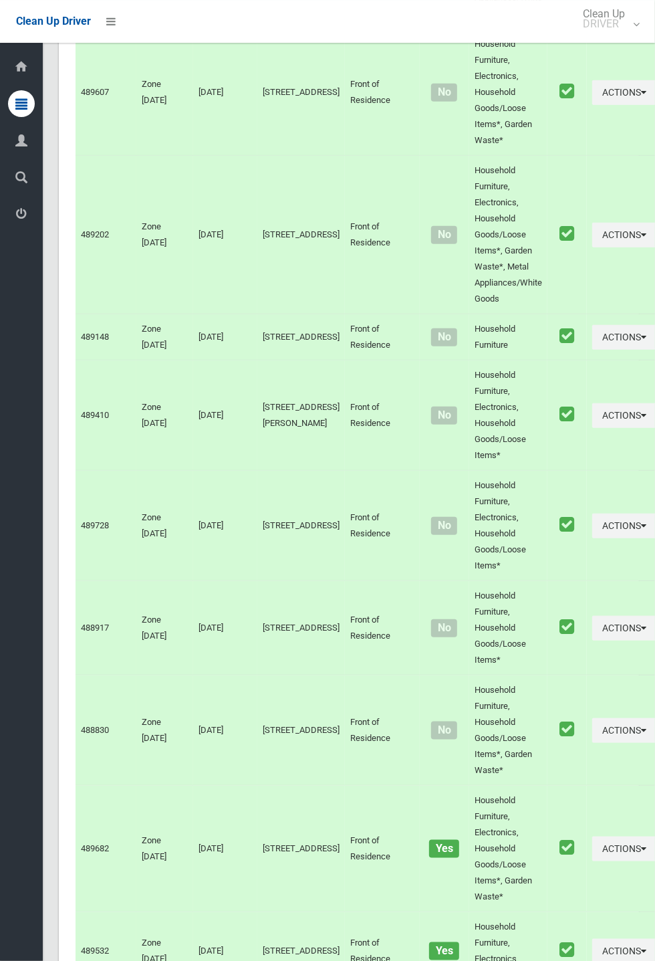
scroll to position [7554, 0]
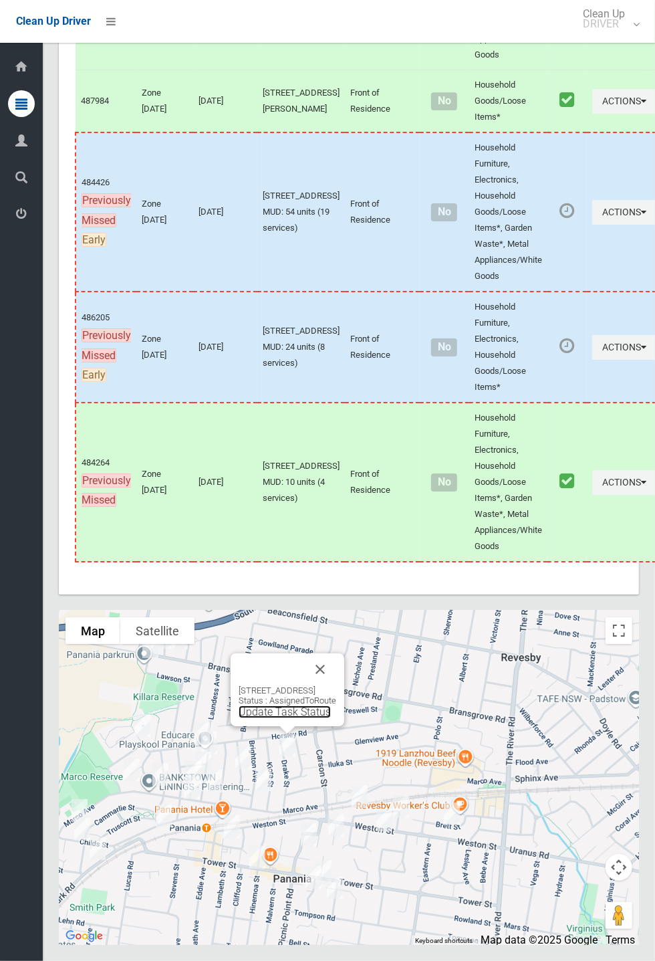
click at [283, 718] on link "Update Task Status" at bounding box center [285, 711] width 92 height 13
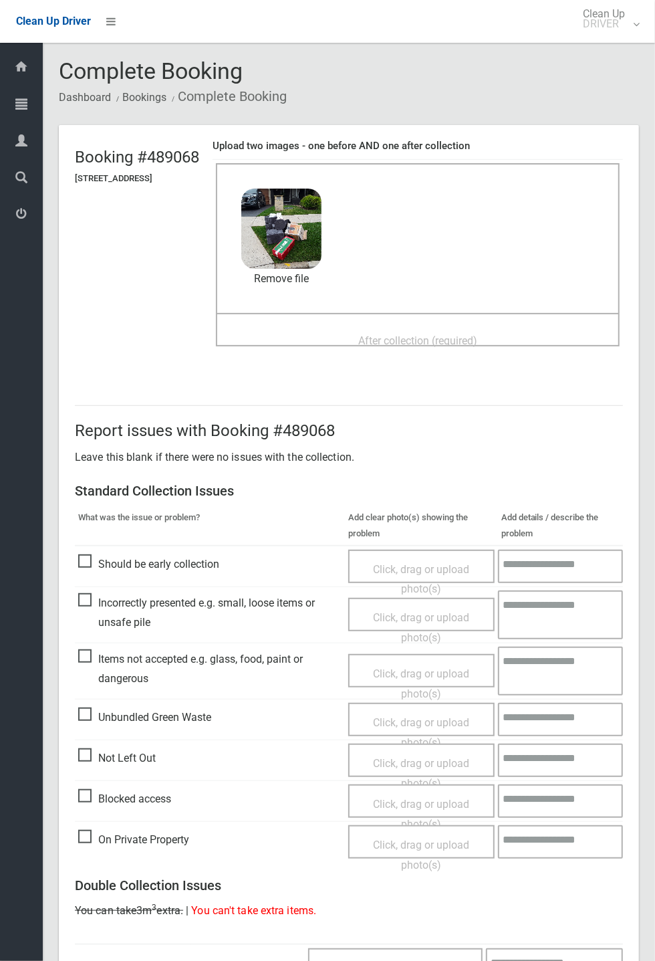
click at [384, 334] on span "After collection (required)" at bounding box center [417, 340] width 119 height 13
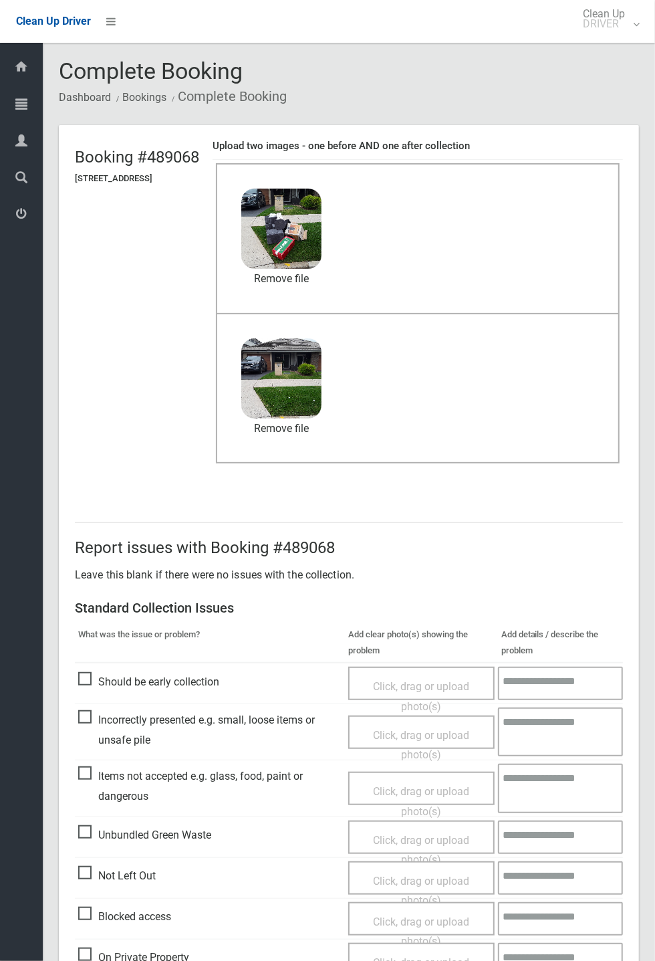
scroll to position [464, 0]
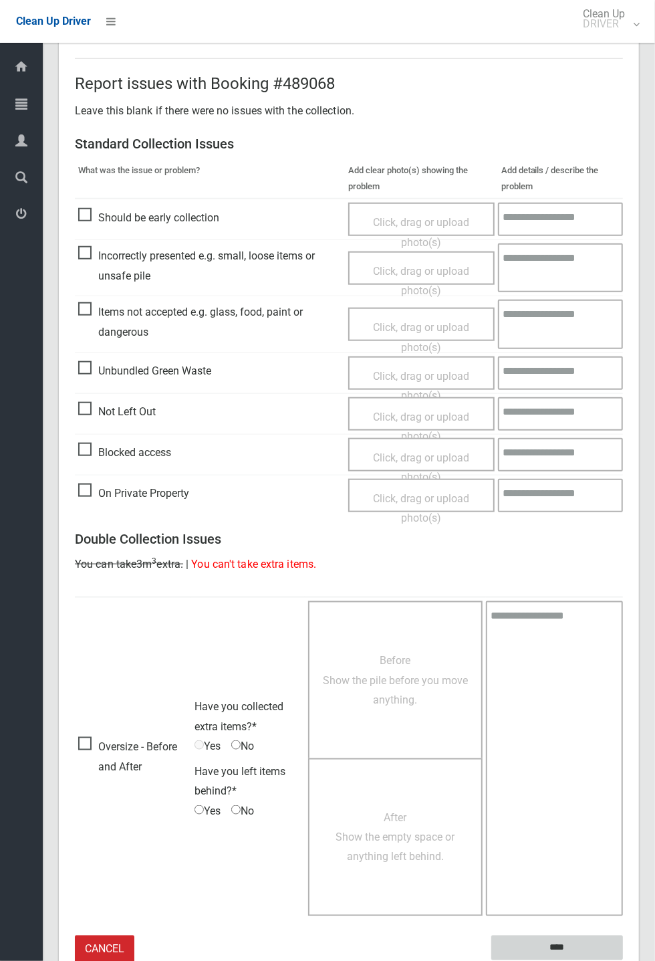
click at [623, 960] on input "****" at bounding box center [557, 947] width 132 height 25
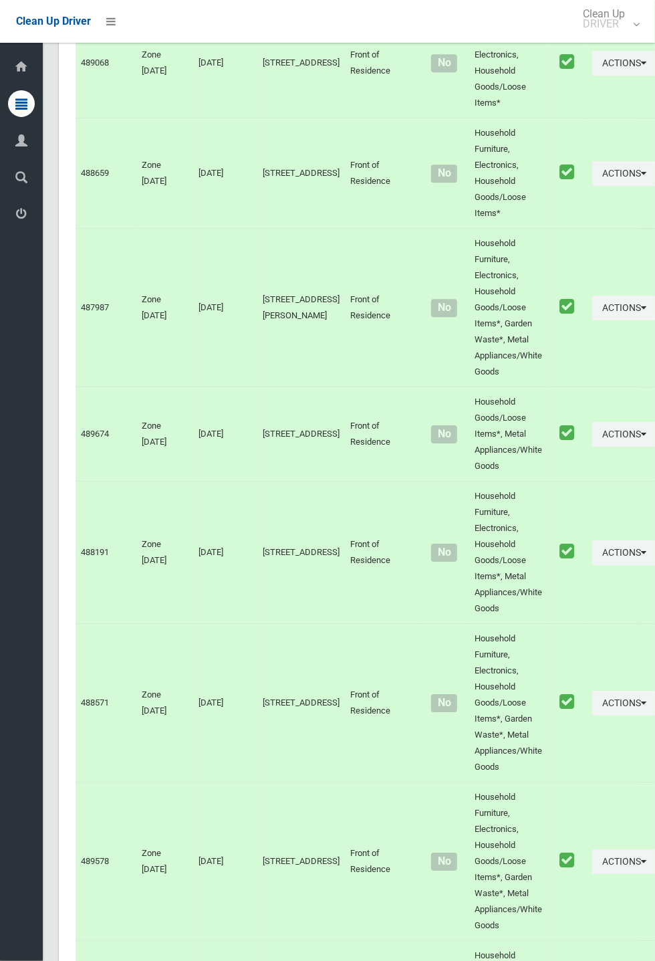
scroll to position [7554, 0]
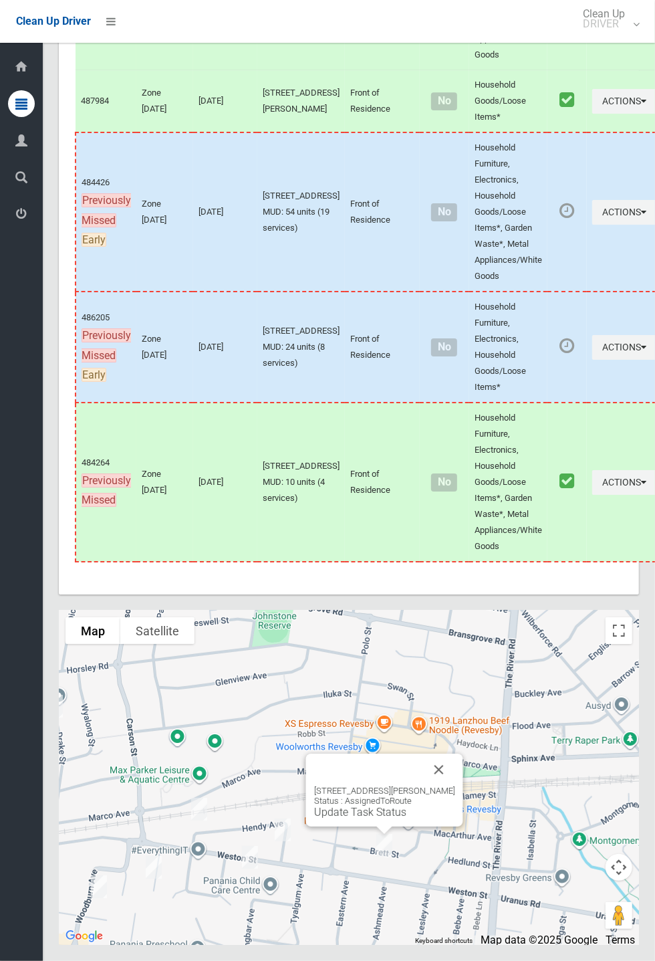
click at [455, 786] on button "Close" at bounding box center [439, 770] width 32 height 32
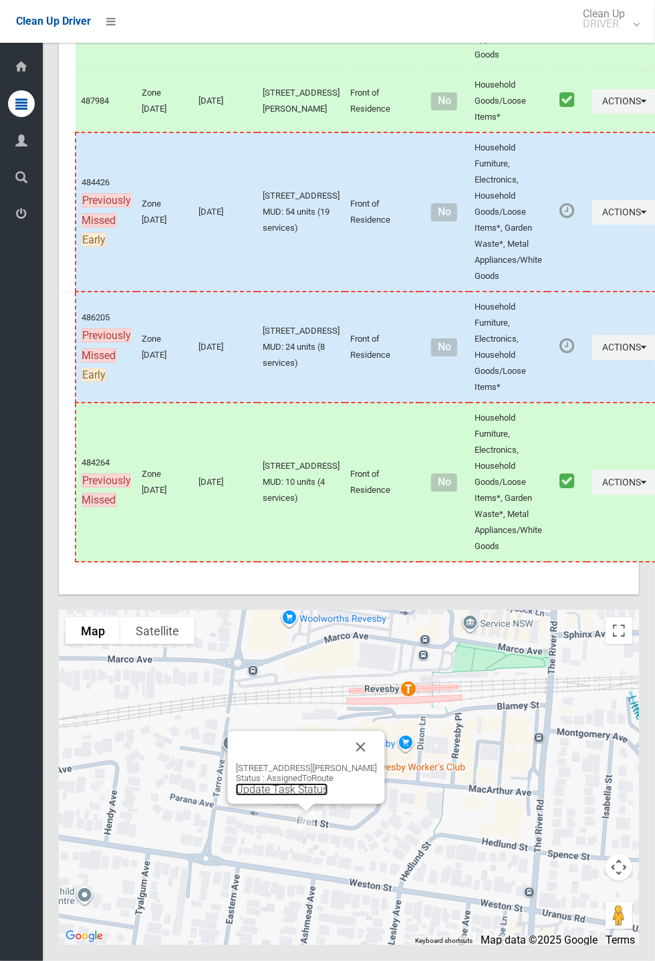
click at [299, 796] on link "Update Task Status" at bounding box center [282, 789] width 92 height 13
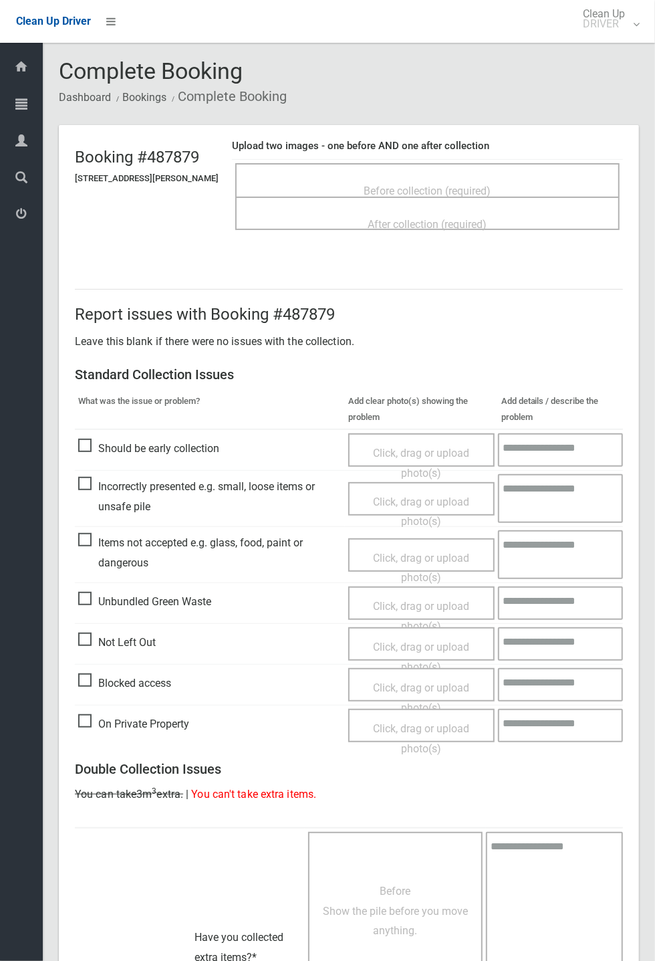
click at [425, 185] on span "Before collection (required)" at bounding box center [427, 191] width 127 height 13
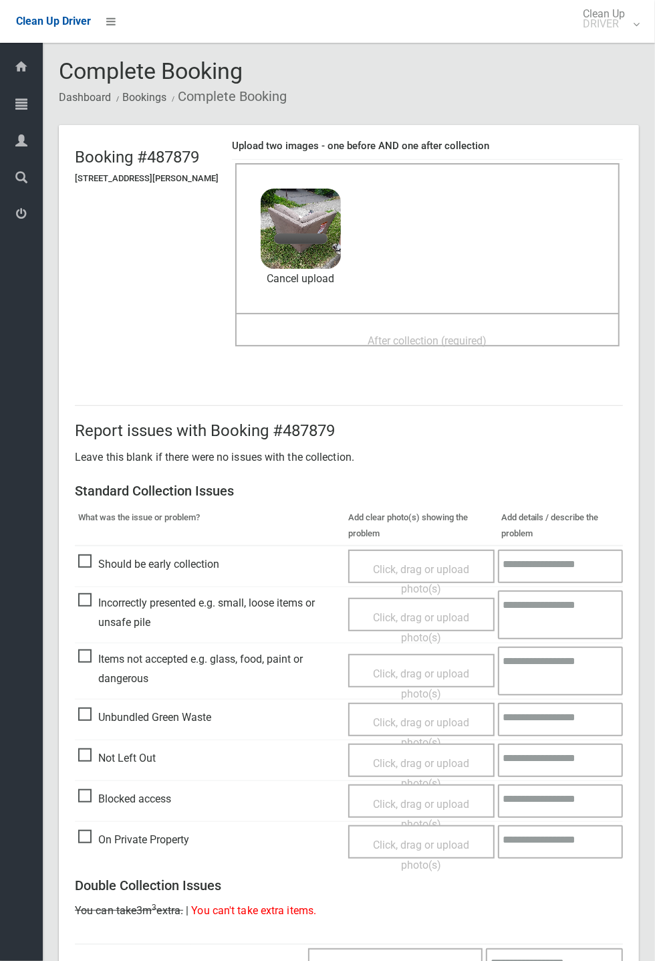
click at [412, 334] on span "After collection (required)" at bounding box center [427, 340] width 119 height 13
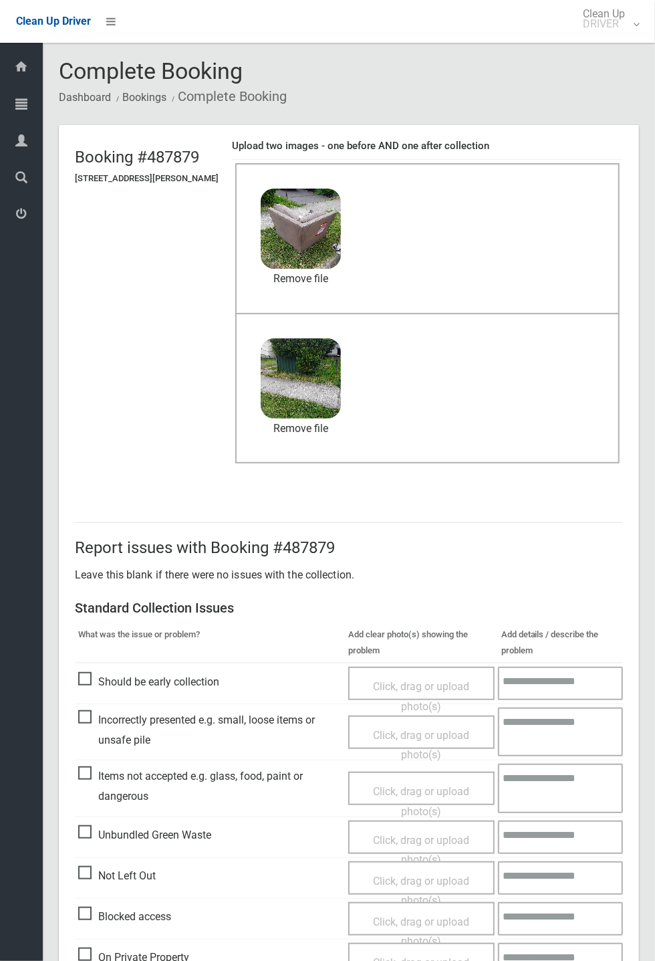
scroll to position [464, 0]
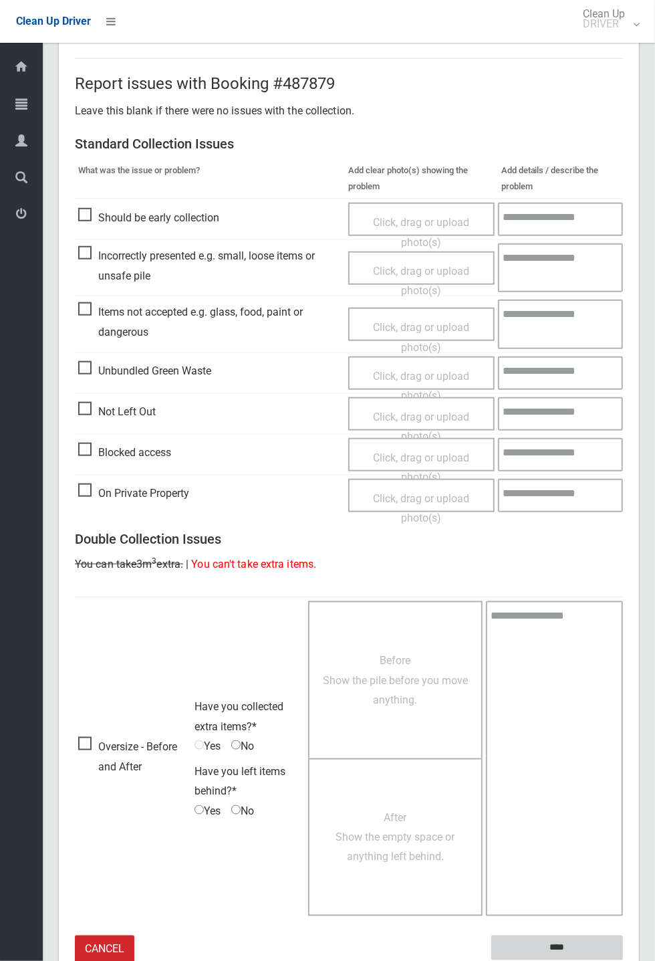
click at [623, 960] on input "****" at bounding box center [557, 947] width 132 height 25
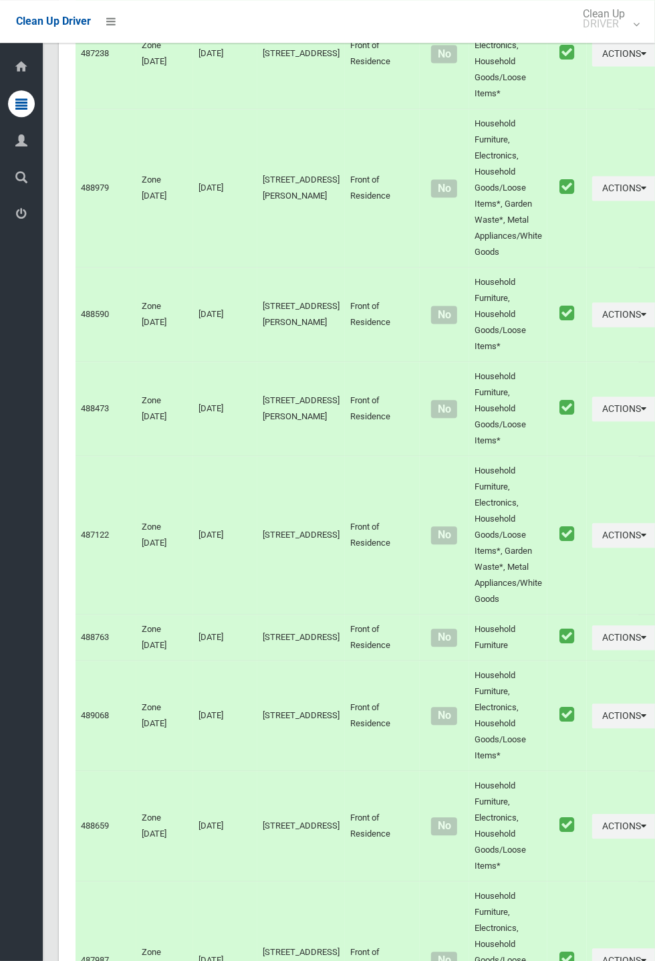
scroll to position [7554, 0]
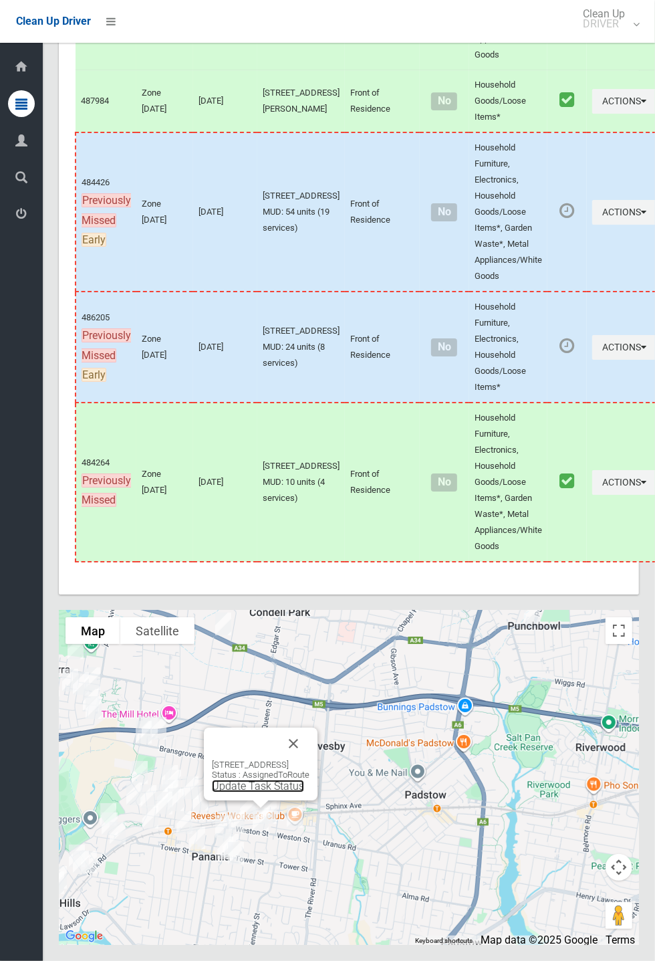
click at [250, 792] on link "Update Task Status" at bounding box center [258, 786] width 92 height 13
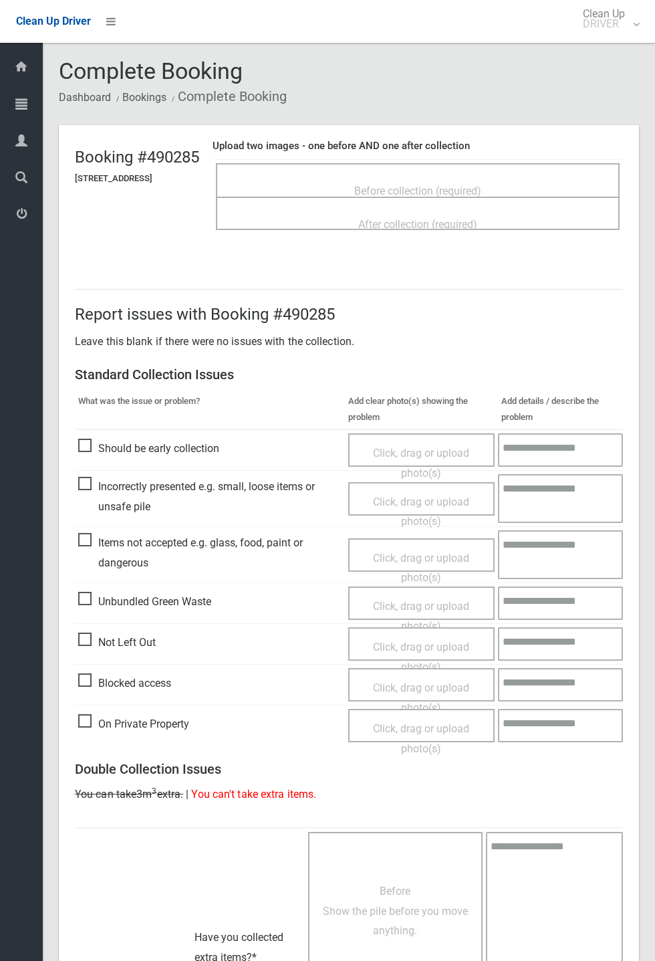
click at [465, 163] on div "Before collection (required)" at bounding box center [418, 179] width 404 height 33
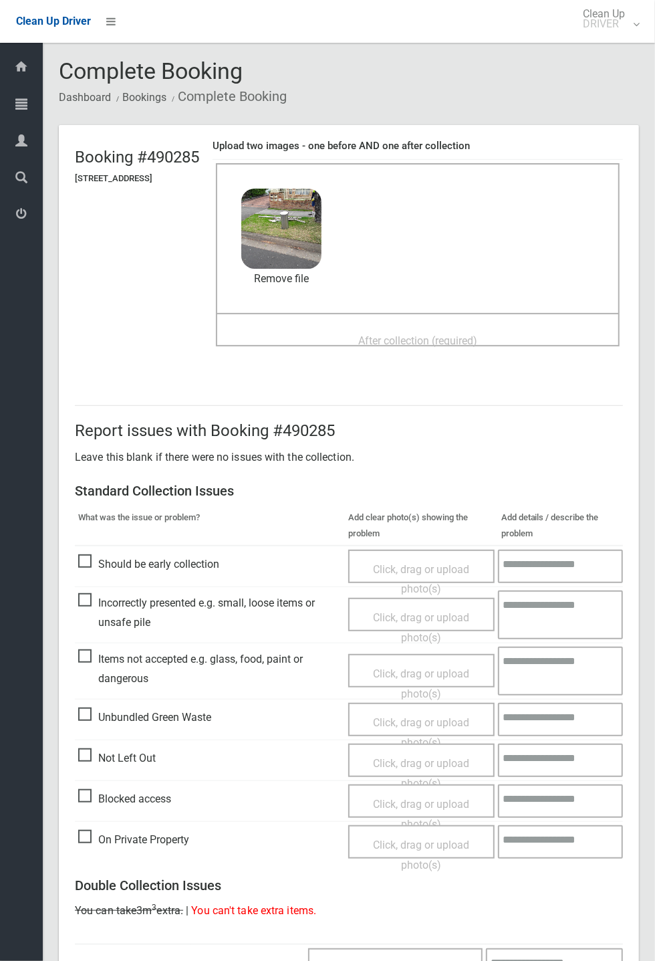
click at [374, 334] on span "After collection (required)" at bounding box center [417, 340] width 119 height 13
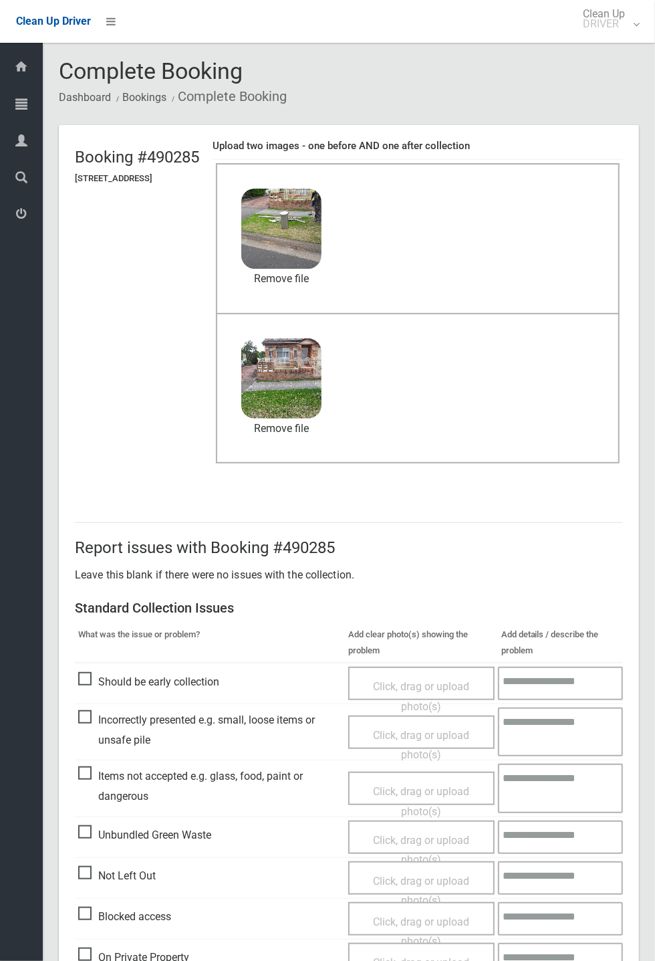
scroll to position [464, 0]
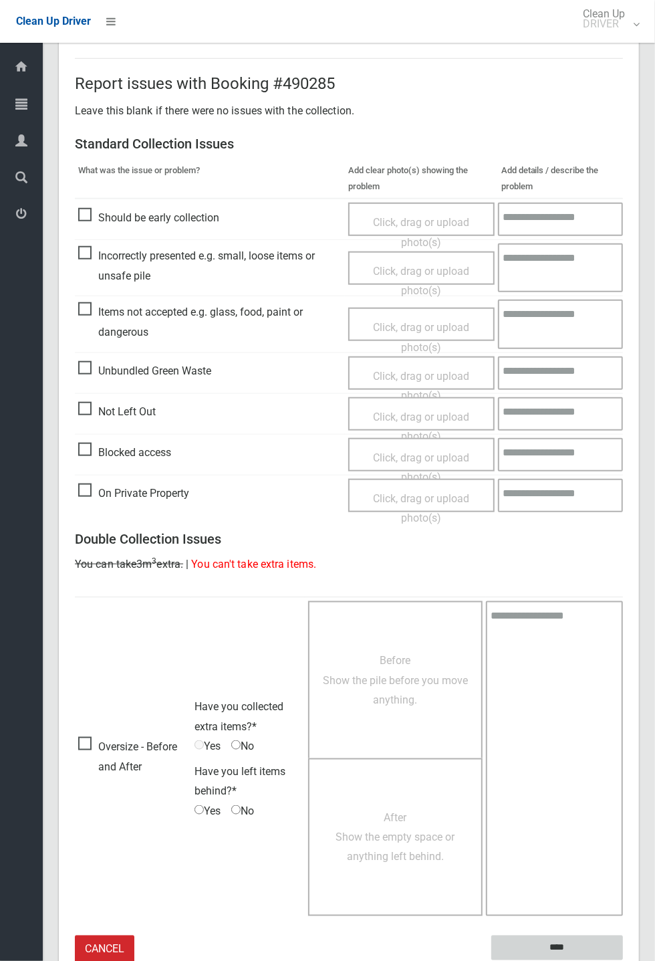
click at [623, 960] on input "****" at bounding box center [557, 947] width 132 height 25
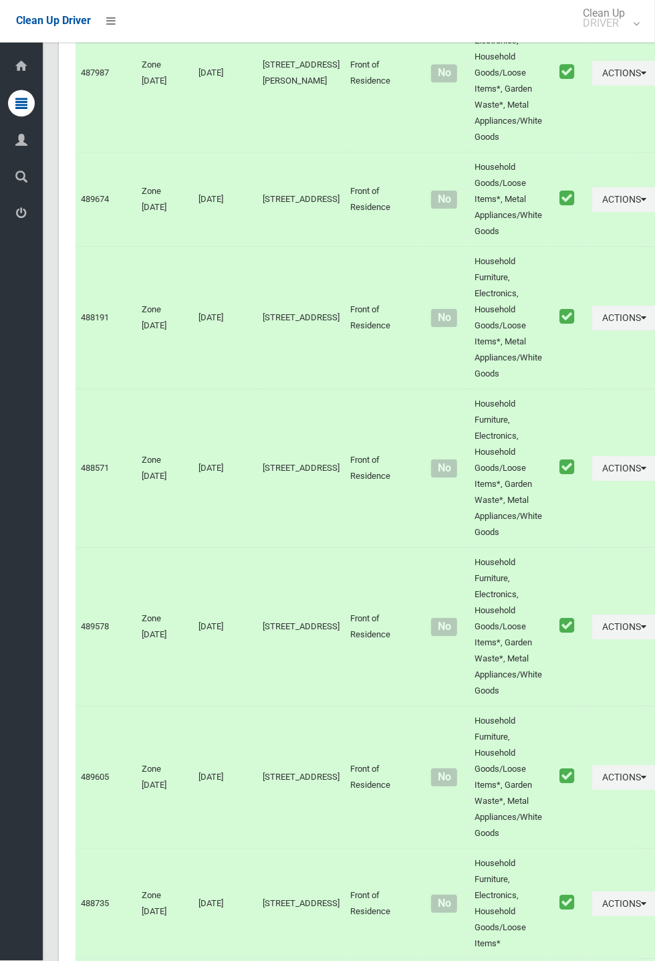
scroll to position [7554, 0]
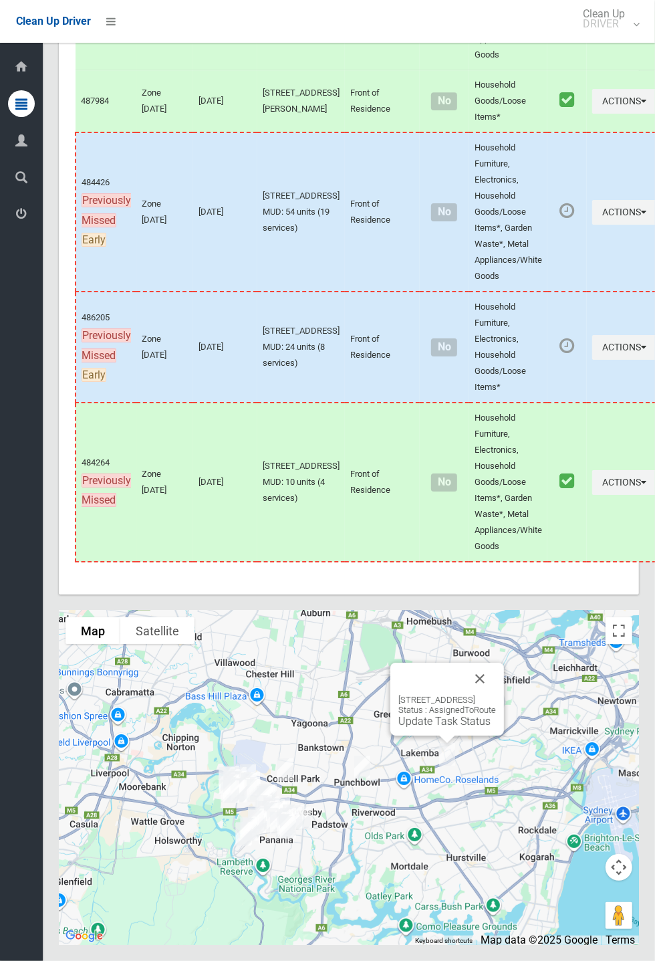
click at [428, 727] on link "Update Task Status" at bounding box center [445, 721] width 92 height 13
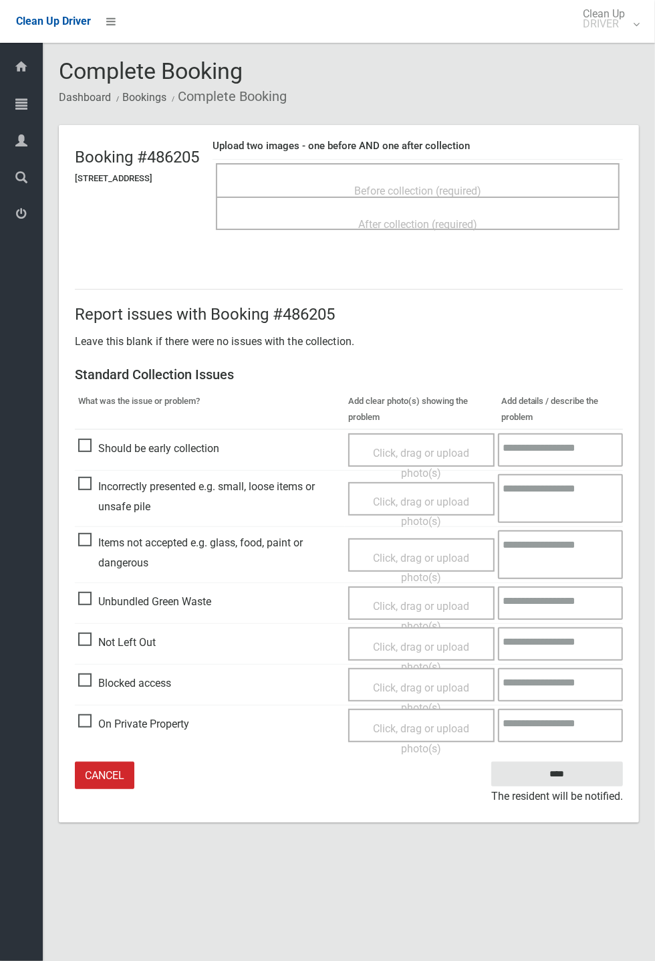
click at [427, 185] on span "Before collection (required)" at bounding box center [417, 191] width 127 height 13
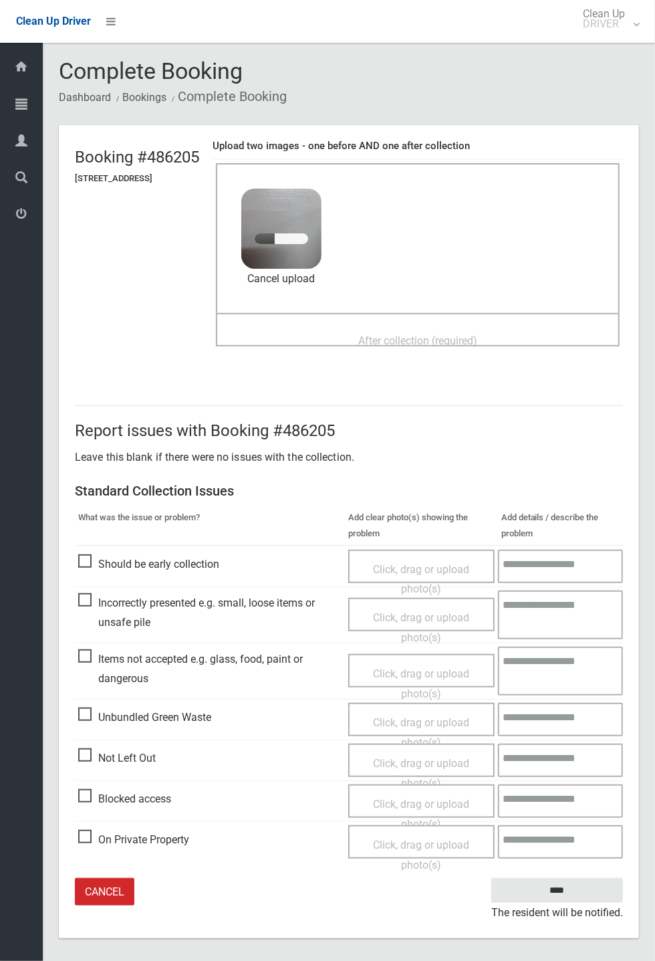
click at [403, 334] on span "After collection (required)" at bounding box center [417, 340] width 119 height 13
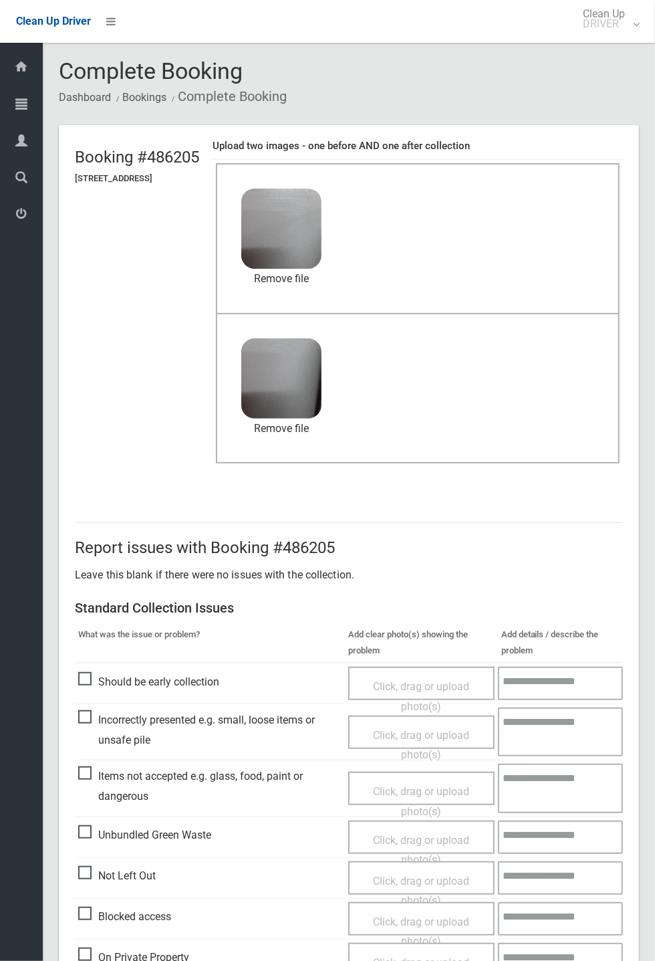
scroll to position [62, 0]
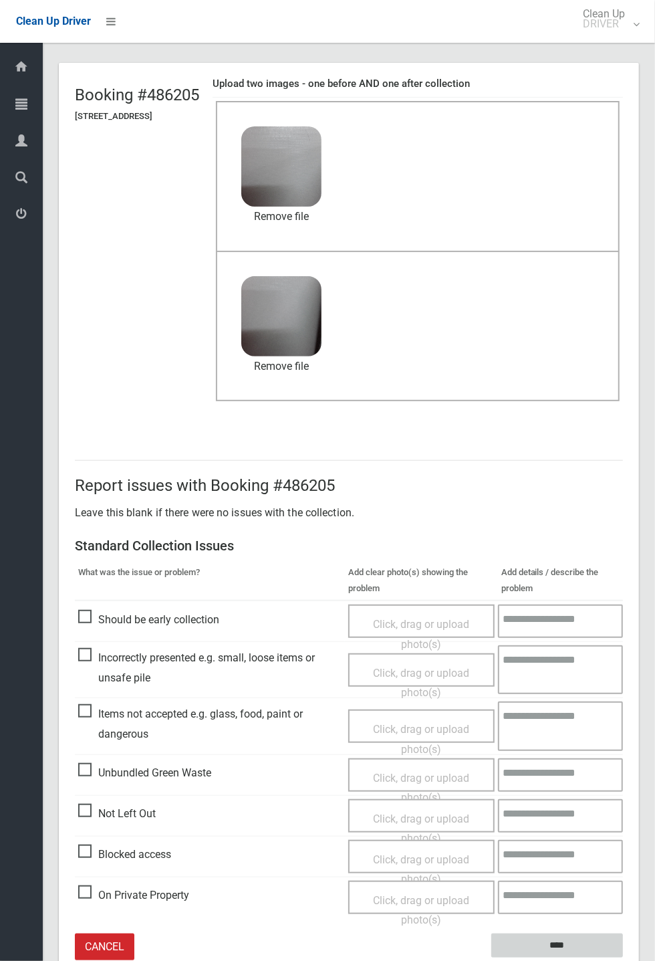
click at [550, 945] on input "****" at bounding box center [557, 945] width 132 height 25
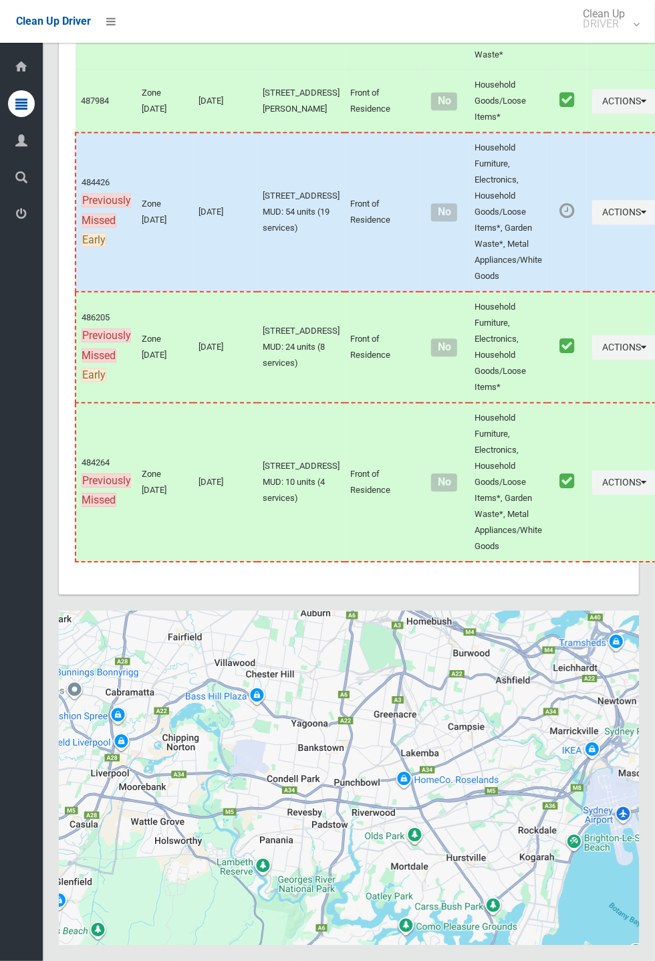
scroll to position [7253, 0]
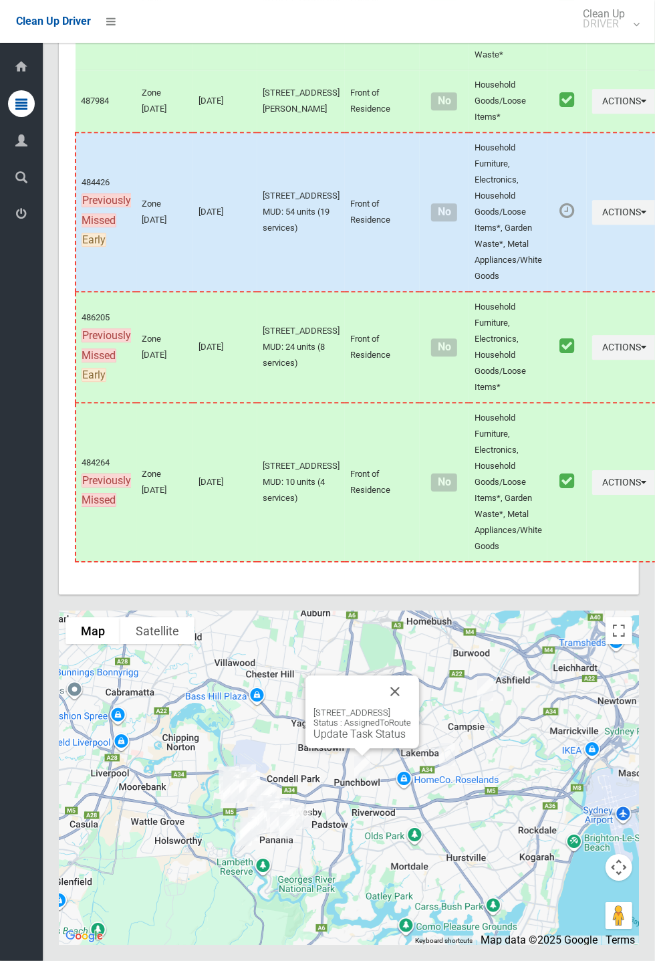
click at [357, 740] on link "Update Task Status" at bounding box center [360, 733] width 92 height 13
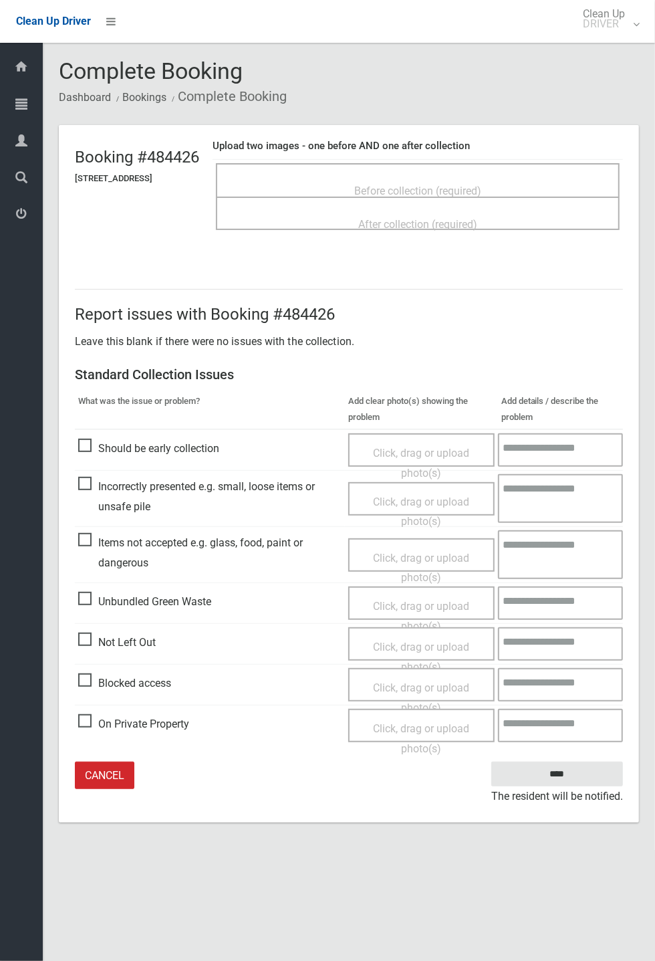
click at [431, 185] on span "Before collection (required)" at bounding box center [417, 191] width 127 height 13
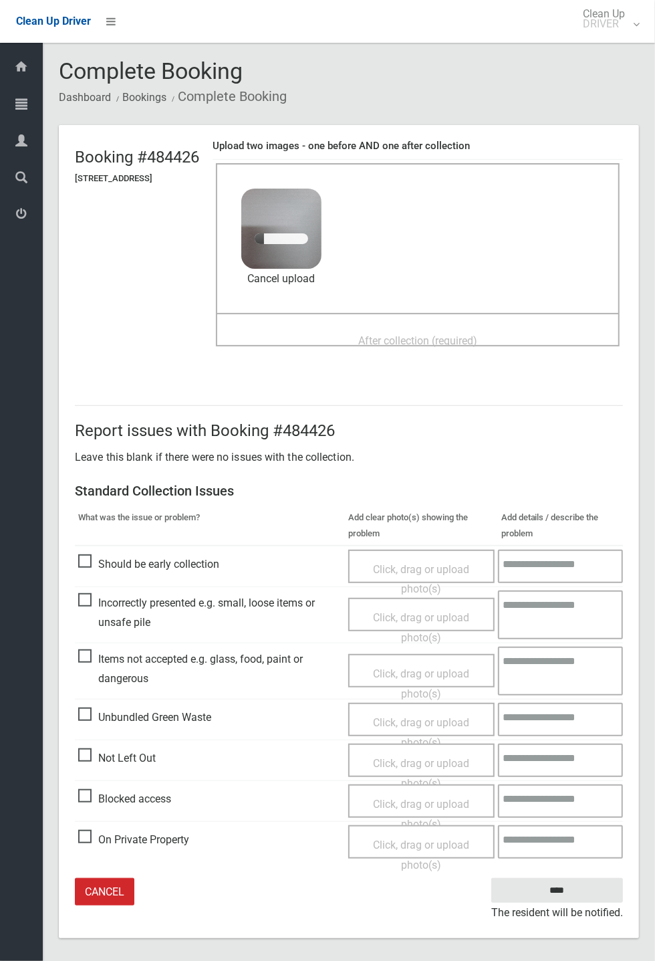
click at [441, 334] on span "After collection (required)" at bounding box center [417, 340] width 119 height 13
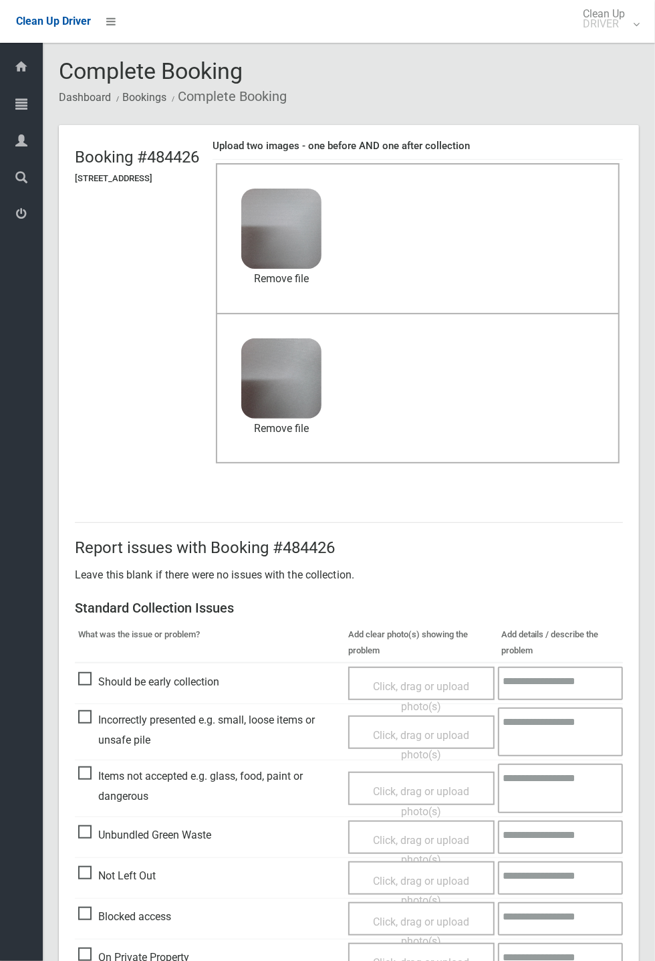
scroll to position [62, 0]
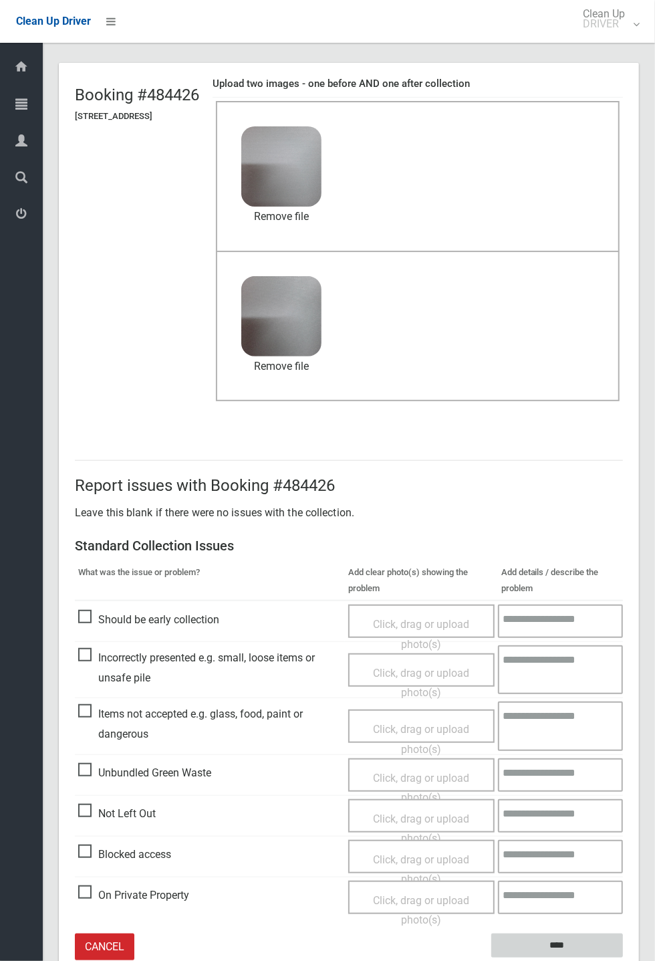
click at [623, 958] on input "****" at bounding box center [557, 945] width 132 height 25
